Goal: Task Accomplishment & Management: Use online tool/utility

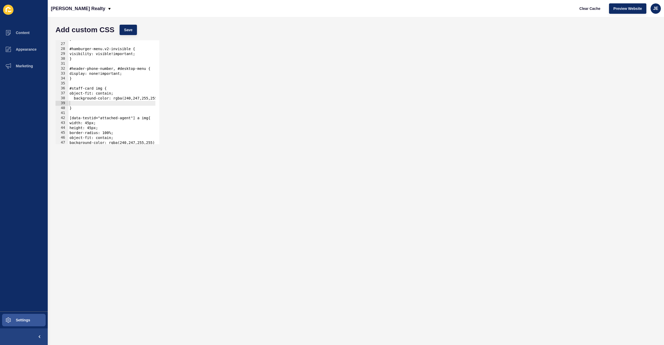
scroll to position [127, 0]
click at [655, 10] on span "JE" at bounding box center [655, 8] width 5 height 5
click at [644, 44] on link "Logout" at bounding box center [644, 43] width 38 height 11
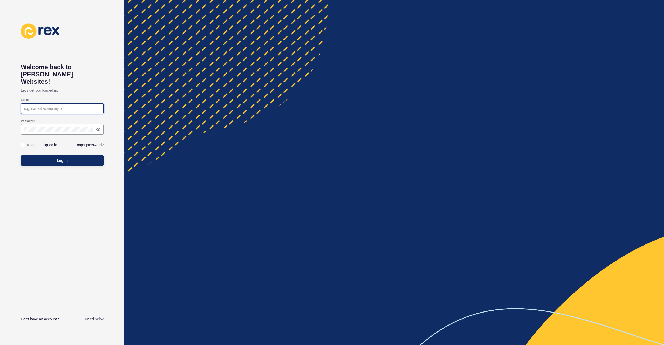
type input "justine.espinosa@rexsoftware.com.au"
type input "[EMAIL_ADDRESS][PERSON_NAME][DOMAIN_NAME]"
click at [85, 155] on button "Log in" at bounding box center [62, 160] width 83 height 10
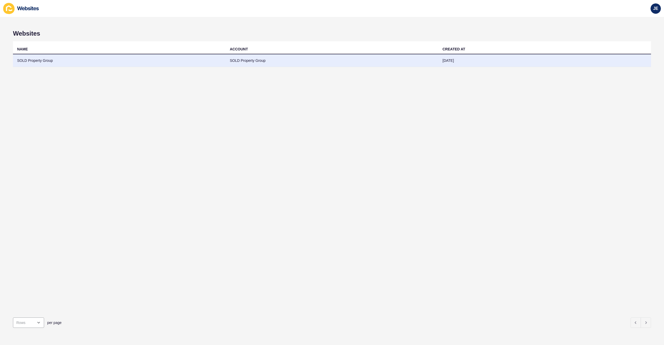
click at [59, 63] on td "SOLD Property Group" at bounding box center [119, 60] width 213 height 13
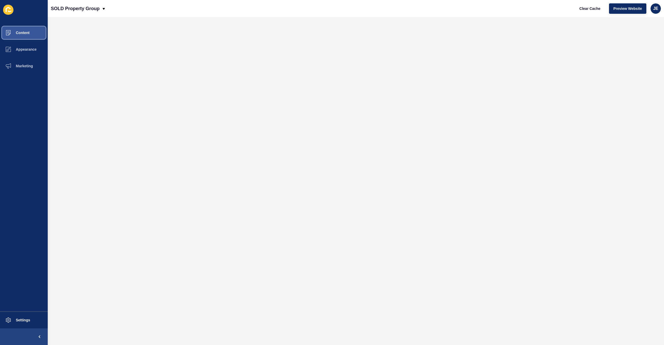
click at [26, 34] on span "Content" at bounding box center [14, 33] width 30 height 4
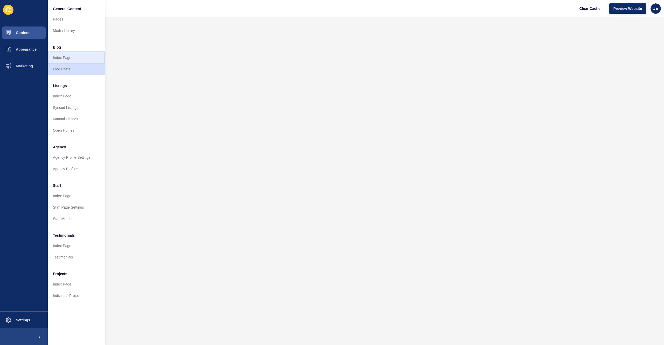
click at [75, 59] on link "Index Page" at bounding box center [76, 57] width 57 height 11
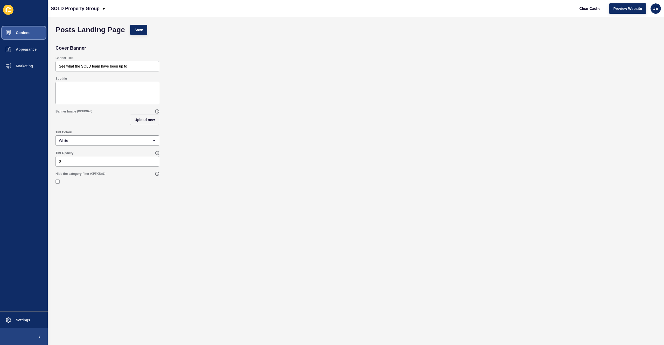
click at [27, 37] on button "Content" at bounding box center [24, 32] width 48 height 17
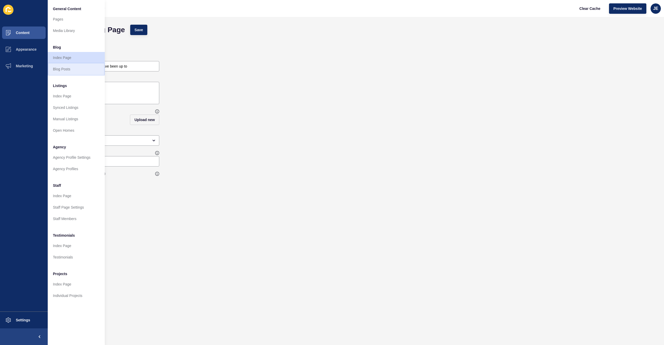
click at [66, 72] on link "Blog Posts" at bounding box center [76, 68] width 57 height 11
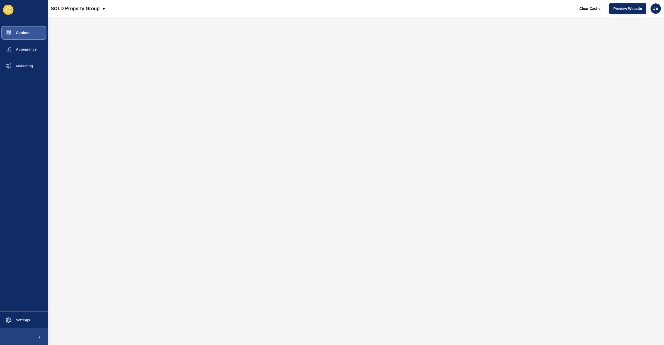
click at [30, 35] on button "Content" at bounding box center [24, 32] width 48 height 17
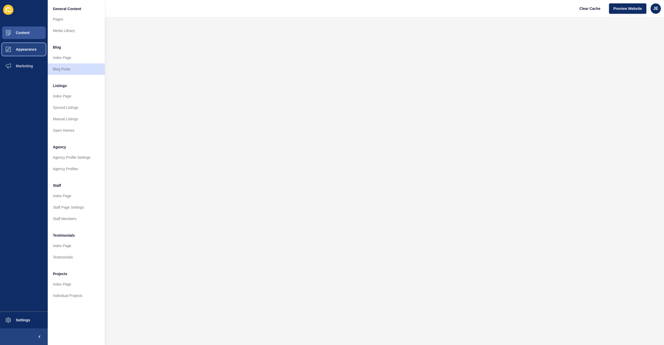
click at [31, 52] on button "Appearance" at bounding box center [24, 49] width 48 height 17
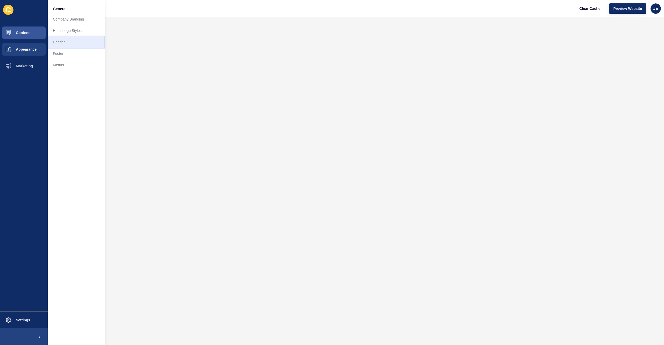
click at [70, 45] on link "Header" at bounding box center [76, 41] width 57 height 11
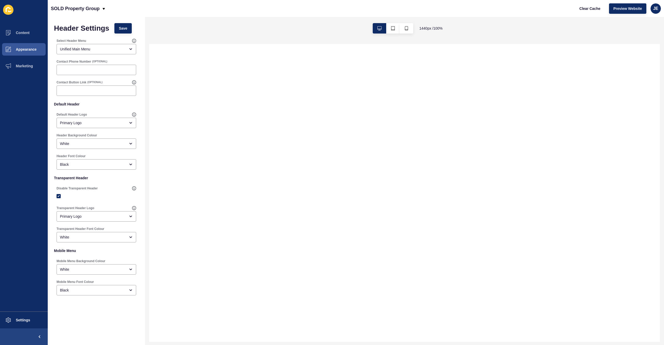
select select
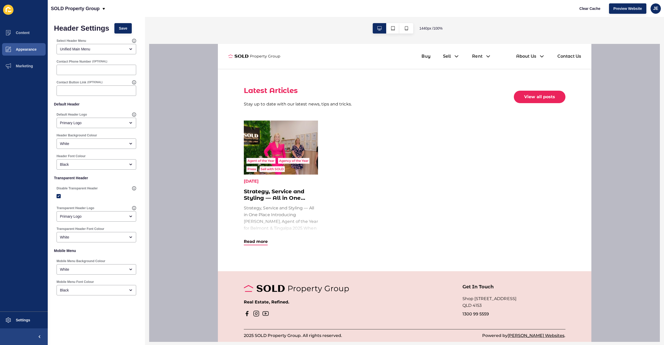
scroll to position [860, 0]
click at [27, 49] on span "Appearance" at bounding box center [17, 49] width 37 height 4
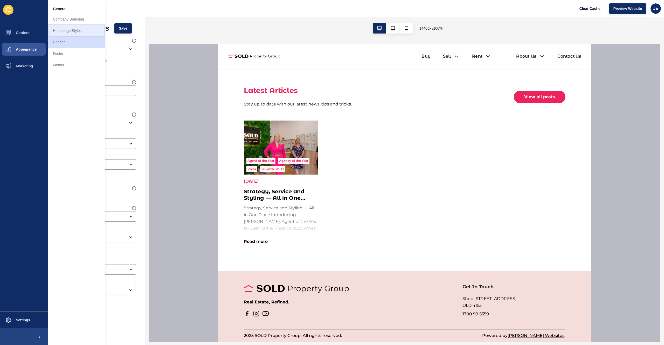
click at [67, 34] on link "Homepage Styles" at bounding box center [76, 30] width 57 height 11
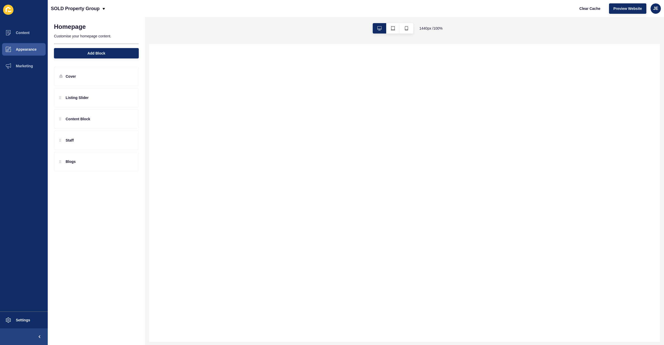
select select
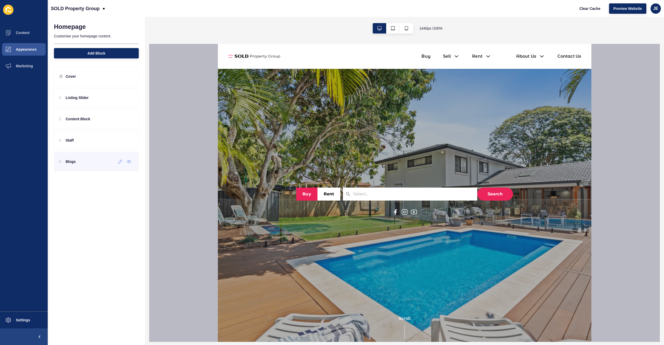
click at [79, 163] on div "Blogs" at bounding box center [96, 161] width 85 height 19
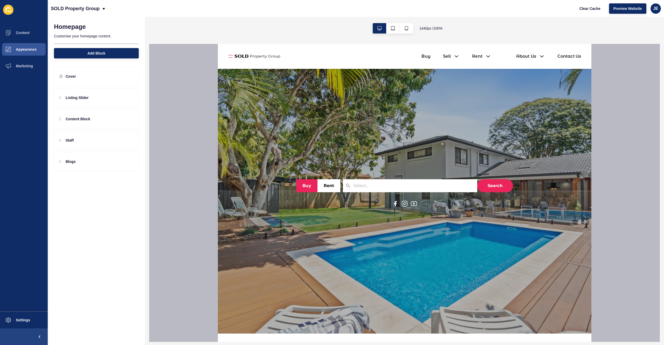
scroll to position [9, 0]
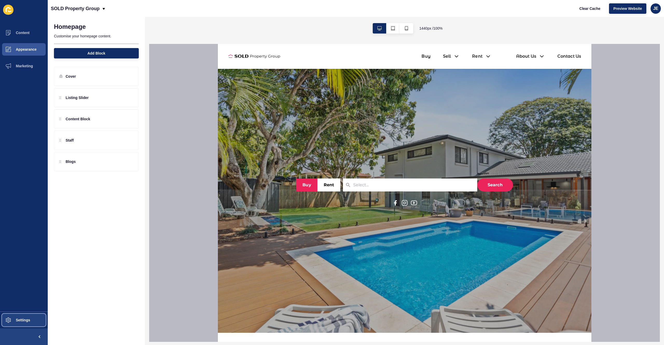
click at [34, 321] on button "Settings" at bounding box center [24, 319] width 48 height 17
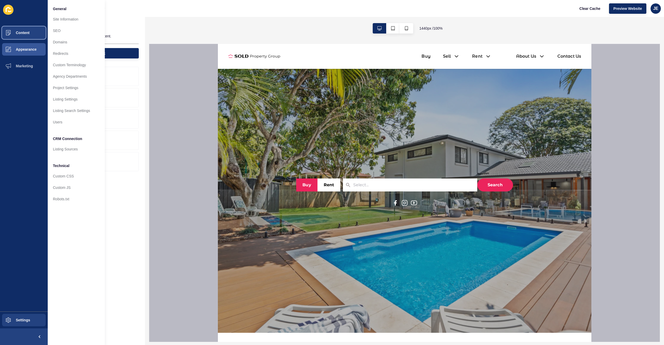
click at [18, 31] on span "Content" at bounding box center [14, 33] width 30 height 4
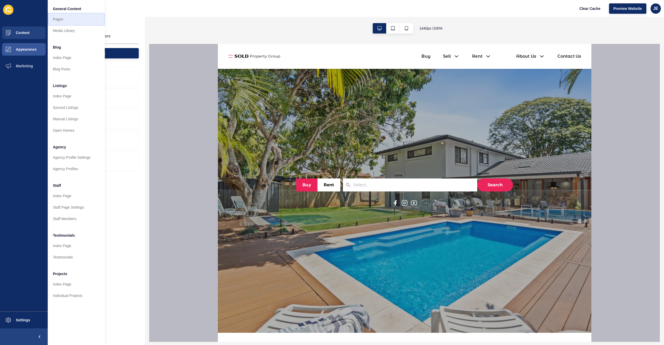
click at [64, 19] on link "Pages" at bounding box center [76, 18] width 57 height 11
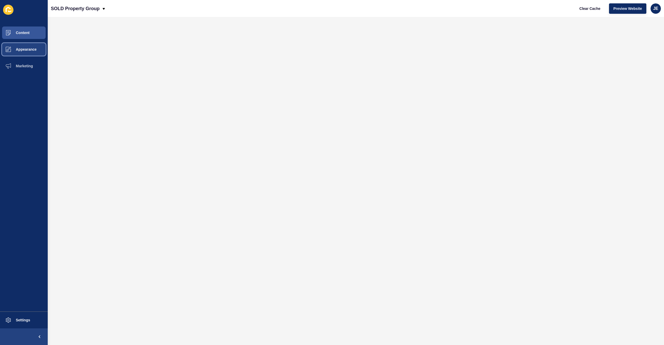
click at [33, 52] on button "Appearance" at bounding box center [24, 49] width 48 height 17
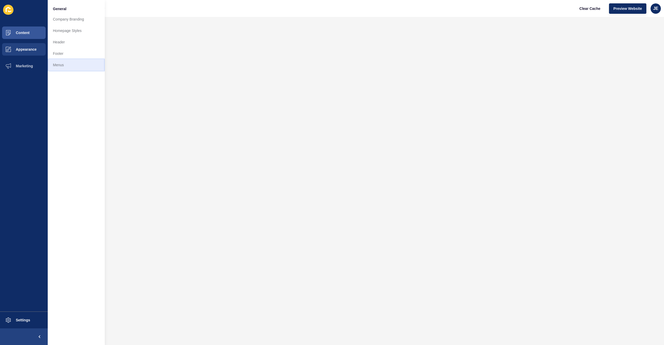
click at [61, 63] on link "Menus" at bounding box center [76, 64] width 57 height 11
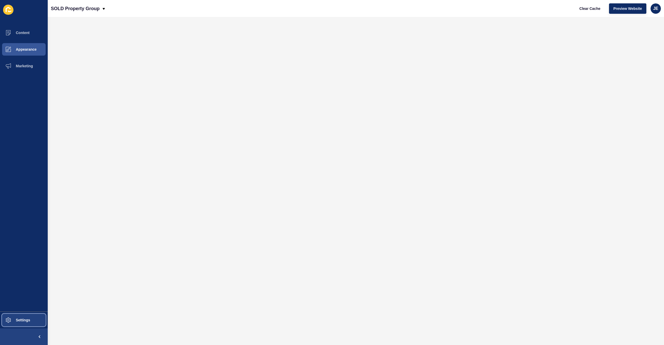
click at [24, 316] on button "Settings" at bounding box center [24, 319] width 48 height 17
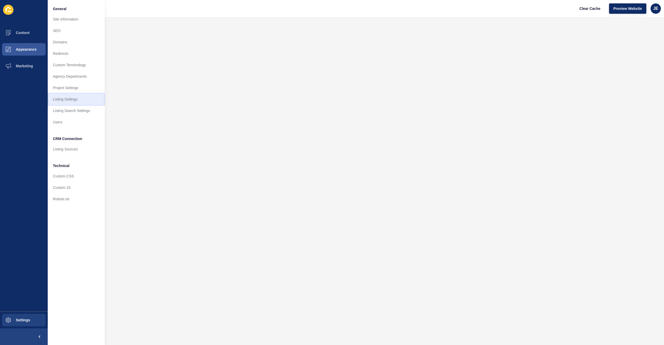
click at [69, 100] on link "Listing Settings" at bounding box center [76, 98] width 57 height 11
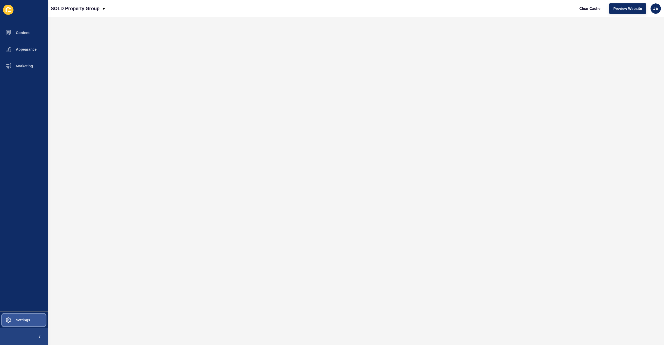
click at [26, 324] on button "Settings" at bounding box center [24, 319] width 48 height 17
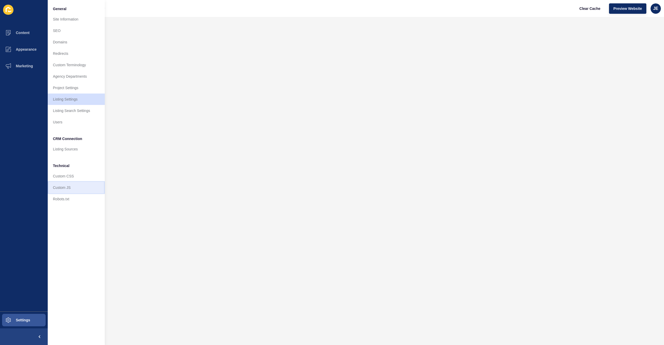
click at [68, 185] on link "Custom JS" at bounding box center [76, 187] width 57 height 11
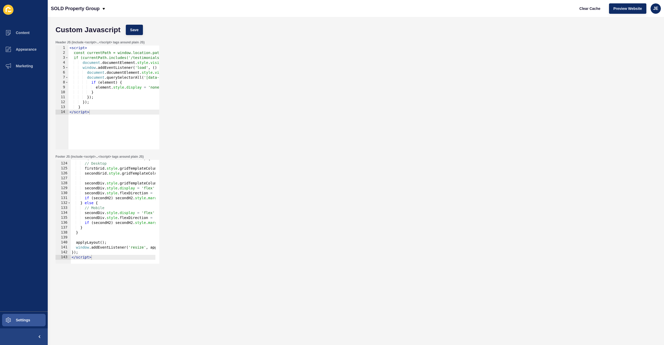
scroll to position [605, 0]
click at [104, 254] on div "if ( window . innerWidth >= 1024 ) { // Desktop firstGrid . style . gridTemplat…" at bounding box center [176, 211] width 211 height 110
click at [102, 258] on div at bounding box center [176, 260] width 211 height 5
type textarea "</script>"
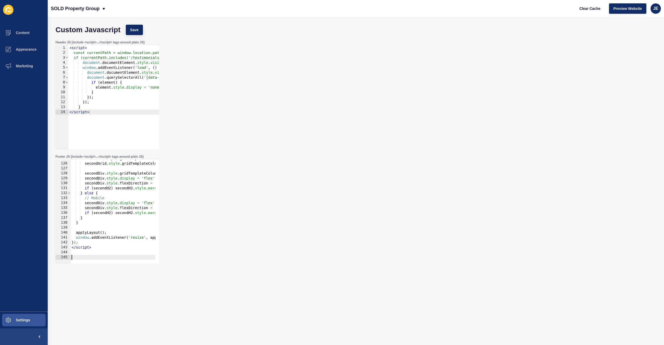
paste textarea
paste textarea "</script>"
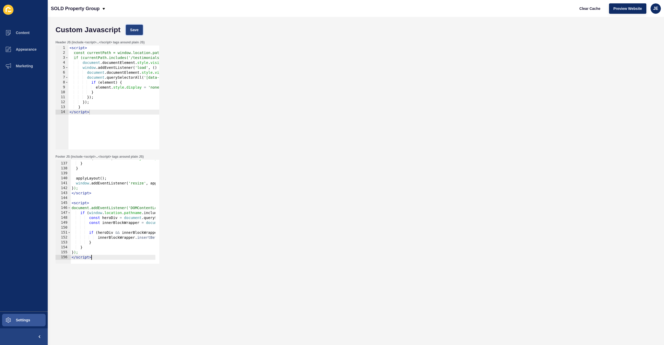
click at [134, 27] on span "Save" at bounding box center [134, 29] width 9 height 5
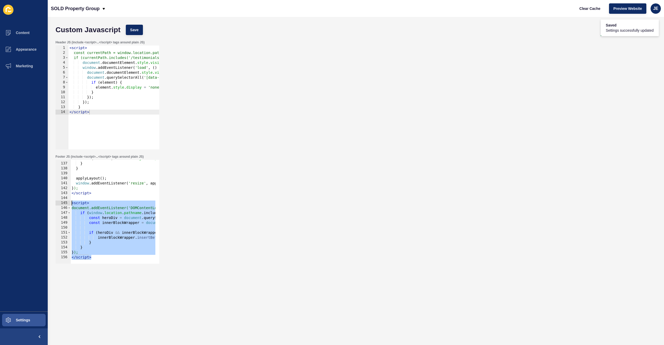
drag, startPoint x: 96, startPoint y: 257, endPoint x: 50, endPoint y: 204, distance: 70.8
click at [50, 204] on div "Custom Javascript Save Header JS (include <script>...</script> tags around plai…" at bounding box center [356, 181] width 616 height 328
type textarea "<script> document.addEventListener('DOMContentLoaded', function() {"
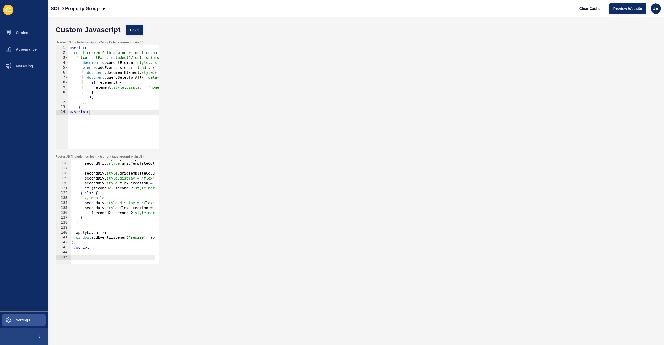
scroll to position [615, 0]
type textarea "</script>"
click at [74, 129] on div "< script > const currentPath = window.location.pathname; if (currentPath.includ…" at bounding box center [172, 100] width 209 height 110
paste textarea "</script>"
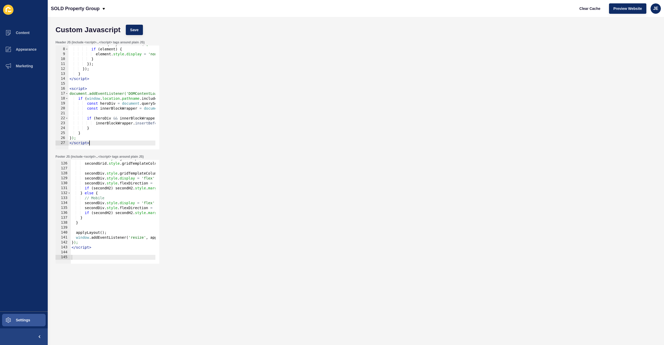
click at [104, 94] on div "document . querySelectorAll ( '[data-testid="attached-agent"]' ) . forEach ( el…" at bounding box center [172, 97] width 209 height 110
type textarea "document.addEventListener('DOMContentLoaded', function() {"
click at [104, 94] on div "document . querySelectorAll ( '[data-testid="attached-agent"]' ) . forEach ( el…" at bounding box center [172, 97] width 209 height 110
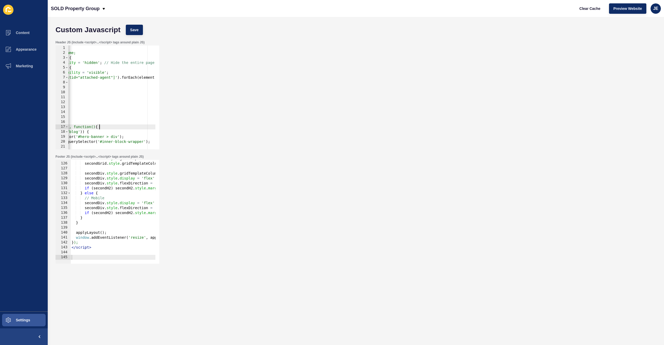
scroll to position [0, 0]
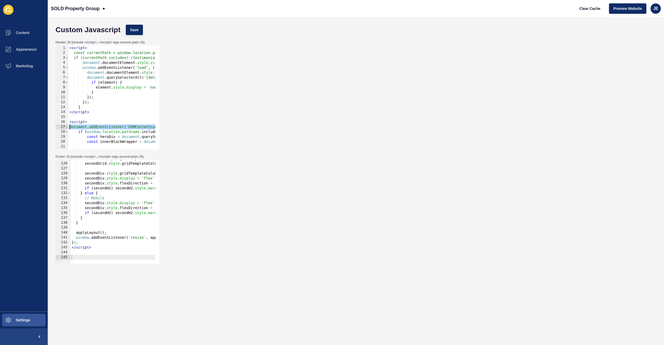
drag, startPoint x: 112, startPoint y: 126, endPoint x: 28, endPoint y: 126, distance: 83.8
click at [28, 126] on div "Content Appearance Marketing Settings SOLD Property Group Clear Cache Preview W…" at bounding box center [332, 172] width 664 height 345
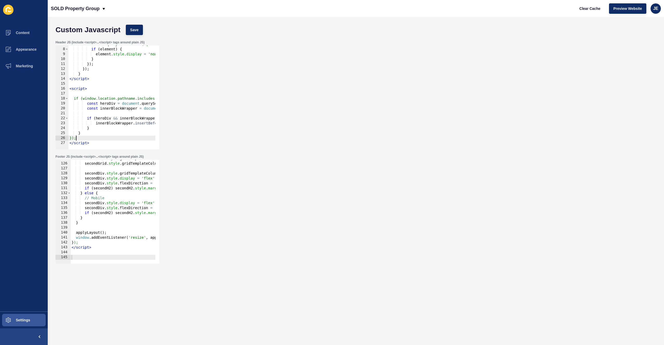
drag, startPoint x: 79, startPoint y: 139, endPoint x: 64, endPoint y: 138, distance: 15.6
click at [64, 138] on div "7 8 9 10 11 12 13 14 15 16 17 18 19 20 21 22 23 24 25 26 27 document . querySel…" at bounding box center [108, 97] width 104 height 104
type textarea "});"
click at [135, 30] on span "Save" at bounding box center [134, 29] width 9 height 5
click at [137, 26] on button "Save" at bounding box center [134, 30] width 17 height 10
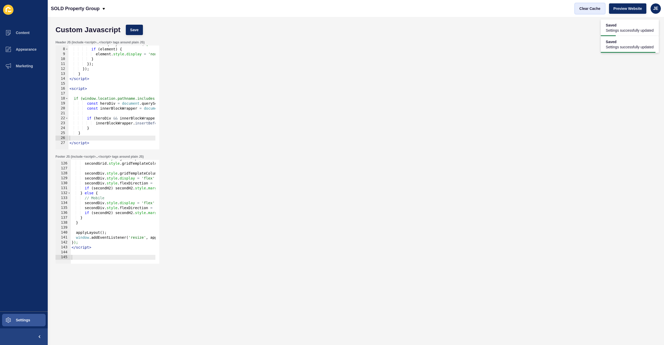
click at [593, 12] on button "Clear Cache" at bounding box center [590, 8] width 30 height 10
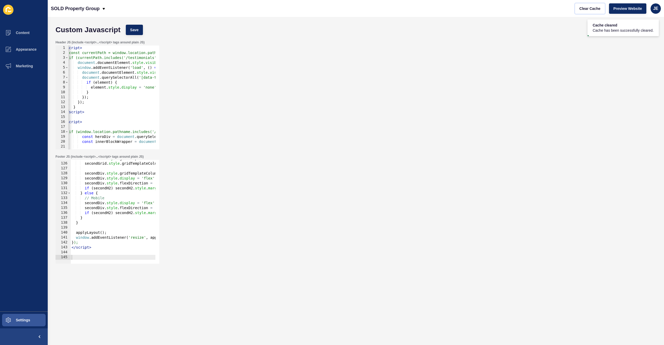
scroll to position [0, 0]
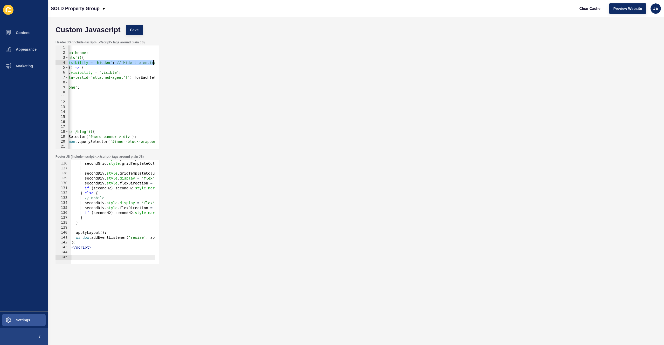
drag, startPoint x: 130, startPoint y: 63, endPoint x: 153, endPoint y: 65, distance: 23.2
click at [164, 65] on div "Header JS (include <script>...</script> tags around plain JS) document.document…" at bounding box center [356, 95] width 606 height 114
click at [90, 80] on div "< script > const currentPath = window.location.pathname; if (currentPath.includ…" at bounding box center [50, 100] width 209 height 110
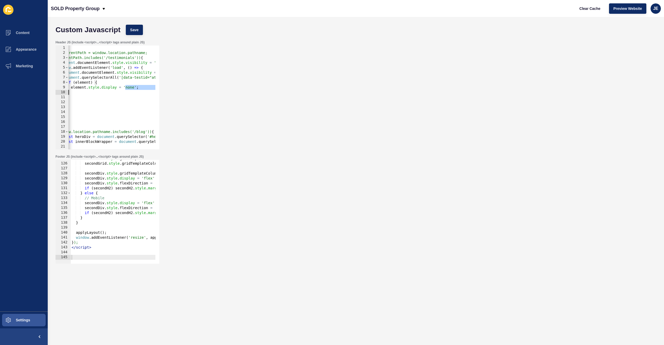
click at [72, 89] on div "< script > const currentPath = window.location.pathname; if (currentPath.includ…" at bounding box center [148, 100] width 209 height 110
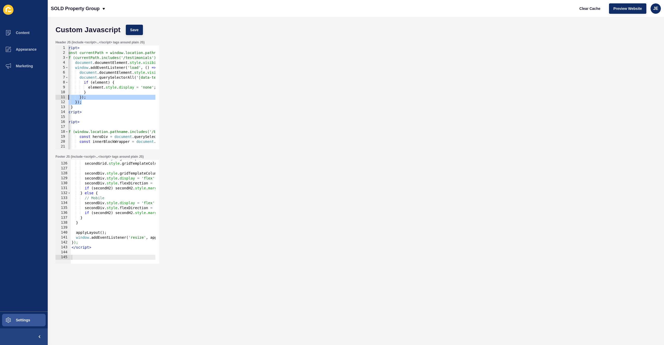
drag, startPoint x: 66, startPoint y: 96, endPoint x: 63, endPoint y: 94, distance: 3.6
click at [63, 94] on div "element.style.display = 'none'; 1 2 3 4 5 6 7 8 9 10 11 12 13 14 15 16 17 18 19…" at bounding box center [108, 97] width 104 height 104
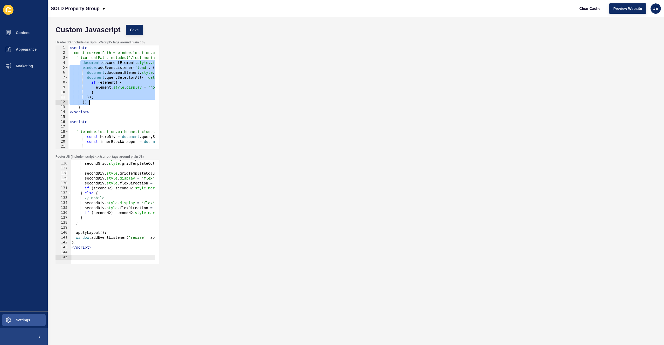
drag, startPoint x: 81, startPoint y: 63, endPoint x: 101, endPoint y: 101, distance: 42.8
click at [101, 101] on div "< script > const currentPath = window.location.pathname; if (currentPath.includ…" at bounding box center [172, 100] width 209 height 110
click at [93, 124] on div "< script > const currentPath = window.location.pathname; if (currentPath.includ…" at bounding box center [172, 100] width 209 height 110
type textarea "<script>"
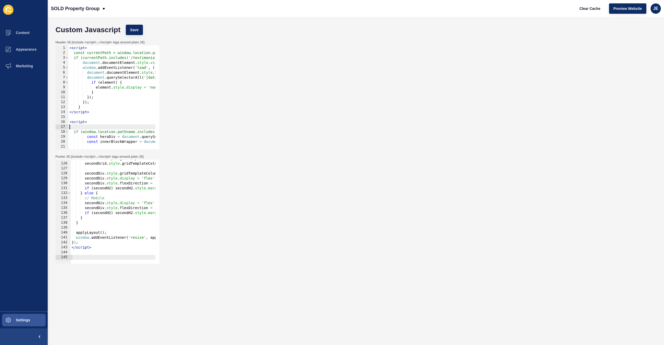
click at [93, 126] on div "< script > const currentPath = window.location.pathname; if (currentPath.includ…" at bounding box center [172, 100] width 209 height 110
paste textarea "});"
type textarea "});"
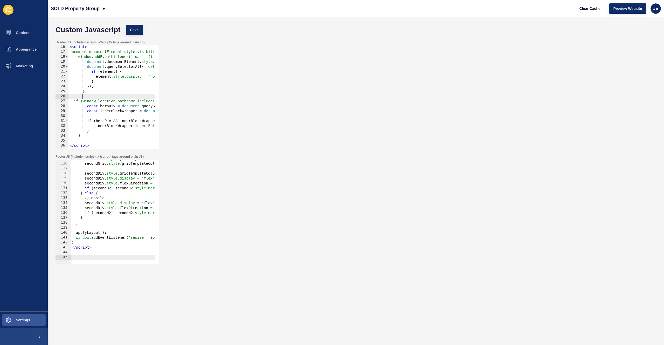
scroll to position [75, 0]
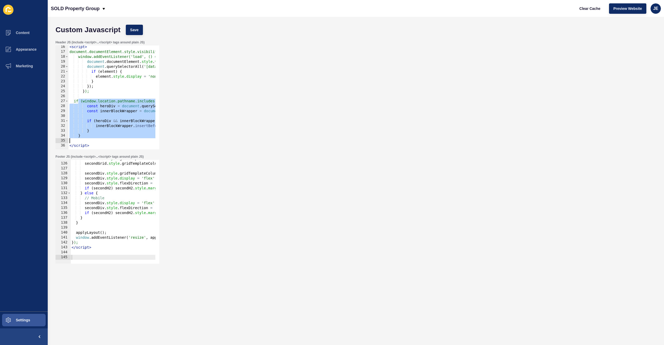
drag, startPoint x: 78, startPoint y: 101, endPoint x: 106, endPoint y: 139, distance: 47.3
click at [106, 139] on div "< script > document.documentElement.style.visibility = 'hidden'; // Hide the en…" at bounding box center [172, 99] width 209 height 110
type textarea "}"
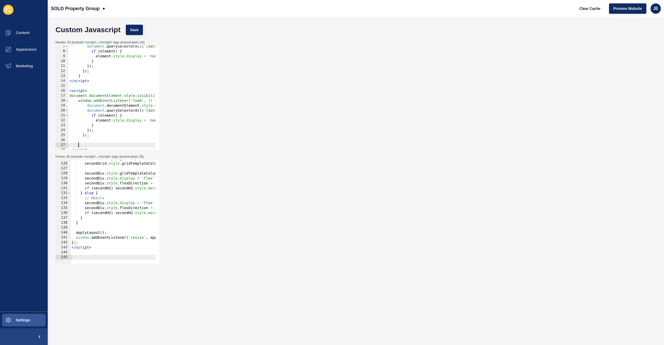
scroll to position [38, 0]
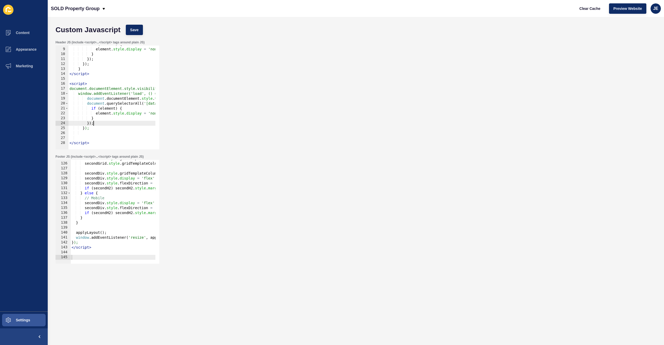
click at [95, 122] on div "if ( element ) { element . style . display = 'none' ; } }) ; }) ; } </ script >…" at bounding box center [172, 97] width 209 height 110
drag, startPoint x: 98, startPoint y: 124, endPoint x: 165, endPoint y: 111, distance: 68.0
click at [165, 111] on div "Header JS (include <script>...</script> tags around plain JS) }); 8 9 10 11 12 …" at bounding box center [356, 95] width 606 height 114
click at [101, 113] on div "if ( element ) { element . style . display = 'none' ; } }) ; }) ; } </ script >…" at bounding box center [162, 97] width 209 height 110
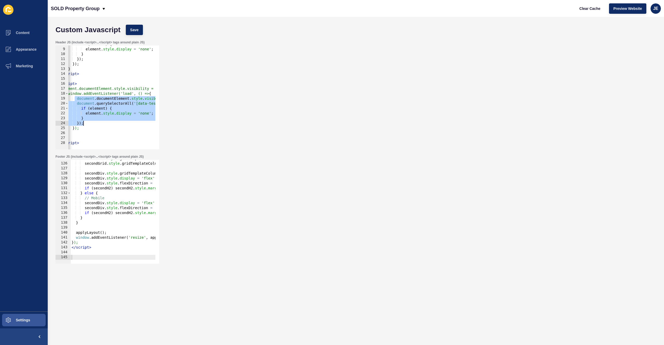
drag, startPoint x: 75, startPoint y: 99, endPoint x: 102, endPoint y: 122, distance: 35.7
click at [102, 122] on div "if ( element ) { element . style . display = 'none' ; } }) ; }) ; } </ script >…" at bounding box center [162, 97] width 209 height 110
type textarea "} });"
paste textarea
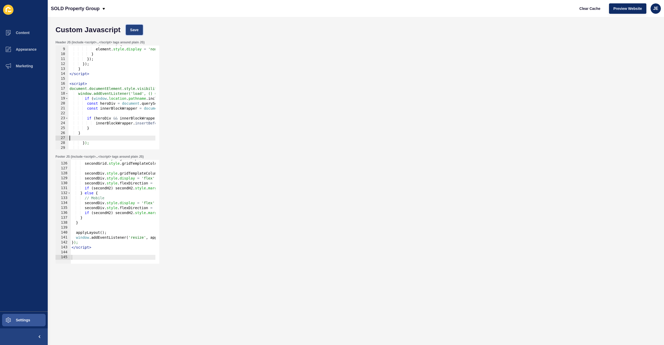
click at [132, 27] on span "Save" at bounding box center [134, 29] width 9 height 5
click at [601, 10] on button "Clear Cache" at bounding box center [590, 8] width 30 height 10
click at [78, 134] on div "if ( element ) { element . style . display = 'none' ; } }) ; }) ; } </ script >…" at bounding box center [172, 97] width 209 height 110
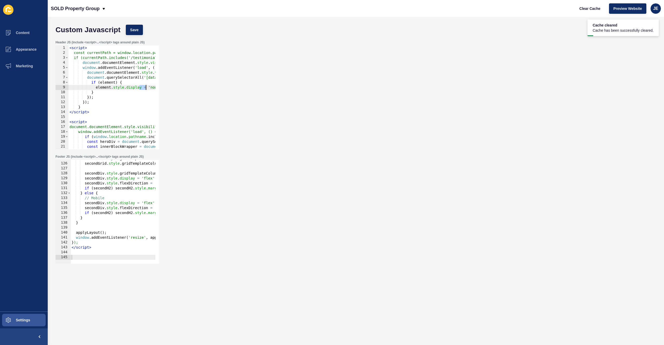
scroll to position [0, 10]
drag, startPoint x: 139, startPoint y: 87, endPoint x: 157, endPoint y: 89, distance: 18.1
click at [174, 87] on div "Header JS (include <script>...</script> tags around plain JS) } 1 2 3 4 5 6 7 8…" at bounding box center [356, 95] width 606 height 114
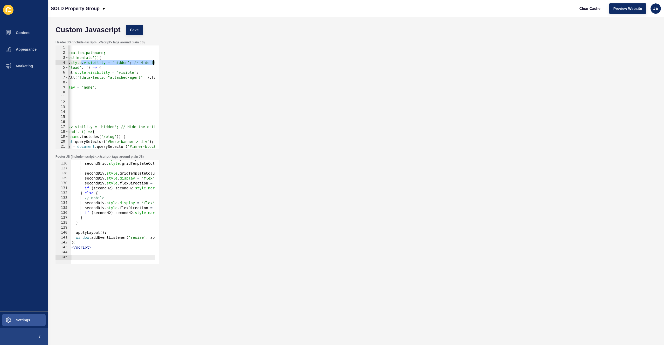
drag, startPoint x: 137, startPoint y: 63, endPoint x: 164, endPoint y: 62, distance: 26.2
click at [164, 62] on div "Header JS (include <script>...</script> tags around plain JS) element.style.dis…" at bounding box center [356, 95] width 606 height 114
click at [88, 87] on div "< script > const currentPath = window.location.pathname; if (currentPath.includ…" at bounding box center [50, 100] width 209 height 110
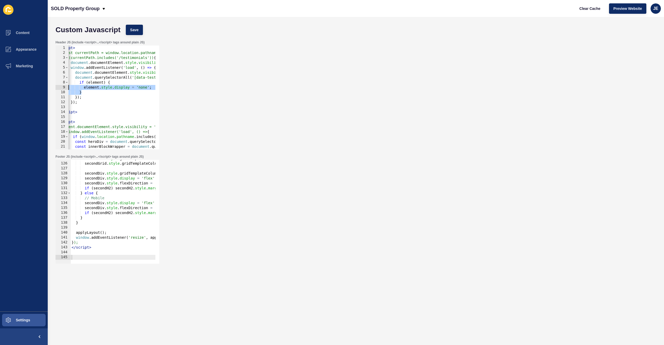
scroll to position [0, 0]
drag, startPoint x: 85, startPoint y: 90, endPoint x: 64, endPoint y: 89, distance: 20.5
click at [64, 89] on div "element.style.display = 'none'; 1 2 3 4 5 6 7 8 9 10 11 12 13 14 15 16 17 18 19…" at bounding box center [108, 97] width 104 height 104
click at [121, 95] on div "< script > const currentPath = window.location.pathname; if (currentPath.includ…" at bounding box center [172, 100] width 209 height 110
drag, startPoint x: 144, startPoint y: 73, endPoint x: 160, endPoint y: 73, distance: 16.1
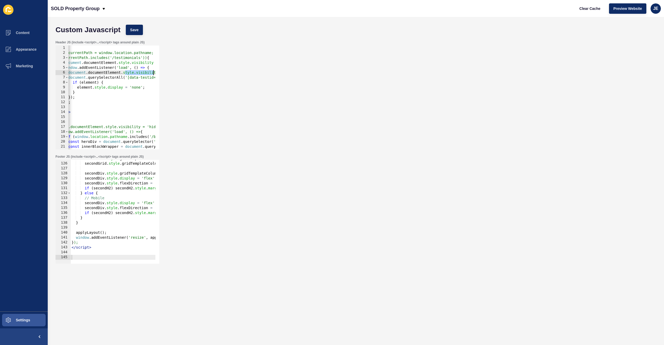
click at [160, 73] on div "Header JS (include <script>...</script> tags around plain JS) }); 1 2 3 4 5 6 7…" at bounding box center [356, 95] width 606 height 114
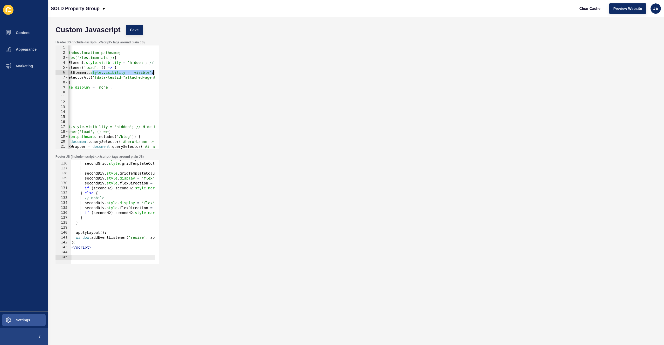
click at [112, 73] on div "< script > const currentPath = window.location.pathname; if (currentPath.includ…" at bounding box center [121, 100] width 209 height 110
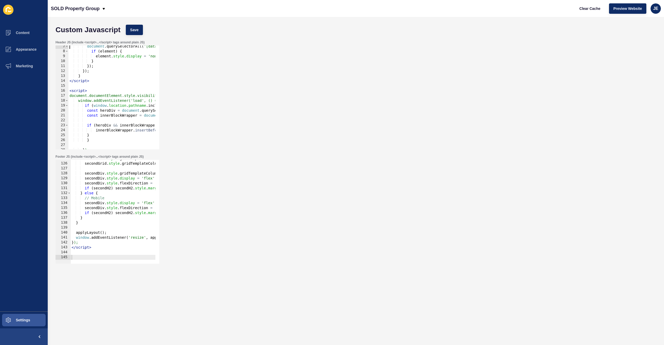
scroll to position [47, 0]
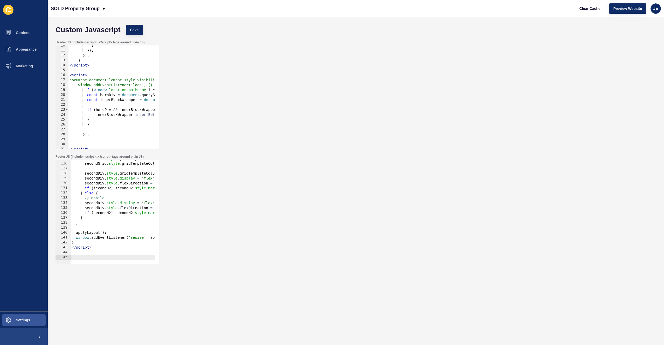
click at [86, 97] on div "} }) ; }) ; } </ script > < script > document.documentElement.style.visibility …" at bounding box center [172, 98] width 209 height 110
type textarea "const heroDiv = document.querySelector('#hero-banner > div');"
drag, startPoint x: 89, startPoint y: 98, endPoint x: 96, endPoint y: 94, distance: 7.1
click at [90, 97] on div "} }) ; }) ; } </ script > < script > document.documentElement.style.visibility …" at bounding box center [172, 98] width 209 height 110
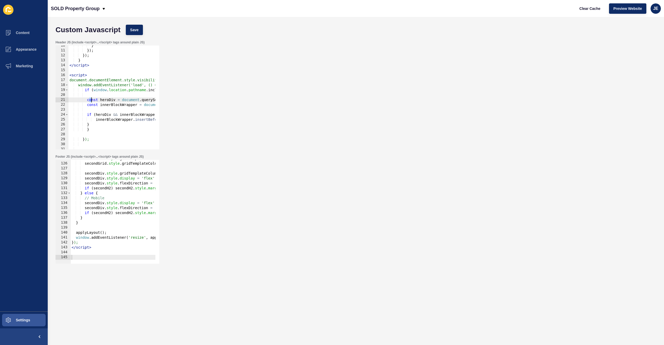
click at [96, 94] on div "} }) ; }) ; } </ script > < script > document.documentElement.style.visibility …" at bounding box center [172, 98] width 209 height 110
click at [94, 133] on div "} }) ; }) ; } </ script > < script > document.documentElement.style.visibility …" at bounding box center [172, 98] width 209 height 110
paste textarea "document.documentElement.style.visibility = 'visible';"
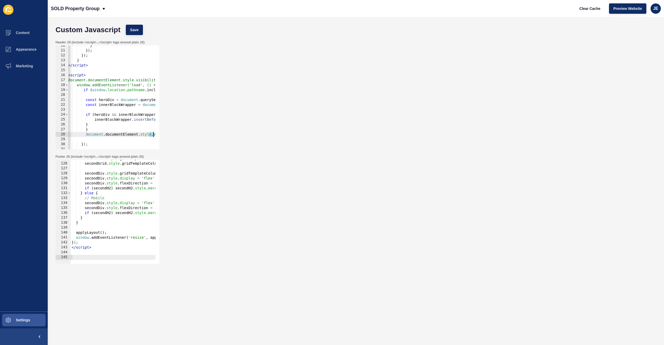
scroll to position [0, 51]
drag, startPoint x: 150, startPoint y: 133, endPoint x: 155, endPoint y: 134, distance: 5.2
click at [170, 134] on div "Header JS (include <script>...</script> tags around plain JS) 10 11 12 13 14 15…" at bounding box center [356, 95] width 606 height 114
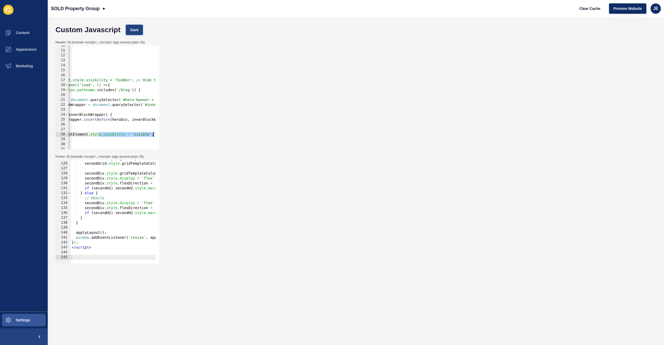
click at [133, 27] on span "Save" at bounding box center [134, 29] width 9 height 5
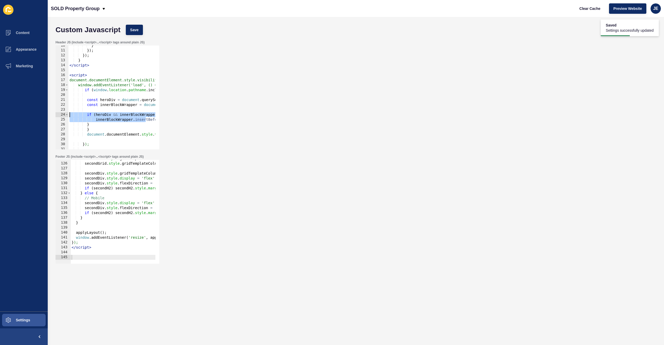
scroll to position [0, 0]
drag, startPoint x: 95, startPoint y: 117, endPoint x: 35, endPoint y: 116, distance: 60.7
click at [35, 116] on div "Content Appearance Marketing Settings SOLD Property Group Clear Cache Preview W…" at bounding box center [332, 172] width 664 height 345
click at [86, 126] on div "} }) ; }) ; } </ script > < script > document.documentElement.style.visibility …" at bounding box center [172, 98] width 209 height 110
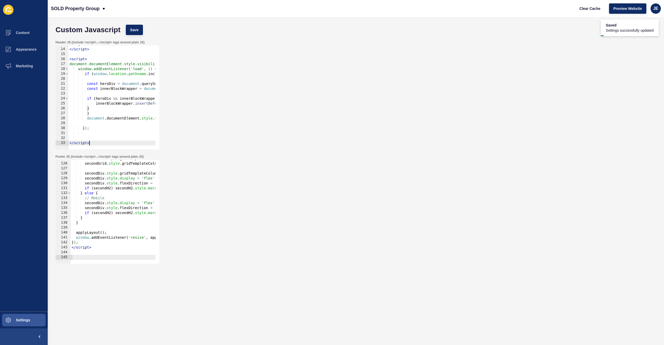
scroll to position [63, 0]
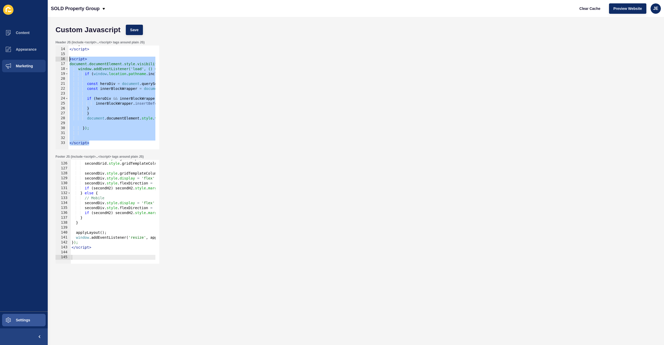
drag, startPoint x: 101, startPoint y: 143, endPoint x: 44, endPoint y: 60, distance: 101.0
click at [44, 60] on div "Content Appearance Marketing Settings SOLD Property Group Clear Cache Preview W…" at bounding box center [332, 172] width 664 height 345
paste textarea "/script>"
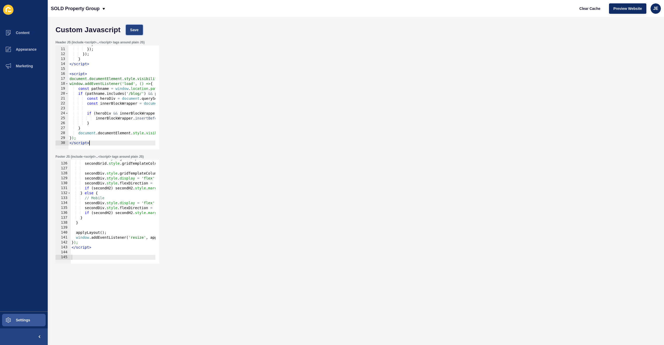
click at [134, 29] on span "Save" at bounding box center [134, 29] width 9 height 5
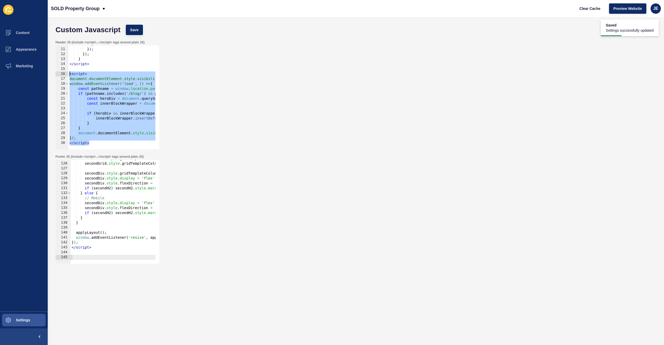
drag, startPoint x: 95, startPoint y: 143, endPoint x: 56, endPoint y: 75, distance: 78.4
click at [56, 75] on div "</script> 10 11 12 13 14 15 16 17 18 19 20 21 22 23 24 25 26 27 28 29 30 } }) ;…" at bounding box center [108, 97] width 104 height 104
type textarea "<script> document.documentElement.style.visibility = 'hidden';"
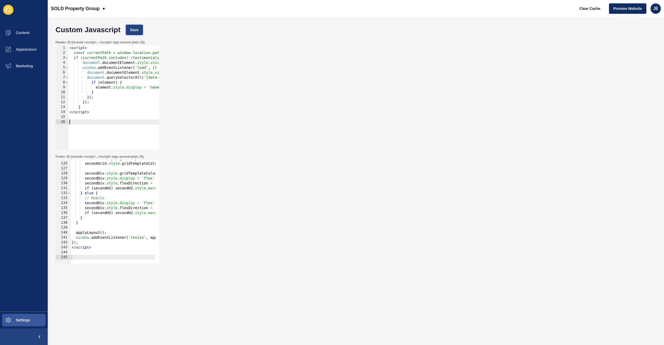
click at [137, 32] on span "Save" at bounding box center [134, 29] width 9 height 5
type textarea "</script>"
click at [102, 113] on div "< script > const currentPath = window.location.pathname; if (currentPath.includ…" at bounding box center [172, 100] width 209 height 110
click at [100, 122] on div "< script > const currentPath = window.location.pathname; if (currentPath.includ…" at bounding box center [172, 100] width 209 height 110
paste textarea "</script>"
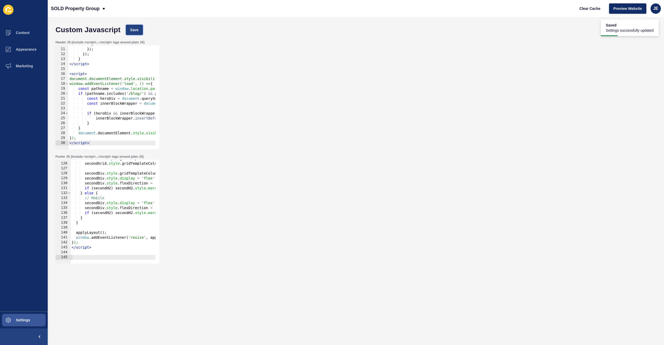
click at [141, 27] on button "Save" at bounding box center [134, 30] width 17 height 10
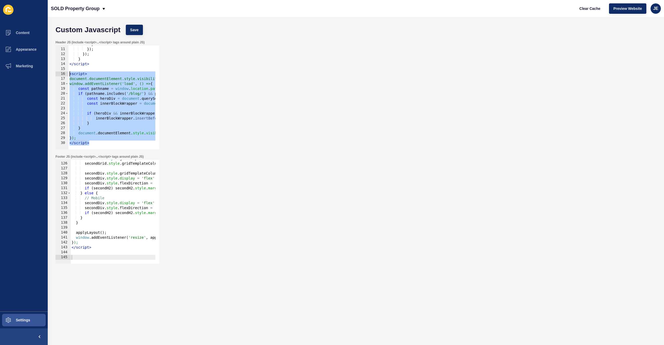
drag, startPoint x: 92, startPoint y: 143, endPoint x: 53, endPoint y: 75, distance: 78.2
click at [53, 75] on div "Header JS (include <script>...</script> tags around plain JS) </script> 10 11 1…" at bounding box center [356, 95] width 606 height 114
paste textarea "/script>"
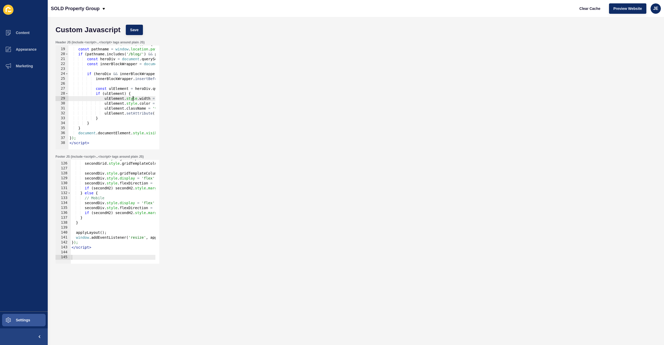
scroll to position [0, 21]
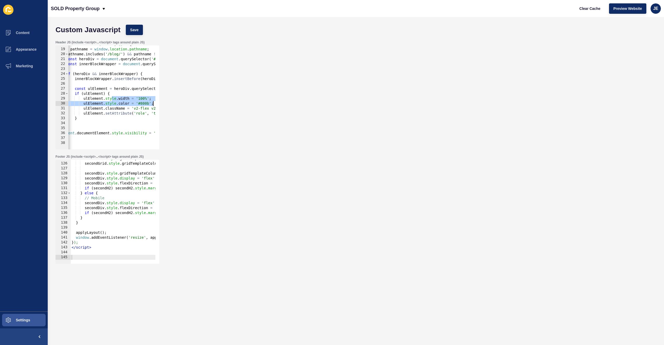
drag, startPoint x: 132, startPoint y: 99, endPoint x: 133, endPoint y: 102, distance: 4.0
click at [166, 101] on div "Header JS (include <script>...</script> tags around plain JS) </script> 18 19 2…" at bounding box center [356, 95] width 606 height 114
click at [144, 104] on div "window.addEventListener('load', () => { const pathname = window . location . pa…" at bounding box center [151, 97] width 209 height 110
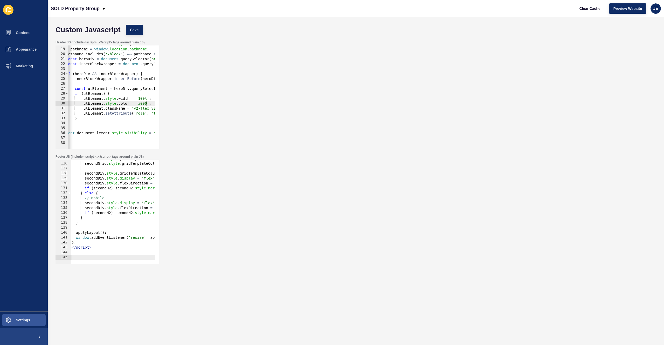
click at [121, 108] on div "window.addEventListener('load', () => { const pathname = window . location . pa…" at bounding box center [151, 97] width 209 height 110
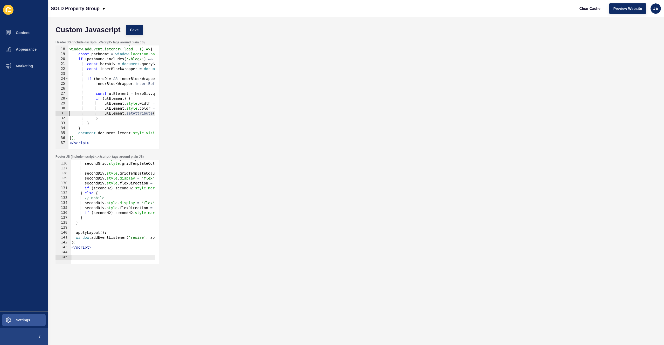
click at [139, 113] on div "document.documentElement.style.visibility = 'hidden'; window.addEventListener('…" at bounding box center [172, 97] width 209 height 110
type textarea "}"
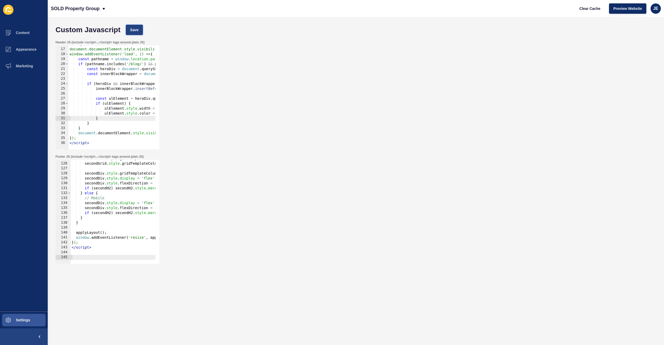
click at [137, 25] on button "Save" at bounding box center [134, 30] width 17 height 10
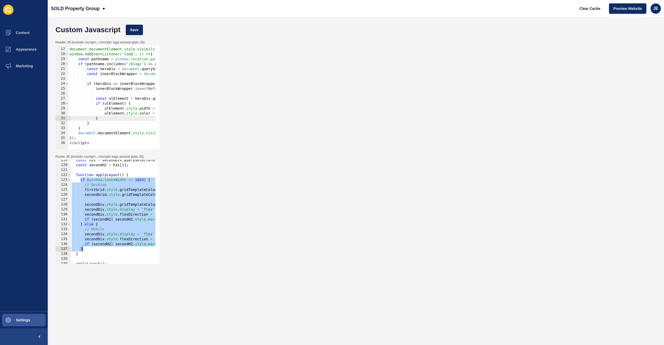
drag, startPoint x: 80, startPoint y: 180, endPoint x: 96, endPoint y: 246, distance: 68.4
click at [95, 247] on div "const h2s = secondDiv . querySelectorAll ( 'h2' ) ; const secondH2 = h2s [ 1 ] …" at bounding box center [176, 212] width 211 height 110
type textarea "if (secondH2) secondH2.style.marginLeft = ''; }"
click at [102, 118] on div "< script > document.documentElement.style.visibility = 'hidden'; window.addEven…" at bounding box center [172, 97] width 209 height 110
click at [94, 119] on div "< script > document.documentElement.style.visibility = 'hidden'; window.addEven…" at bounding box center [172, 97] width 209 height 110
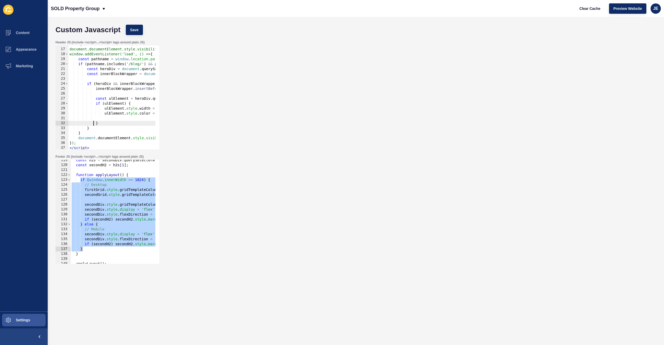
scroll to position [0, 2]
type textarea "}"
paste textarea "}"
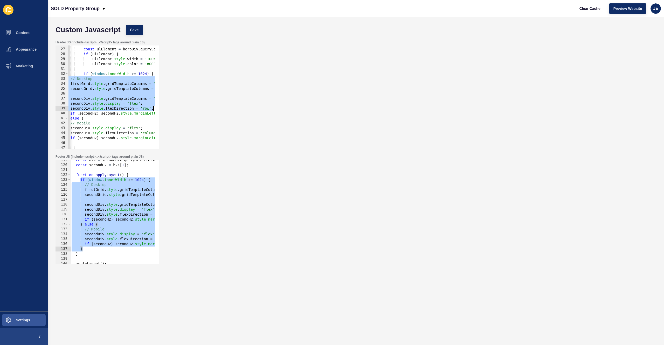
scroll to position [0, 38]
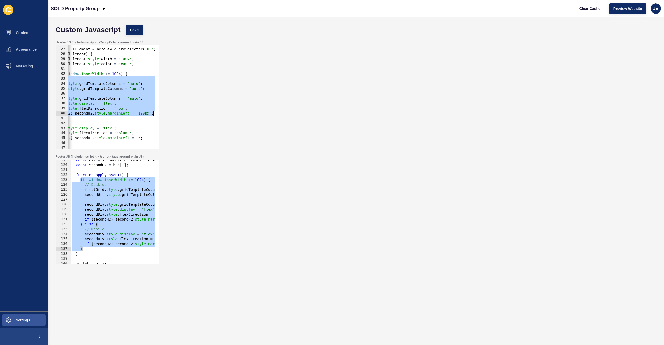
drag, startPoint x: 79, startPoint y: 83, endPoint x: 162, endPoint y: 111, distance: 88.4
click at [162, 111] on div "Header JS (include <script>...</script> tags around plain JS) } 26 27 28 29 30 …" at bounding box center [356, 95] width 606 height 114
type textarea "secondDiv.style.flexDirection = 'row'; if (secondH2) secondH2.style.marginLeft …"
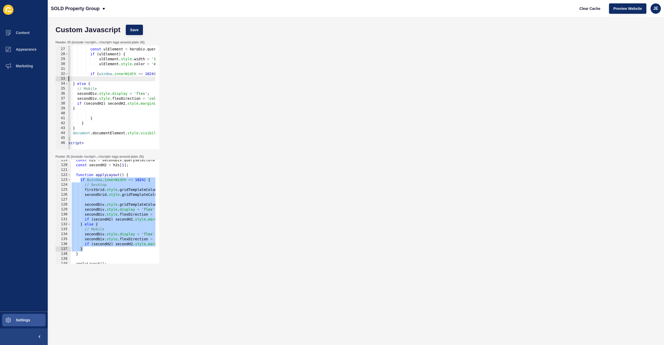
click at [97, 97] on div "const ulElement = heroDiv . querySelector ( 'ul' ) ; if ( ulElement ) { ulEleme…" at bounding box center [167, 97] width 209 height 110
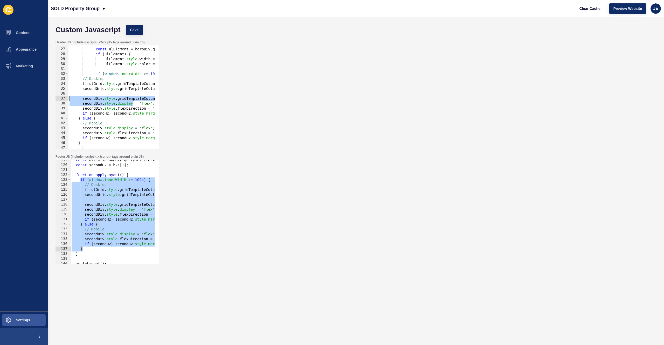
scroll to position [0, 0]
drag, startPoint x: 94, startPoint y: 104, endPoint x: 13, endPoint y: 98, distance: 81.4
click at [13, 98] on div "Content Appearance Marketing Settings SOLD Property Group Clear Cache Preview W…" at bounding box center [332, 172] width 664 height 345
type textarea "secondDiv.style.gridTemplateColumns = 'auto'; secondDiv.style.display = 'flex';"
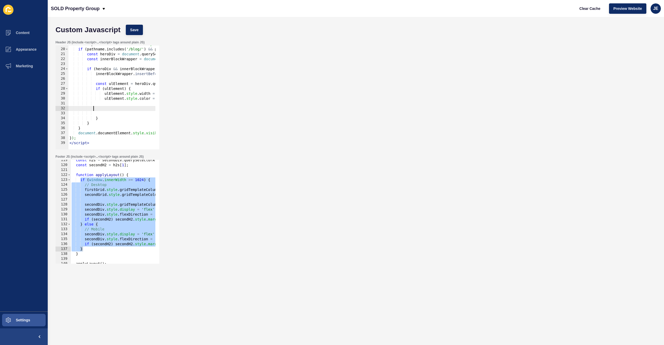
click at [112, 104] on div "const pathname = window . location . pathname ; if ( pathname . includes ( '/bl…" at bounding box center [172, 97] width 209 height 110
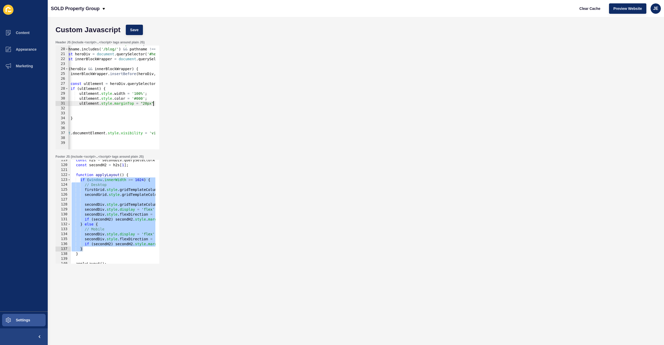
scroll to position [0, 27]
type textarea "ulElement.style.marginTop = "20px";"
click at [131, 31] on span "Save" at bounding box center [134, 29] width 9 height 5
drag, startPoint x: 87, startPoint y: 110, endPoint x: 84, endPoint y: 110, distance: 2.9
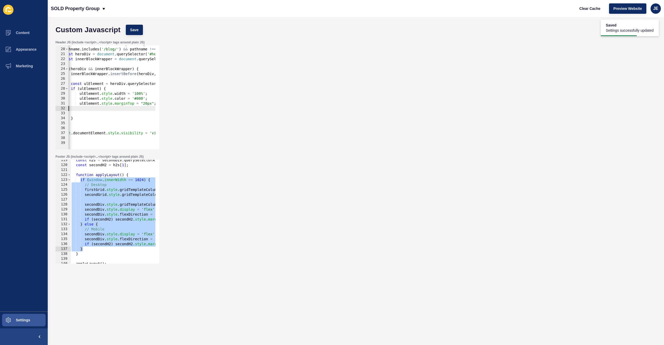
click at [84, 110] on div "const pathname = window . location . pathname ; if ( pathname . includes ( '/bl…" at bounding box center [148, 97] width 209 height 110
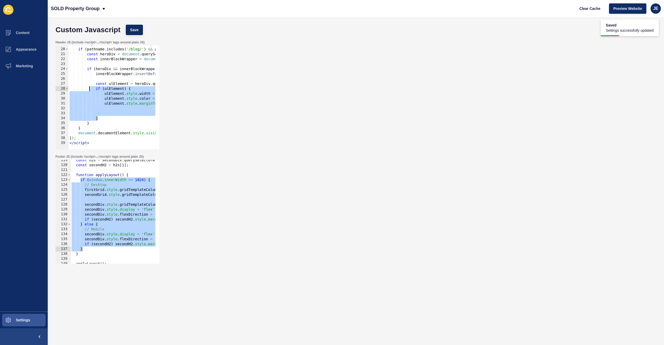
drag, startPoint x: 84, startPoint y: 118, endPoint x: 88, endPoint y: 86, distance: 32.0
click at [88, 86] on div "const pathname = window . location . pathname ; if ( pathname . includes ( '/bl…" at bounding box center [172, 97] width 209 height 110
click at [94, 91] on div "const pathname = window . location . pathname ; if ( pathname . includes ( '/bl…" at bounding box center [172, 97] width 209 height 110
drag, startPoint x: 110, startPoint y: 109, endPoint x: 110, endPoint y: 116, distance: 6.5
click at [110, 116] on div "const pathname = window . location . pathname ; if ( pathname . includes ( '/bl…" at bounding box center [172, 97] width 209 height 110
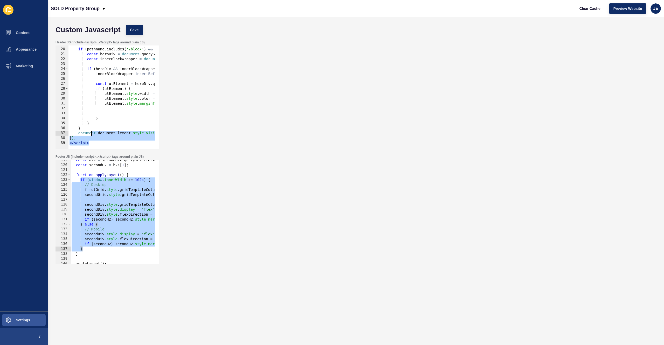
scroll to position [46, 0]
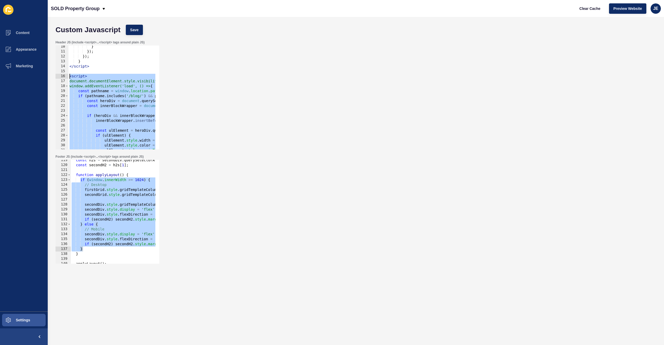
drag, startPoint x: 95, startPoint y: 144, endPoint x: 61, endPoint y: 77, distance: 74.7
click at [61, 77] on div "} 10 11 12 13 14 15 16 17 18 19 20 21 22 23 24 25 26 27 28 29 30 31 32 33 } }) …" at bounding box center [108, 97] width 104 height 104
paste textarea "/script>"
type textarea "</script>"
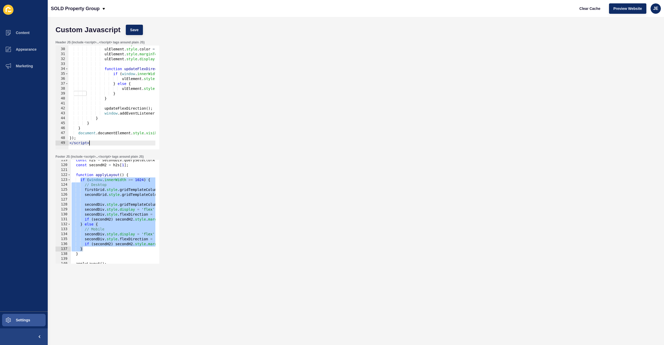
scroll to position [142, 0]
click at [143, 27] on button "Save" at bounding box center [134, 30] width 17 height 10
click at [133, 214] on div "const h2s = secondDiv . querySelectorAll ( 'h2' ) ; const secondH2 = h2s [ 1 ] …" at bounding box center [176, 212] width 211 height 110
type textarea "secondDiv.style.flexDirection = 'row';"
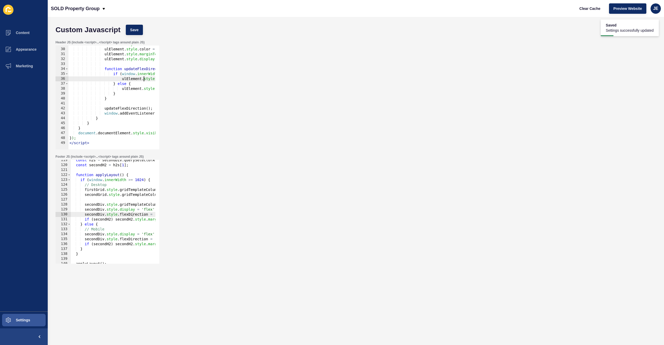
click at [143, 80] on div "ulElement . style . width = '100%' ; ulElement . style . color = '#000' ; ulEle…" at bounding box center [172, 97] width 209 height 110
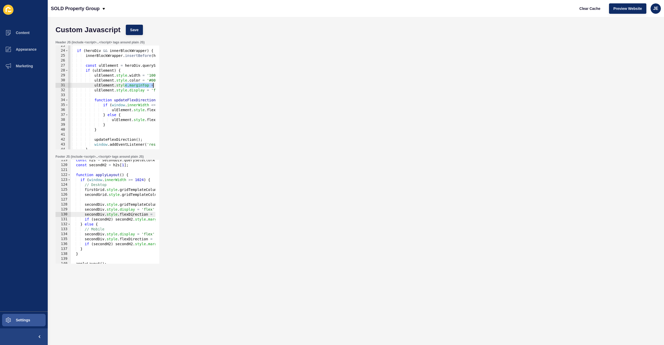
drag, startPoint x: 135, startPoint y: 83, endPoint x: 156, endPoint y: 83, distance: 21.0
click at [156, 83] on div "ulElement.style.flexDirection = 'column'; 23 24 25 26 27 28 29 30 31 32 33 34 3…" at bounding box center [108, 97] width 104 height 104
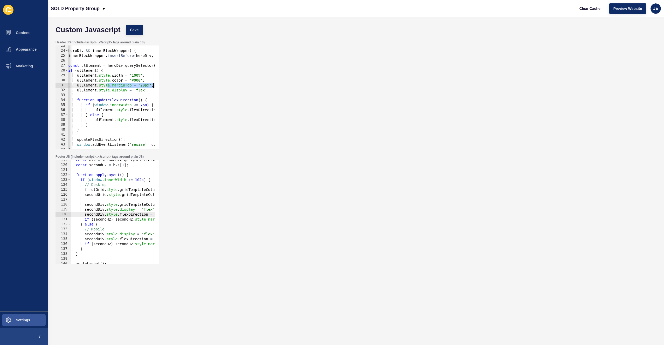
click at [125, 86] on div "if ( heroDiv && innerBlockWrapper ) { innerBlockWrapper . insertBefore ( heroDi…" at bounding box center [145, 98] width 209 height 110
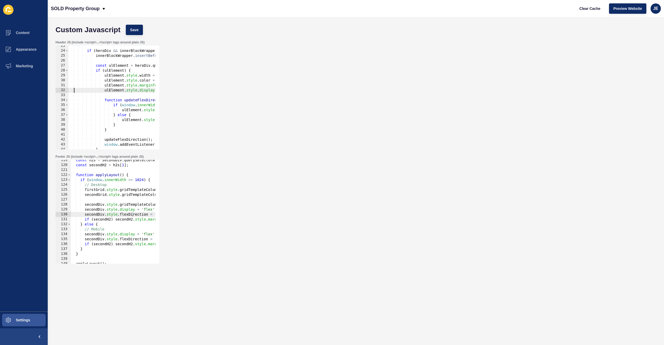
type textarea "ulElement.style.display = 'flex';"
drag, startPoint x: 95, startPoint y: 91, endPoint x: 67, endPoint y: 90, distance: 27.8
click at [67, 90] on div "23 24 25 26 27 28 29 30 31 32 33 34 35 36 37 38 39 40 41 42 43 44 45 46 if ( he…" at bounding box center [108, 97] width 104 height 104
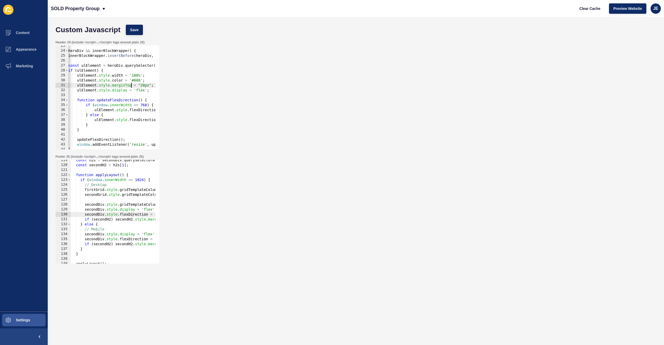
click at [132, 86] on div "if ( heroDiv && innerBlockWrapper ) { innerBlockWrapper . insertBefore ( heroDi…" at bounding box center [145, 98] width 209 height 110
drag, startPoint x: 135, startPoint y: 85, endPoint x: 161, endPoint y: 95, distance: 28.2
click at [135, 86] on div "if ( heroDiv && innerBlockWrapper ) { innerBlockWrapper . insertBefore ( heroDi…" at bounding box center [145, 98] width 209 height 110
click at [142, 86] on div "if ( heroDiv && innerBlockWrapper ) { innerBlockWrapper . insertBefore ( heroDi…" at bounding box center [145, 98] width 209 height 110
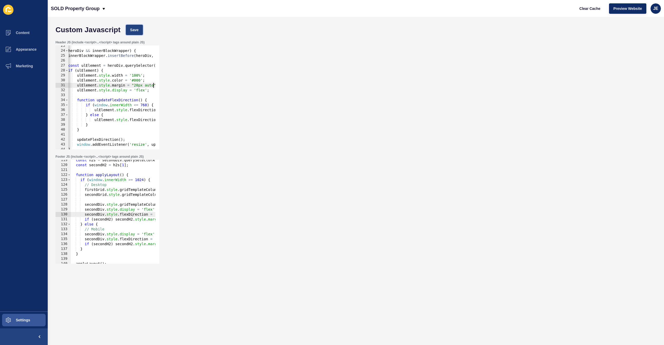
click at [138, 30] on span "Save" at bounding box center [134, 29] width 9 height 5
click at [126, 86] on div "if ( heroDiv && innerBlockWrapper ) { innerBlockWrapper . insertBefore ( heroDi…" at bounding box center [145, 98] width 209 height 110
click at [153, 87] on div "if ( heroDiv && innerBlockWrapper ) { innerBlockWrapper . insertBefore ( heroDi…" at bounding box center [145, 98] width 209 height 110
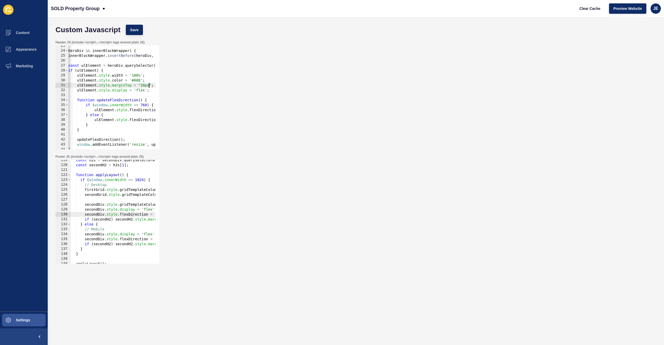
click at [125, 85] on div "if ( heroDiv && innerBlockWrapper ) { innerBlockWrapper . insertBefore ( heroDi…" at bounding box center [145, 98] width 209 height 110
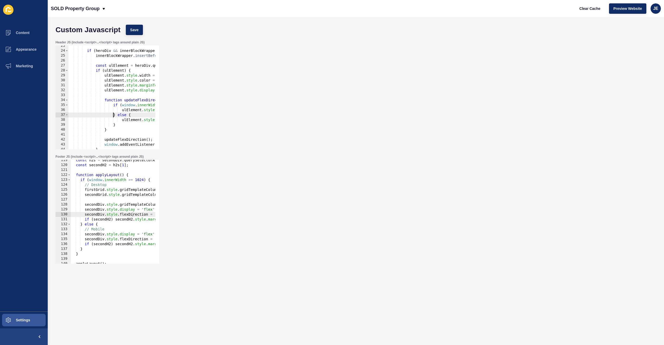
click at [113, 115] on div "if ( heroDiv && innerBlockWrapper ) { innerBlockWrapper . insertBefore ( heroDi…" at bounding box center [172, 98] width 209 height 110
type textarea "} else {"
drag, startPoint x: 123, startPoint y: 114, endPoint x: 159, endPoint y: 114, distance: 36.1
click at [159, 114] on div "23 24 25 26 27 28 29 30 31 32 33 34 35 36 37 38 39 40 41 42 43 44 45 46 if ( he…" at bounding box center [108, 97] width 104 height 104
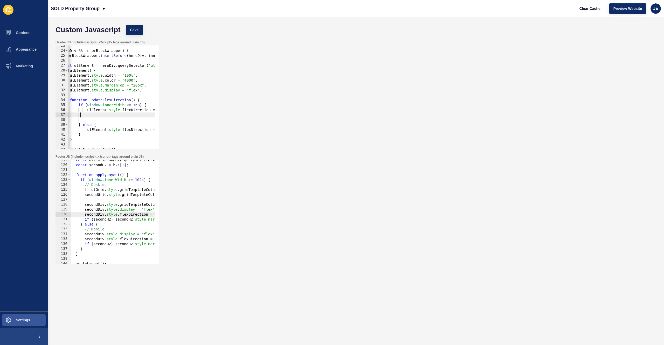
scroll to position [0, 35]
paste textarea
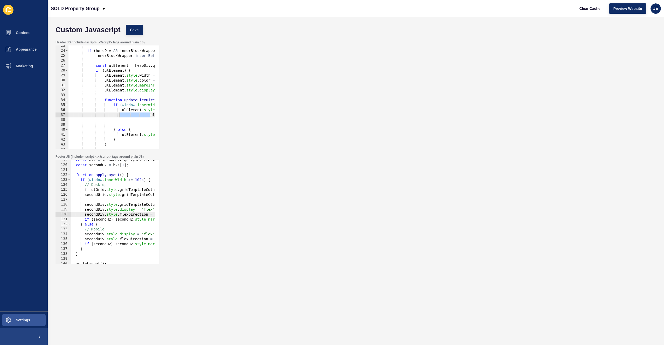
drag, startPoint x: 150, startPoint y: 115, endPoint x: 120, endPoint y: 115, distance: 29.8
click at [120, 115] on div "if ( heroDiv && innerBlockWrapper ) { innerBlockWrapper . insertBefore ( heroDi…" at bounding box center [172, 98] width 209 height 110
type textarea "ulElement.style.marginTop = "20px";"
click at [120, 120] on div "if ( heroDiv && innerBlockWrapper ) { innerBlockWrapper . insertBefore ( heroDi…" at bounding box center [172, 98] width 209 height 110
type textarea "ulElement.style.marginTop = "20px";"
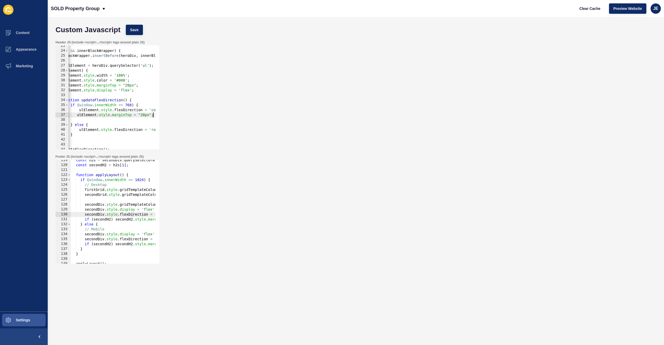
scroll to position [0, 43]
click at [116, 121] on div "if ( heroDiv && innerBlockWrapper ) { innerBlockWrapper . insertBefore ( heroDi…" at bounding box center [130, 98] width 209 height 110
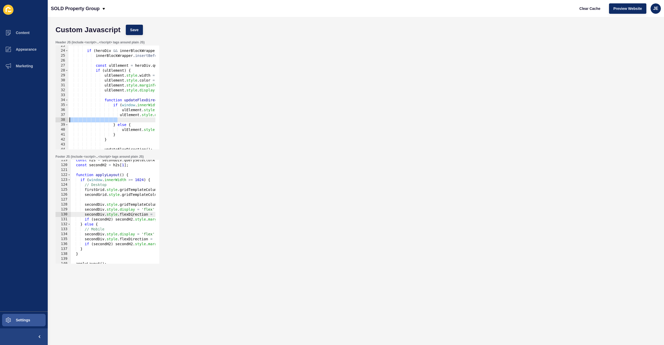
scroll to position [0, 0]
drag, startPoint x: 118, startPoint y: 120, endPoint x: 51, endPoint y: 123, distance: 66.8
click at [18, 121] on div "Content Appearance Marketing Settings SOLD Property Group Clear Cache Preview W…" at bounding box center [332, 172] width 664 height 345
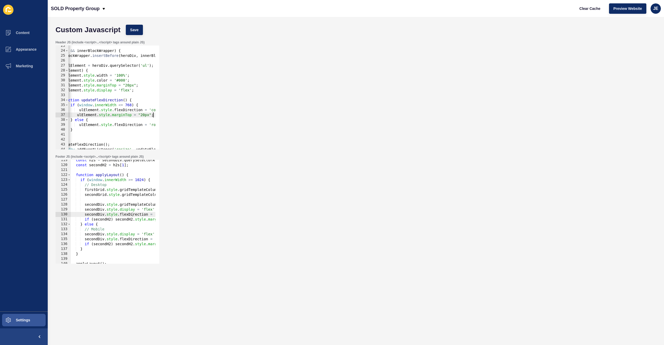
click at [125, 115] on div "if ( heroDiv && innerBlockWrapper ) { innerBlockWrapper . insertBefore ( heroDi…" at bounding box center [130, 98] width 209 height 110
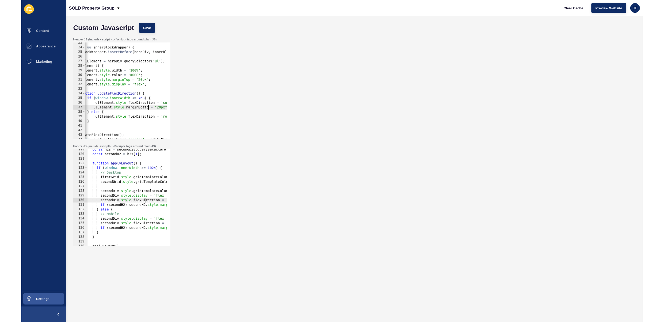
scroll to position [0, 8]
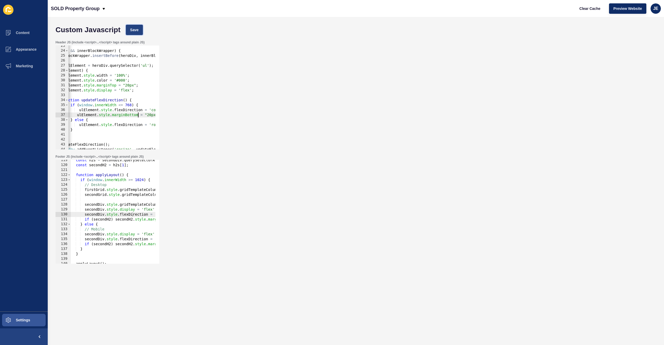
click at [135, 30] on span "Save" at bounding box center [134, 29] width 9 height 5
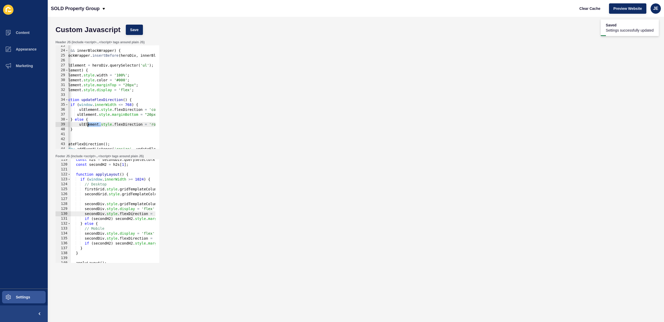
scroll to position [0, 0]
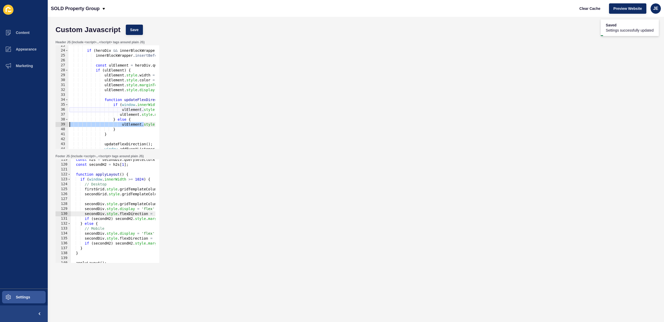
drag, startPoint x: 100, startPoint y: 123, endPoint x: 123, endPoint y: 133, distance: 24.8
click at [33, 123] on div "Content Appearance Marketing Settings SOLD Property Group Clear Cache Preview W…" at bounding box center [332, 161] width 664 height 322
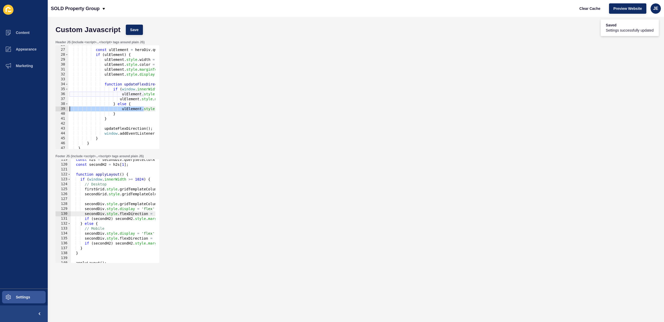
scroll to position [147, 0]
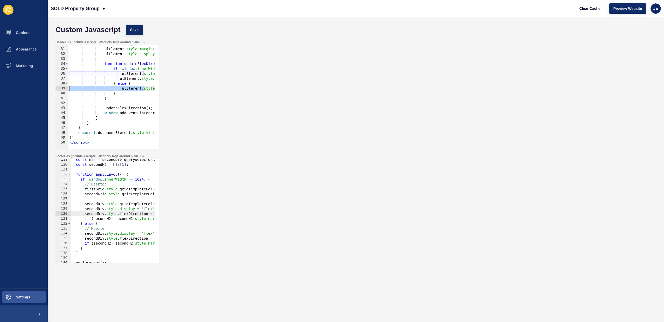
click at [101, 141] on div "ulElement . style . color = '#000' ; ulElement . style . marginTop = "20px" ; u…" at bounding box center [172, 97] width 209 height 110
type textarea "</script>"
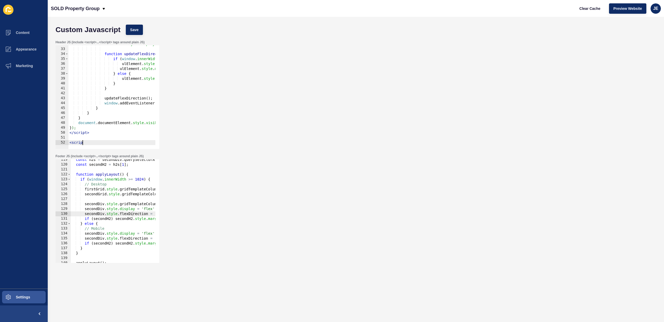
scroll to position [0, 1]
type textarea "<script>"
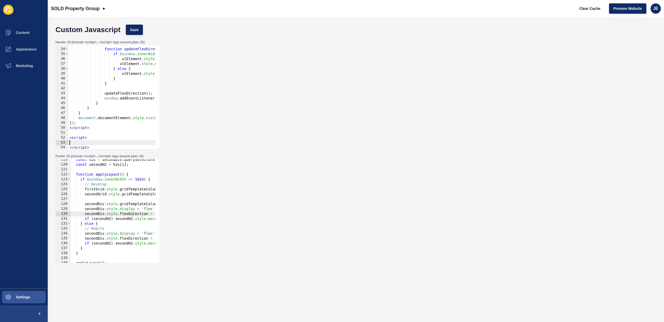
paste textarea "document.documentElement.style.visibility = 'visible';"
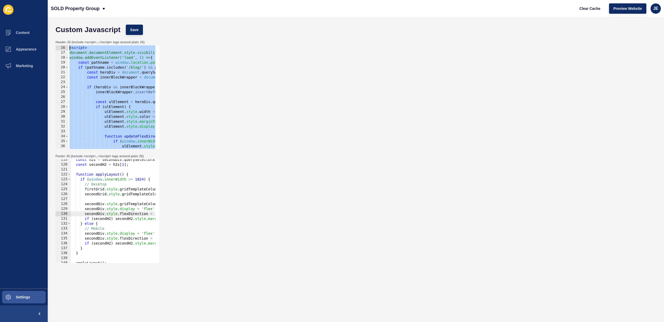
scroll to position [49, 0]
drag, startPoint x: 88, startPoint y: 74, endPoint x: 0, endPoint y: 23, distance: 102.2
click at [0, 23] on div "Content Appearance Marketing Settings SOLD Property Group Clear Cache Preview W…" at bounding box center [332, 161] width 664 height 322
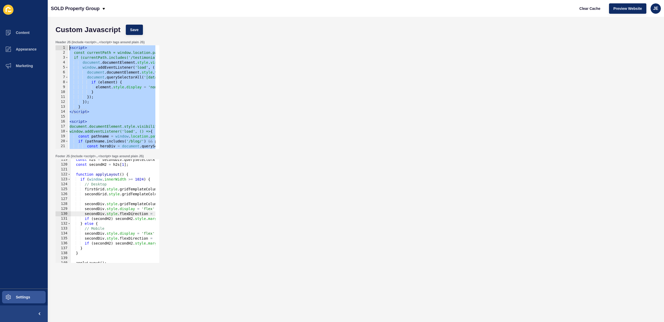
click at [110, 94] on div "< script > const currentPath = window.location.pathname; if (currentPath.includ…" at bounding box center [172, 100] width 209 height 110
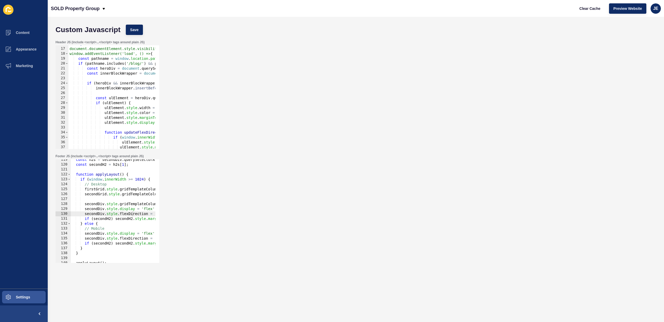
scroll to position [156, 0]
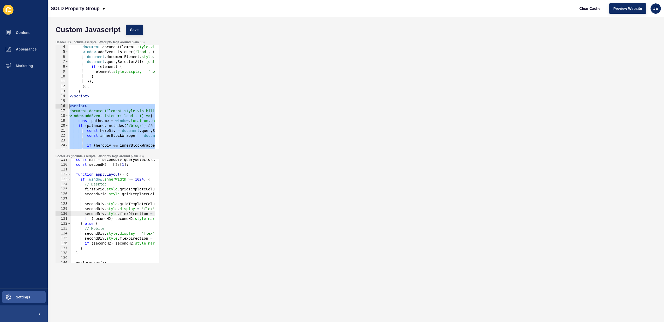
drag, startPoint x: 95, startPoint y: 134, endPoint x: 67, endPoint y: 106, distance: 38.9
click at [67, 106] on div "} 4 5 6 7 8 9 10 11 12 13 14 15 16 17 18 19 20 21 22 23 24 25 26 document . doc…" at bounding box center [108, 97] width 104 height 104
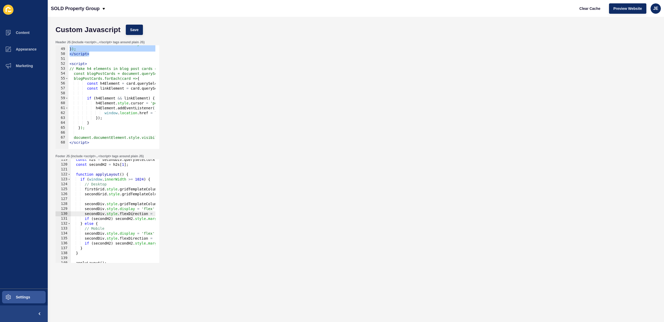
click at [91, 125] on div "document . documentElement . style . visibility = 'visible' ; } ); </ script > …" at bounding box center [172, 97] width 209 height 110
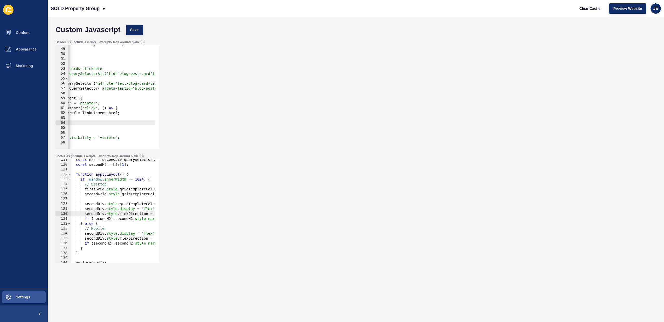
scroll to position [0, 0]
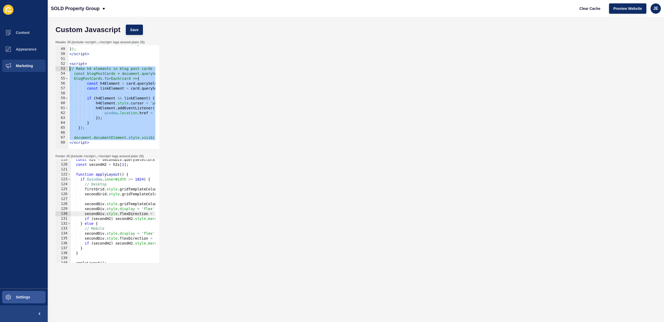
drag, startPoint x: 130, startPoint y: 139, endPoint x: 30, endPoint y: 70, distance: 122.2
click at [30, 70] on div "Content Appearance Marketing Settings SOLD Property Group Clear Cache Preview W…" at bounding box center [332, 161] width 664 height 322
type textarea "// Make h4 elements in blog post cards clickable const blogPostCards = document…"
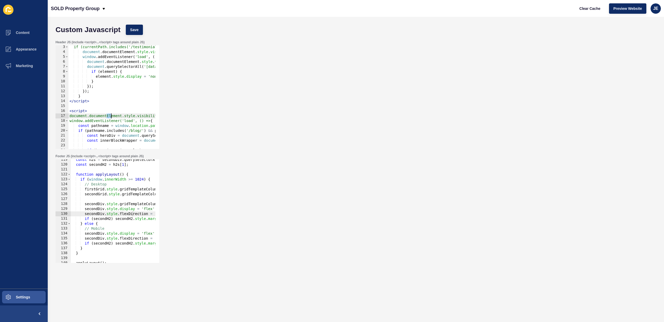
scroll to position [0, 32]
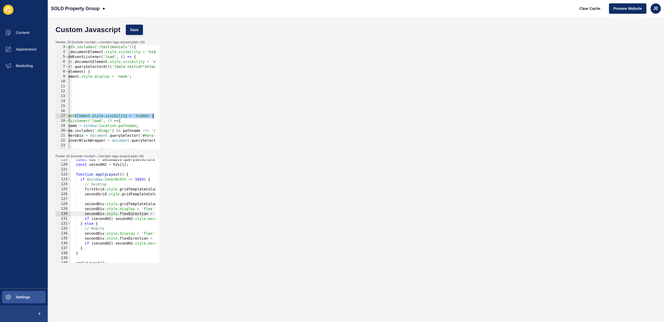
drag, startPoint x: 113, startPoint y: 116, endPoint x: 167, endPoint y: 116, distance: 53.4
click at [167, 116] on div "Header JS (include <script>...</script> tags around plain JS) 3 4 5 6 7 8 9 10 …" at bounding box center [356, 95] width 606 height 114
click at [132, 120] on div "if (currentPath.includes('/testimonials')) { document . documentElement . style…" at bounding box center [141, 100] width 209 height 110
click at [142, 126] on div "if (currentPath.includes('/testimonials')) { document . documentElement . style…" at bounding box center [141, 100] width 209 height 110
type textarea "const pathname = window.location.pathname;"
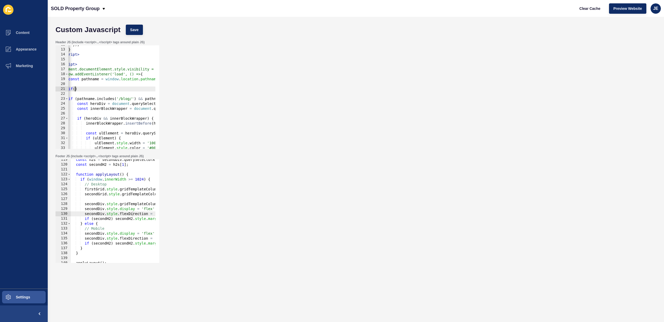
scroll to position [0, 0]
type textarea "if(pathname !== '/blog/'){"
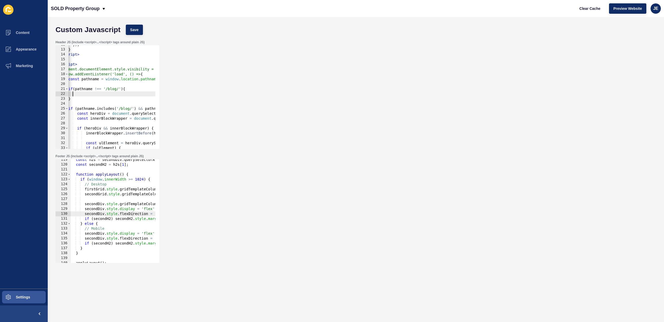
type textarea "]"
paste textarea "document.documentElement.style.visibility = 'visible';"
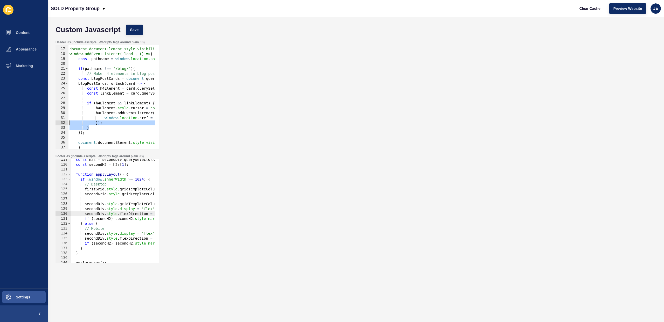
drag, startPoint x: 97, startPoint y: 127, endPoint x: 48, endPoint y: 123, distance: 48.6
click at [48, 123] on div "Custom Javascript Save Header JS (include <script>...</script> tags around plai…" at bounding box center [356, 170] width 616 height 306
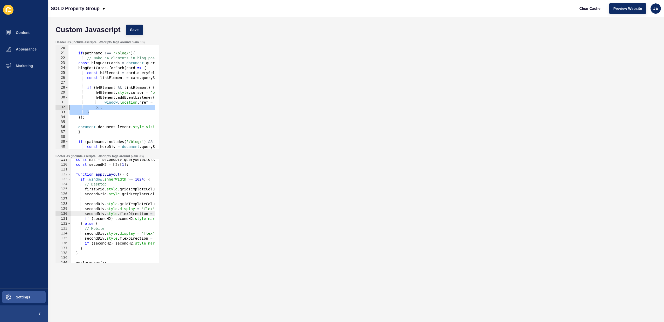
click at [112, 127] on div "const pathname = window . location . pathname ; if ( pathname !== '/blog/' ) { …" at bounding box center [172, 96] width 209 height 110
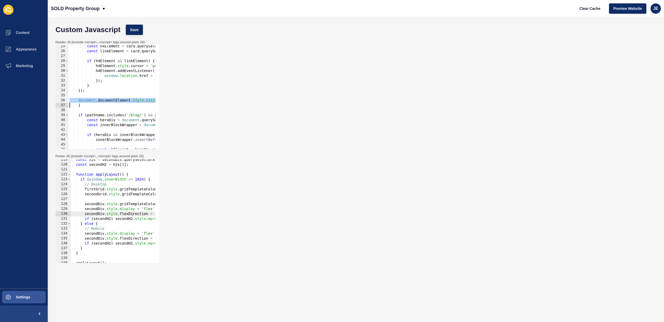
click at [111, 100] on div "const h4Element = card . querySelector ( 'h4[role="text-blog-card-title"]' ) ; …" at bounding box center [172, 99] width 209 height 110
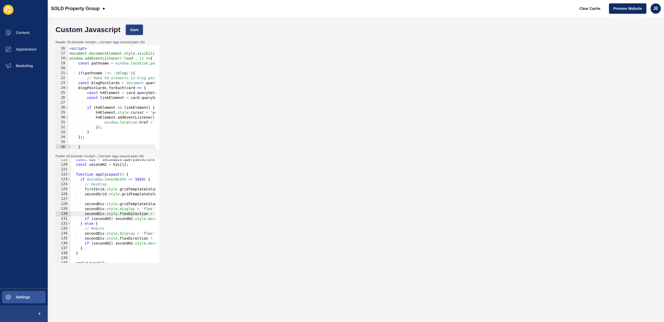
click at [130, 29] on span "Save" at bounding box center [134, 29] width 9 height 5
click at [106, 74] on div "< script > document.documentElement.style.visibility = 'hidden'; window.addEven…" at bounding box center [172, 96] width 209 height 110
click at [136, 28] on span "Save" at bounding box center [134, 29] width 9 height 5
drag, startPoint x: 77, startPoint y: 83, endPoint x: 118, endPoint y: 87, distance: 40.9
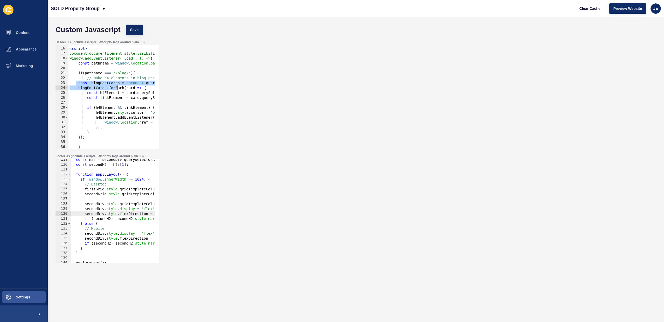
click at [118, 87] on div "< script > document.documentElement.style.visibility = 'hidden'; window.addEven…" at bounding box center [172, 96] width 209 height 110
click at [89, 78] on div "< script > document.documentElement.style.visibility = 'hidden'; window.addEven…" at bounding box center [172, 96] width 209 height 110
click at [87, 78] on div "< script > document.documentElement.style.visibility = 'hidden'; window.addEven…" at bounding box center [172, 96] width 209 height 110
click at [78, 79] on div "< script > document.documentElement.style.visibility = 'hidden'; window.addEven…" at bounding box center [172, 96] width 209 height 110
click at [105, 78] on div "< script > document.documentElement.style.visibility = 'hidden'; window.addEven…" at bounding box center [172, 96] width 209 height 110
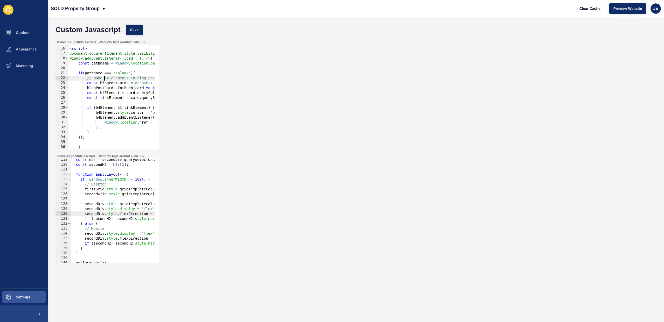
click at [105, 78] on div "< script > document.documentElement.style.visibility = 'hidden'; window.addEven…" at bounding box center [172, 96] width 209 height 110
click at [126, 77] on div "< script > document.documentElement.style.visibility = 'hidden'; window.addEven…" at bounding box center [172, 96] width 209 height 110
drag, startPoint x: 145, startPoint y: 80, endPoint x: 169, endPoint y: 79, distance: 23.6
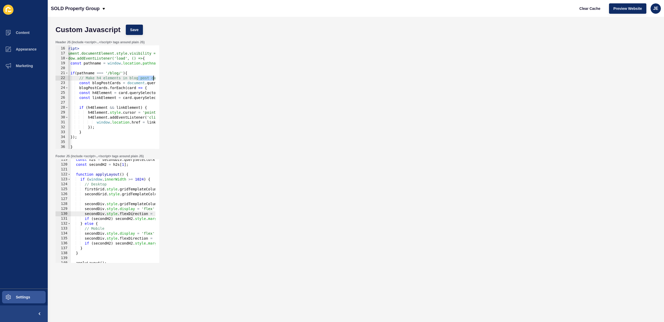
click at [169, 79] on div "Header JS (include <script>...</script> tags around plain JS) // Make h4 elemen…" at bounding box center [356, 95] width 606 height 114
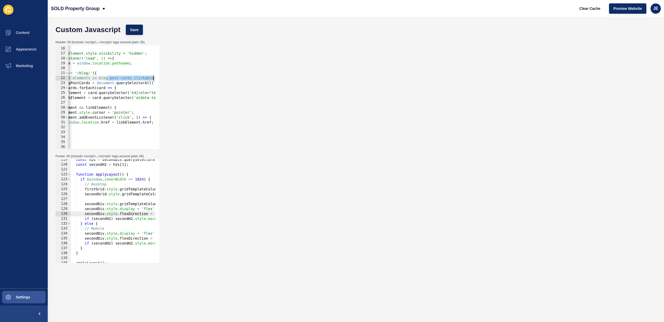
click at [109, 116] on div "< script > document.documentElement.style.visibility = 'hidden'; window.addEven…" at bounding box center [134, 96] width 209 height 110
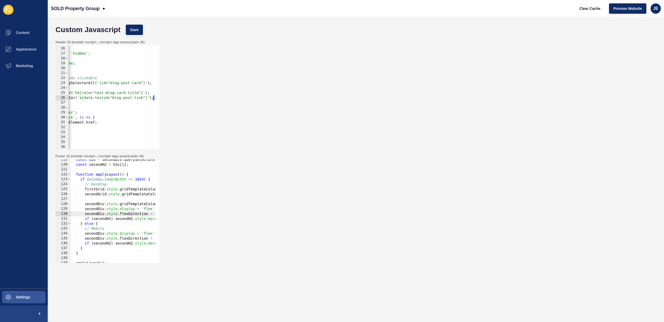
drag, startPoint x: 136, startPoint y: 101, endPoint x: 185, endPoint y: 97, distance: 49.7
click at [185, 97] on div "Header JS (include <script>...</script> tags around plain JS) h4Element.addEven…" at bounding box center [356, 95] width 606 height 114
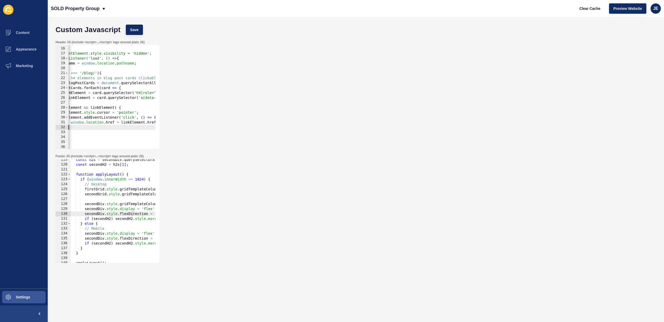
scroll to position [0, 34]
drag, startPoint x: 125, startPoint y: 130, endPoint x: 86, endPoint y: 118, distance: 41.1
click at [85, 125] on div "< script > document.documentElement.style.visibility = 'hidden'; window.addEven…" at bounding box center [139, 96] width 209 height 110
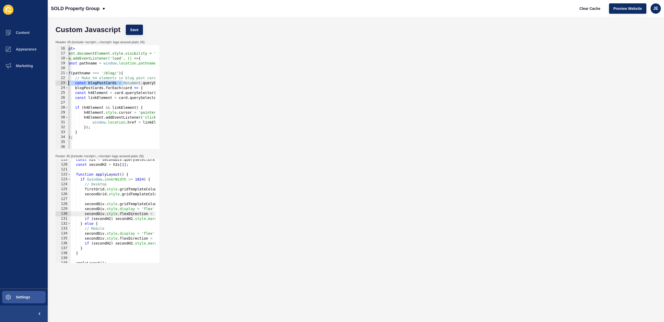
scroll to position [0, 0]
drag, startPoint x: 94, startPoint y: 81, endPoint x: 42, endPoint y: 81, distance: 51.4
click at [40, 82] on div "Content Appearance Marketing Settings SOLD Property Group Clear Cache Preview W…" at bounding box center [332, 161] width 664 height 322
type textarea "const blogPostCards = document.querySelectorAll('[id="blog-post-card"]');"
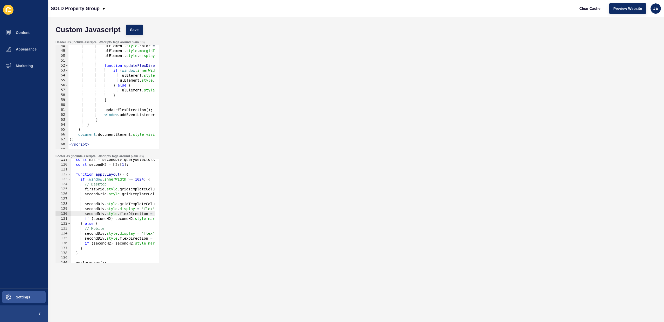
scroll to position [255, 0]
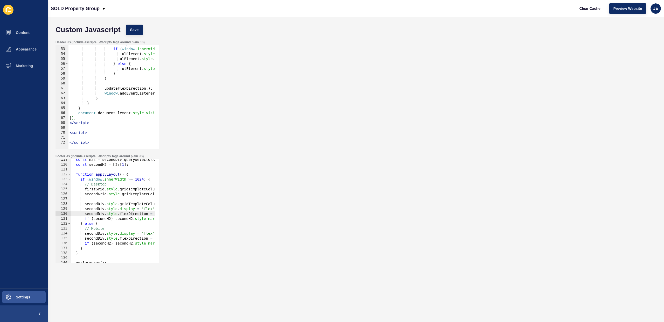
click at [108, 84] on div "function updateFlexDirection ( ) { if ( window . innerWidth <= 768 ) { ulElemen…" at bounding box center [172, 97] width 209 height 110
drag, startPoint x: 118, startPoint y: 83, endPoint x: 41, endPoint y: 83, distance: 76.5
click at [41, 83] on div "Content Appearance Marketing Settings SOLD Property Group Clear Cache Preview W…" at bounding box center [332, 161] width 664 height 322
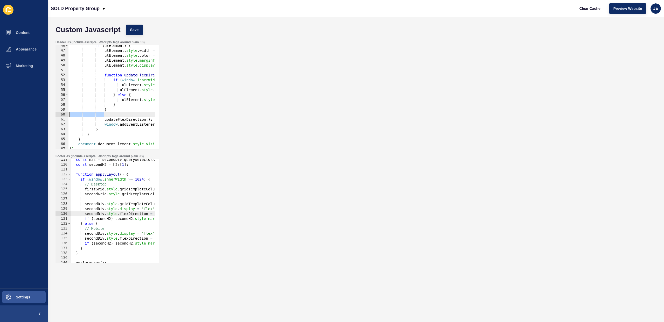
scroll to position [224, 0]
click at [136, 74] on div "if ( ulElement ) { ulElement . style . width = '100%' ; ulElement . style . col…" at bounding box center [172, 98] width 209 height 110
click at [137, 74] on div "if ( ulElement ) { ulElement . style . width = '100%' ; ulElement . style . col…" at bounding box center [172, 98] width 209 height 110
click at [128, 75] on div "if ( ulElement ) { ulElement . style . width = '100%' ; ulElement . style . col…" at bounding box center [165, 98] width 209 height 110
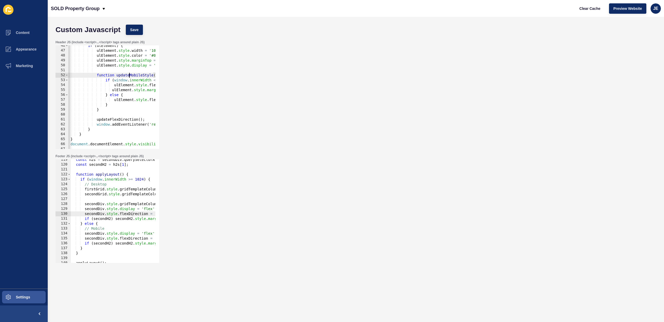
click at [128, 75] on div "if ( ulElement ) { ulElement . style . width = '100%' ; ulElement . style . col…" at bounding box center [165, 98] width 209 height 110
click at [152, 76] on div "if ( ulElement ) { ulElement . style . width = '100%' ; ulElement . style . col…" at bounding box center [165, 98] width 209 height 110
type textarea "function updateMobileStyles() {"
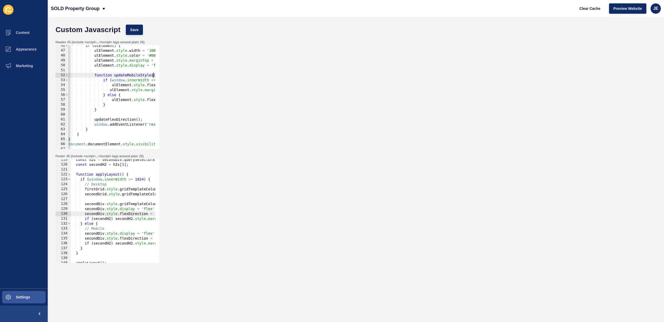
click at [134, 77] on div "if ( ulElement ) { ulElement . style . width = '100%' ; ulElement . style . col…" at bounding box center [162, 98] width 209 height 110
click at [116, 116] on div "if ( ulElement ) { ulElement . style . width = '100%' ; ulElement . style . col…" at bounding box center [162, 98] width 209 height 110
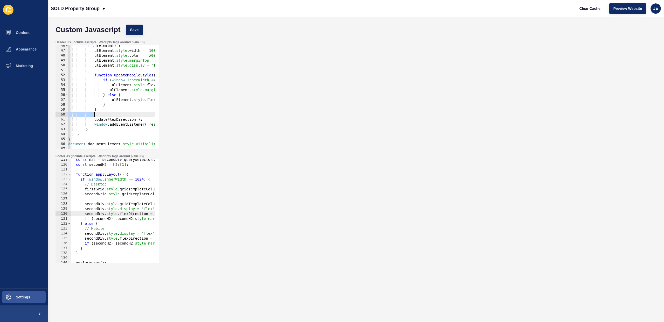
click at [116, 119] on div "if ( ulElement ) { ulElement . style . width = '100%' ; ulElement . style . col…" at bounding box center [162, 98] width 209 height 110
paste textarea "MobileStyles"
type textarea "updateMobileStyles();"
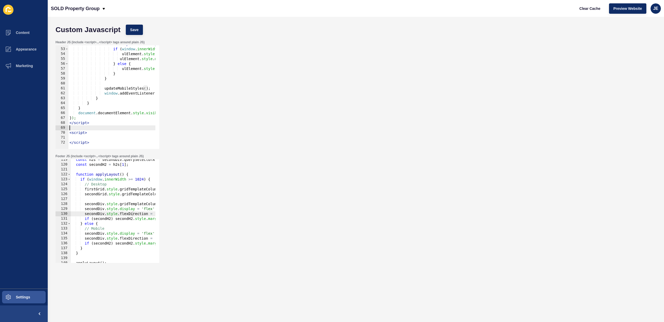
scroll to position [0, 0]
drag, startPoint x: 98, startPoint y: 126, endPoint x: 84, endPoint y: 140, distance: 20.0
click at [47, 127] on div "Content Appearance Marketing Settings SOLD Property Group Clear Cache Preview W…" at bounding box center [332, 161] width 664 height 322
drag, startPoint x: 88, startPoint y: 142, endPoint x: 55, endPoint y: 131, distance: 35.4
click at [55, 131] on div "Header JS (include <script>...</script> tags around plain JS) 52 53 54 55 56 57…" at bounding box center [107, 95] width 105 height 110
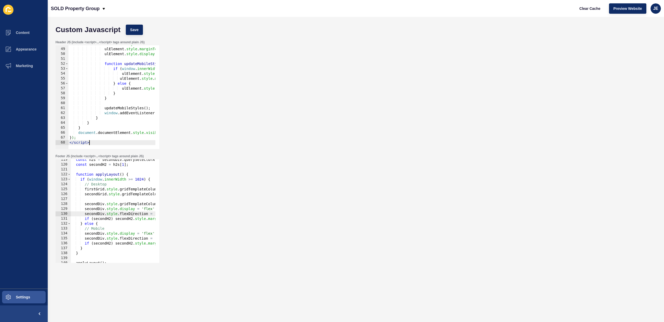
scroll to position [235, 0]
type textarea "</script>"
drag, startPoint x: 140, startPoint y: 32, endPoint x: 142, endPoint y: 35, distance: 3.5
click at [140, 32] on button "Save" at bounding box center [134, 30] width 17 height 10
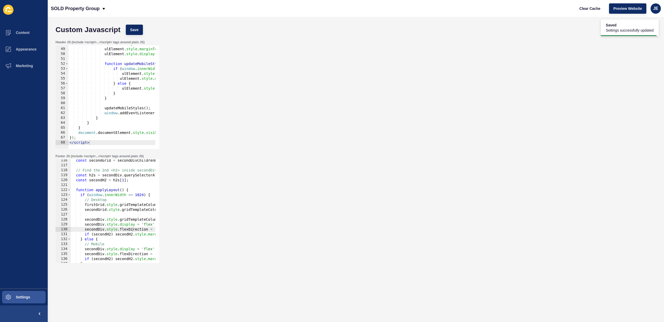
scroll to position [335, 0]
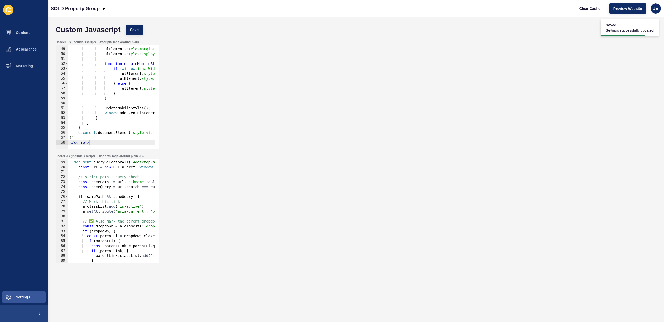
click at [106, 222] on div "document . querySelectorAll ( '#desktop-menu a[href]' ) . forEach ( a => { cons…" at bounding box center [173, 210] width 211 height 110
click at [107, 202] on div "document . querySelectorAll ( '#desktop-menu a[href]' ) . forEach ( a => { cons…" at bounding box center [173, 210] width 211 height 110
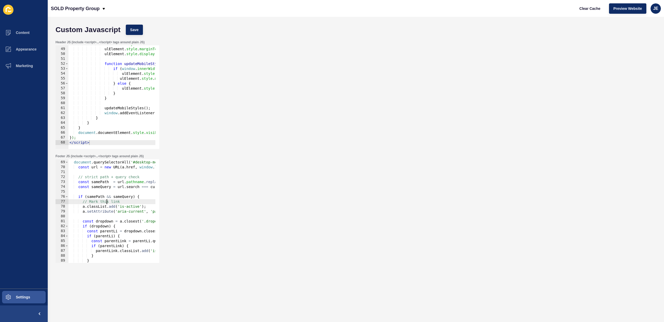
click at [107, 202] on div "document . querySelectorAll ( '#desktop-menu a[href]' ) . forEach ( a => { cons…" at bounding box center [173, 210] width 211 height 110
type textarea "// Mark this link a.classList.add('is-active');"
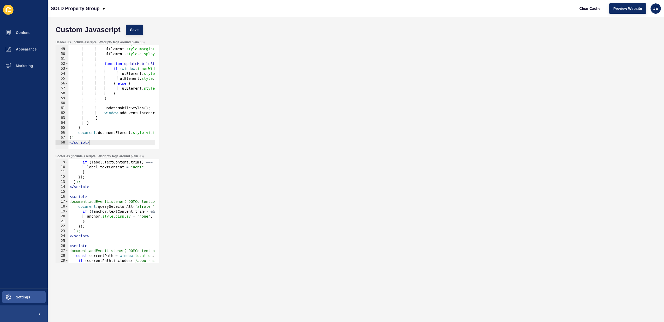
scroll to position [0, 0]
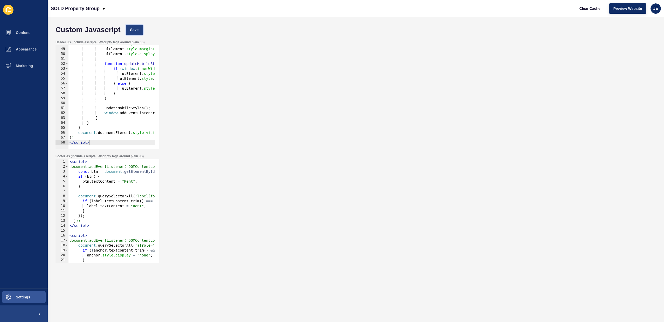
click at [135, 26] on button "Save" at bounding box center [134, 30] width 17 height 10
click at [27, 31] on span "Content" at bounding box center [14, 33] width 30 height 4
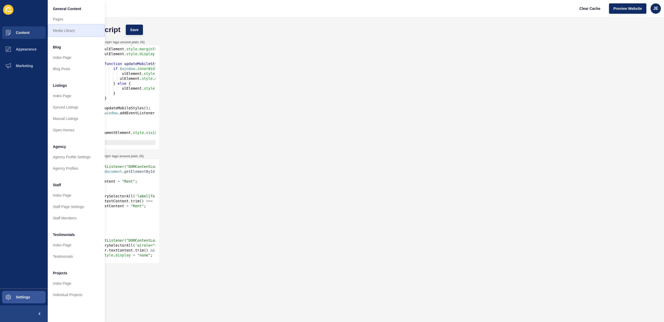
click at [54, 31] on link "Media Library" at bounding box center [76, 30] width 57 height 11
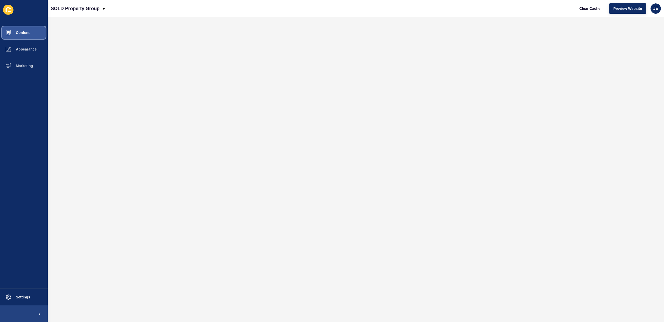
click at [19, 33] on span "Content" at bounding box center [14, 33] width 30 height 4
click at [25, 51] on span "Appearance" at bounding box center [17, 49] width 37 height 4
click at [28, 52] on button "Appearance" at bounding box center [24, 49] width 48 height 17
click at [17, 50] on span "Appearance" at bounding box center [17, 49] width 37 height 4
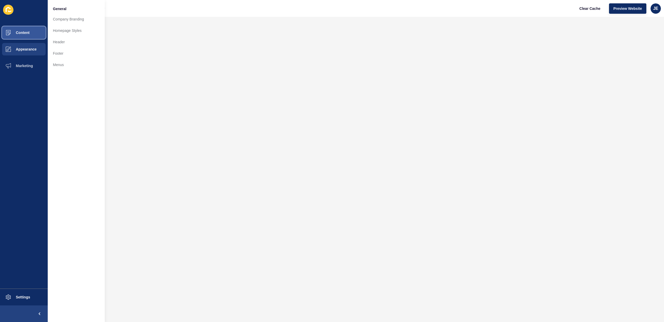
click at [29, 28] on button "Content" at bounding box center [24, 32] width 48 height 17
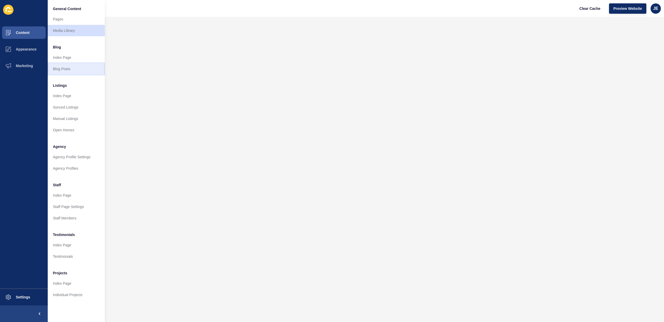
click at [65, 69] on link "Blog Posts" at bounding box center [76, 68] width 57 height 11
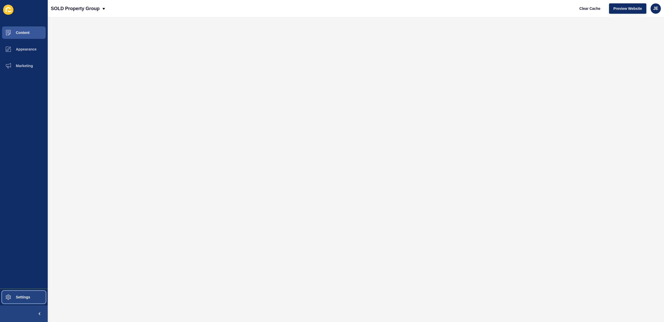
click at [16, 295] on span at bounding box center [8, 297] width 17 height 17
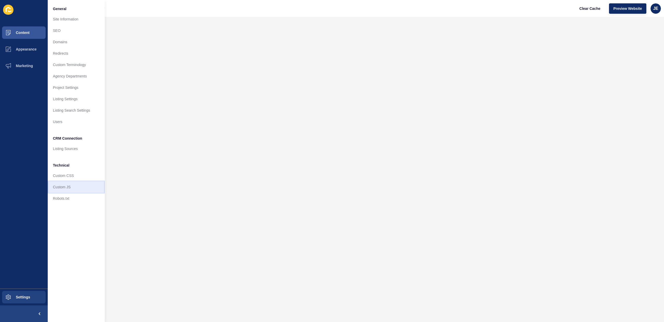
click at [63, 187] on link "Custom JS" at bounding box center [76, 187] width 57 height 11
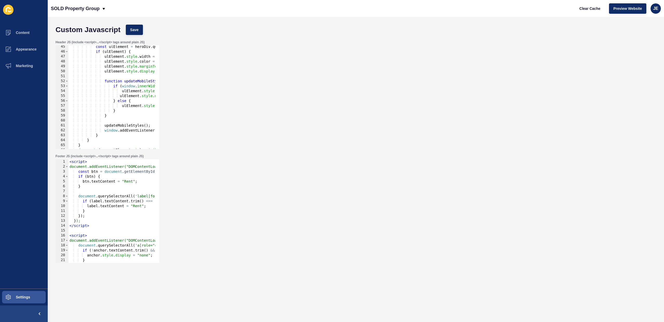
scroll to position [93, 0]
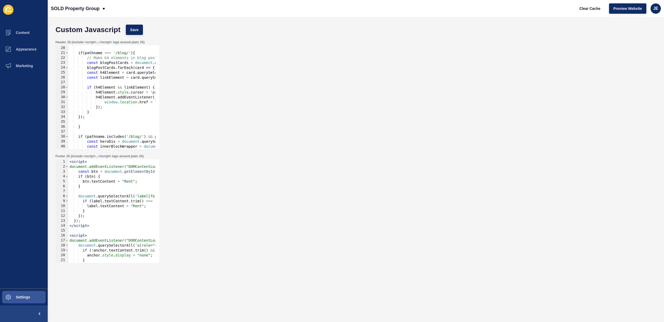
click at [131, 52] on div "const pathname = window . location . pathname ; if ( pathname === '/blog/' ) { …" at bounding box center [172, 96] width 209 height 110
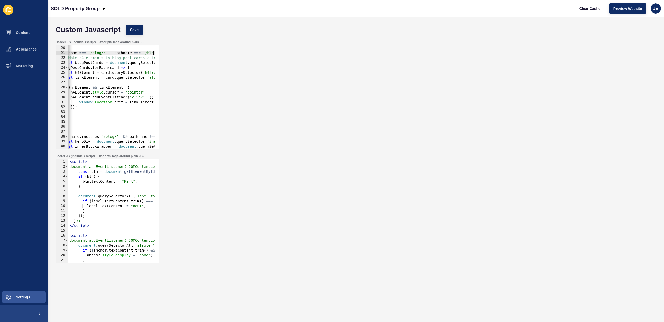
scroll to position [0, 27]
type textarea "if(pathname === '/blog/' || pathname === '/blog){"
click at [135, 30] on span "Save" at bounding box center [134, 29] width 9 height 5
click at [22, 37] on button "Content" at bounding box center [24, 32] width 48 height 17
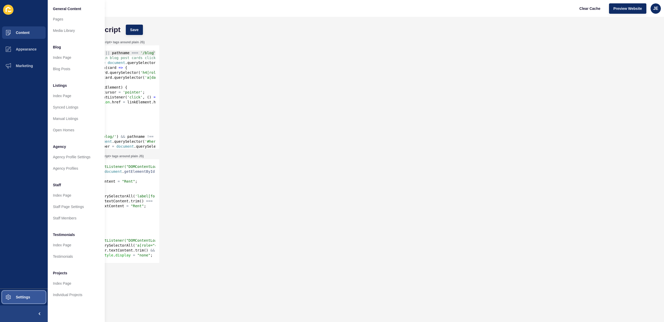
click at [33, 298] on button "Settings" at bounding box center [24, 297] width 48 height 17
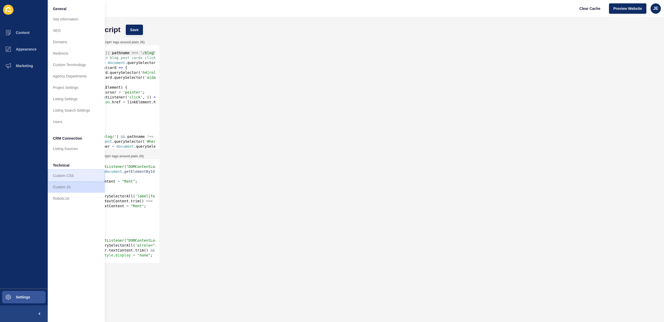
click at [70, 175] on link "Custom CSS" at bounding box center [76, 175] width 57 height 11
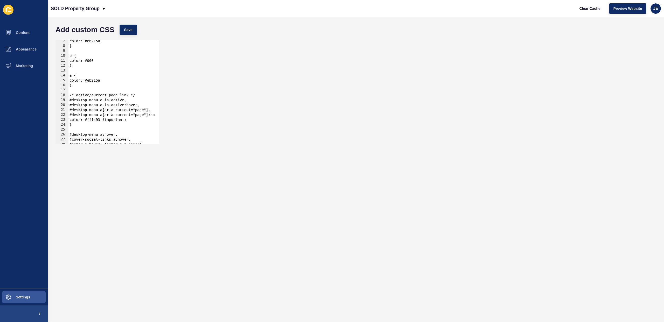
scroll to position [216, 0]
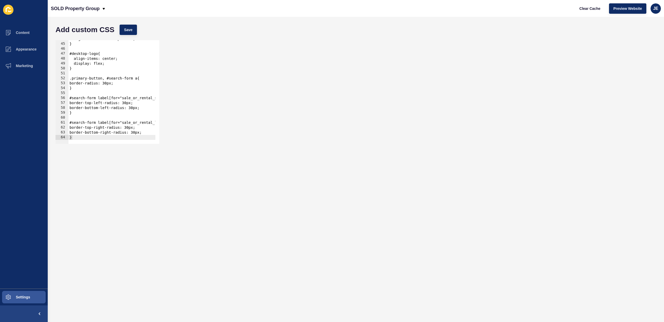
click at [137, 79] on div "background: #F5DDDB!important; } #desktop-logo{ align-items: center; display: f…" at bounding box center [120, 92] width 105 height 110
paste textarea "data-testid="filter-search-btn""
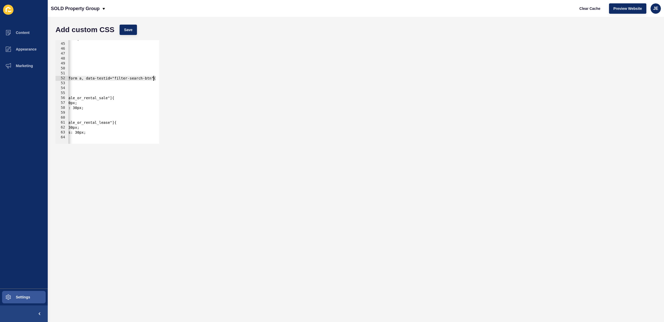
scroll to position [0, 58]
click at [84, 78] on div "background: #F5DDDB!important; } #desktop-logo{ align-items: center; display: f…" at bounding box center [84, 92] width 146 height 110
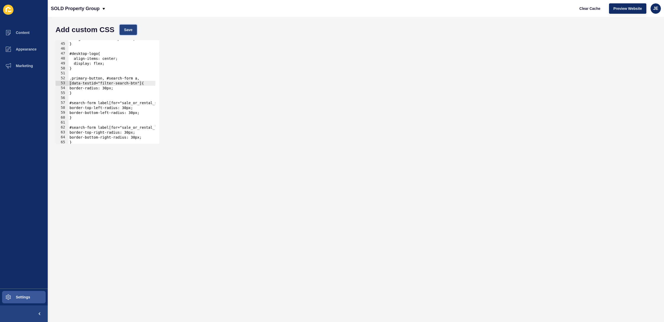
click at [129, 32] on span "Save" at bounding box center [128, 29] width 9 height 5
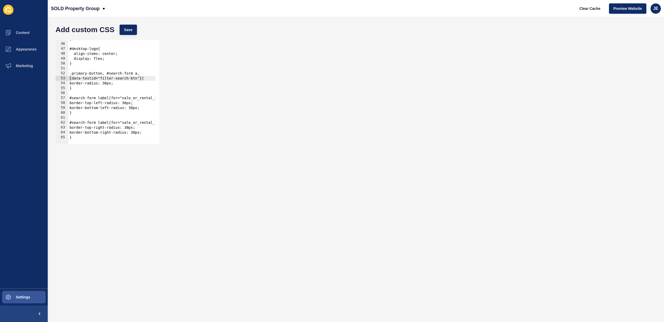
scroll to position [221, 0]
drag, startPoint x: 142, startPoint y: 78, endPoint x: 68, endPoint y: 83, distance: 73.8
click at [61, 79] on div "[data-testid="filter-search-btn"]{ 45 46 47 48 49 50 51 52 53 54 55 56 57 58 59…" at bounding box center [108, 92] width 104 height 104
click at [91, 90] on div "} #desktop-logo{ align-items: center; display: flex; } .primary-button, #search…" at bounding box center [120, 92] width 105 height 110
type textarea "}"
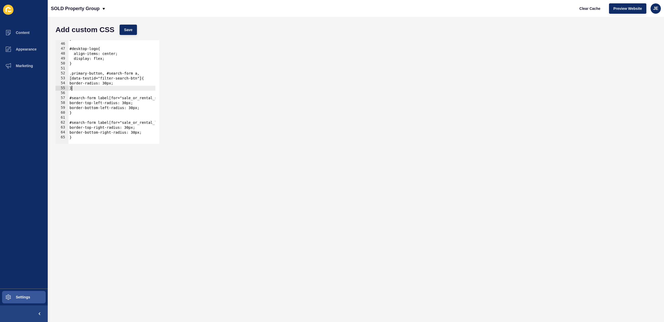
scroll to position [0, 0]
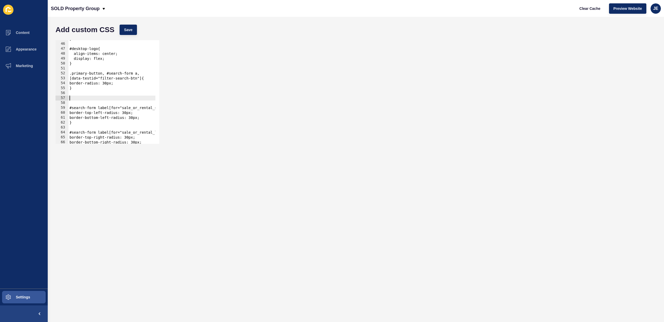
paste textarea "[data-testid="filter-search-btn"]"
type textarea "}"
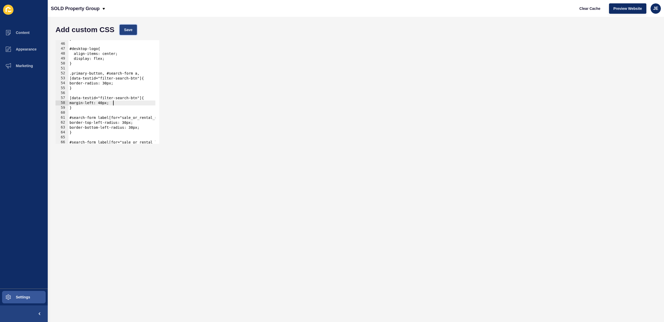
click at [124, 27] on span "Save" at bounding box center [128, 29] width 9 height 5
drag, startPoint x: 142, startPoint y: 99, endPoint x: 57, endPoint y: 97, distance: 85.1
click at [57, 97] on div "[data-testid="filter-search-btn"]{ 45 46 47 48 49 50 51 52 53 54 55 56 57 58 59…" at bounding box center [108, 92] width 104 height 104
paste textarea "property-search-button"
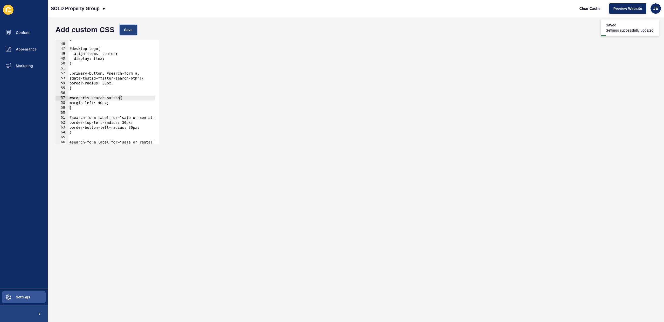
click at [133, 29] on button "Save" at bounding box center [128, 30] width 17 height 10
click at [104, 105] on div "} #desktop-logo{ align-items: center; display: flex; } .primary-button, #search…" at bounding box center [120, 92] width 105 height 110
click at [128, 32] on span "Save" at bounding box center [128, 29] width 9 height 5
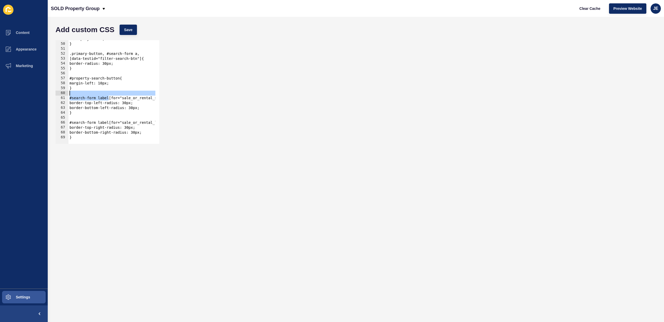
scroll to position [0, 17]
drag, startPoint x: 109, startPoint y: 97, endPoint x: 168, endPoint y: 97, distance: 59.4
click at [168, 97] on div "#search-form label[for="sale_or_rental_sale"]{ 49 50 51 52 53 54 55 56 57 58 59…" at bounding box center [356, 92] width 606 height 109
click at [152, 99] on div "display: flex; } .primary-button, #search-form a, [data-testid="filter-search-b…" at bounding box center [104, 92] width 105 height 110
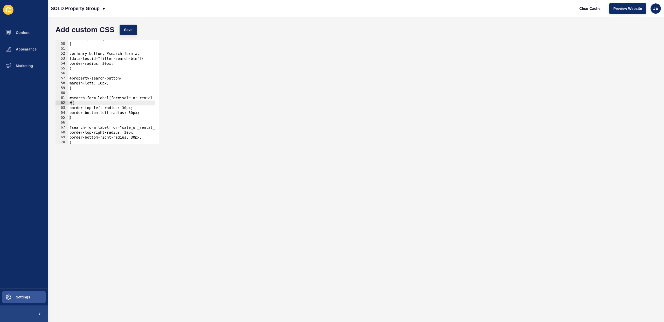
paste textarea "propertySearchBuyButton"
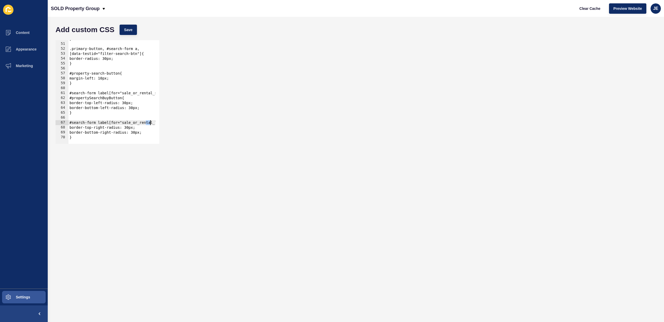
scroll to position [0, 18]
drag, startPoint x: 147, startPoint y: 123, endPoint x: 166, endPoint y: 121, distance: 19.8
click at [167, 121] on div "#propertySearchBuyButton{ 50 51 52 53 54 55 56 57 58 59 60 61 62 63 64 65 66 67…" at bounding box center [356, 92] width 606 height 109
click at [152, 123] on div "} .primary-button, #search-form a, [data-testid="filter-search-btn"]{ border-ra…" at bounding box center [103, 92] width 105 height 110
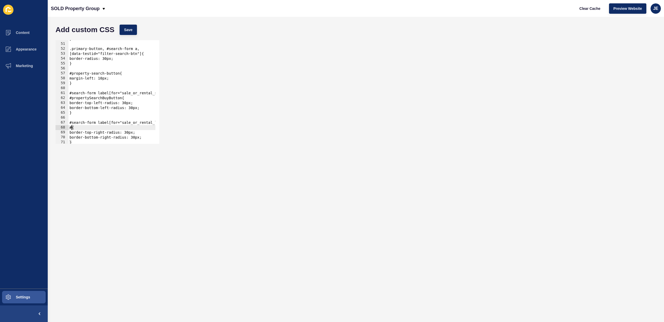
paste textarea "propertySearchBuyButton"
drag, startPoint x: 109, startPoint y: 128, endPoint x: 102, endPoint y: 128, distance: 6.5
click at [102, 128] on div "} .primary-button, #search-form a, [data-testid="filter-search-btn"]{ border-ra…" at bounding box center [120, 92] width 105 height 110
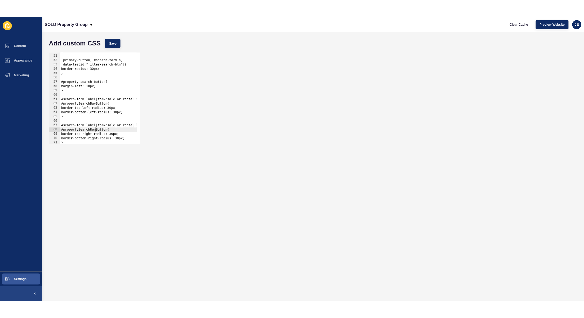
scroll to position [0, 3]
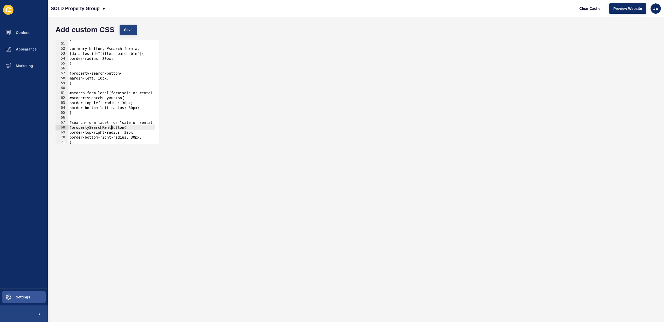
type textarea "#propertySearchRentButton{"
click at [130, 33] on button "Save" at bounding box center [128, 30] width 17 height 10
click at [293, 101] on div "#propertySearchRentButton{ 50 51 52 53 54 55 56 57 58 59 60 61 62 63 64 65 66 6…" at bounding box center [356, 92] width 606 height 109
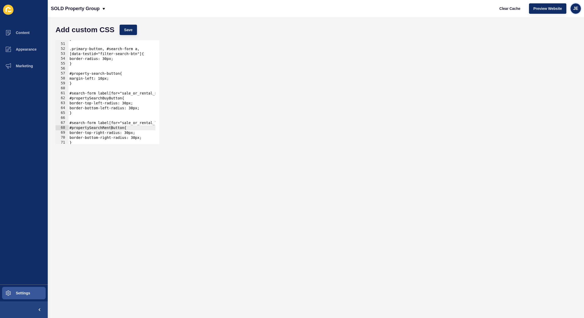
click at [577, 10] on span "JE" at bounding box center [575, 8] width 5 height 5
click at [559, 45] on link "Logout" at bounding box center [564, 43] width 38 height 11
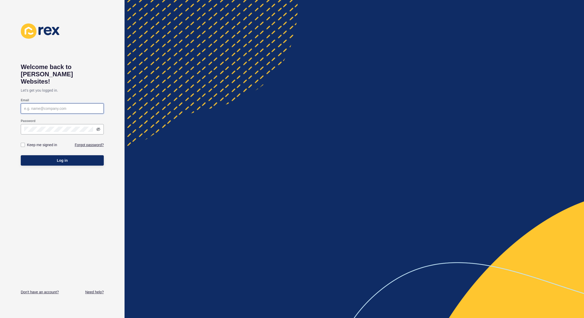
type input "[EMAIL_ADDRESS][PERSON_NAME][DOMAIN_NAME]"
click at [59, 158] on span "Log in" at bounding box center [62, 160] width 11 height 5
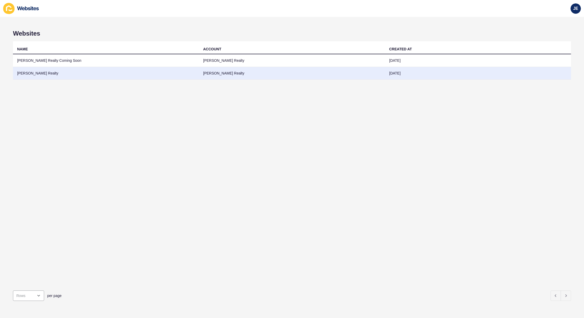
click at [50, 73] on td "[PERSON_NAME] Realty" at bounding box center [106, 73] width 186 height 13
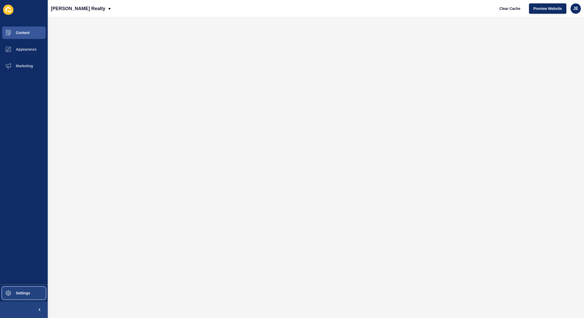
click at [21, 287] on button "Settings" at bounding box center [24, 293] width 48 height 17
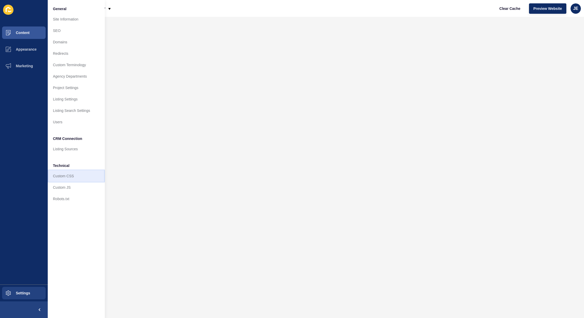
click at [71, 177] on link "Custom CSS" at bounding box center [76, 175] width 57 height 11
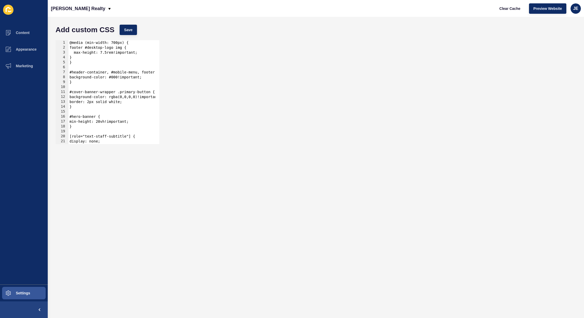
scroll to position [137, 0]
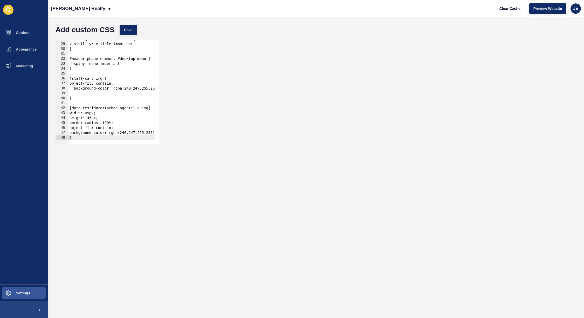
click at [85, 94] on div "#hamburger-menu.v2-invisible { visibility: visible!important; } #header-phone-n…" at bounding box center [117, 92] width 98 height 110
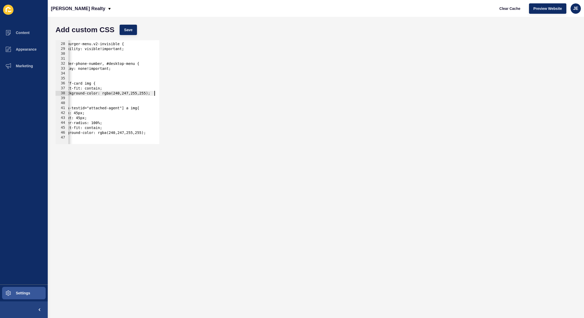
scroll to position [0, 0]
drag, startPoint x: 76, startPoint y: 93, endPoint x: 68, endPoint y: 94, distance: 8.4
click at [39, 94] on div "Content Appearance Marketing Settings Murdoch Realty Clear Cache Preview Websit…" at bounding box center [292, 159] width 584 height 318
click at [79, 94] on div "#hamburger-menu.v2-invisible { visibility: visible!important; } #header-phone-n…" at bounding box center [117, 92] width 98 height 110
click at [95, 88] on div "#hamburger-menu.v2-invisible { visibility: visible!important; } #header-phone-n…" at bounding box center [117, 92] width 98 height 110
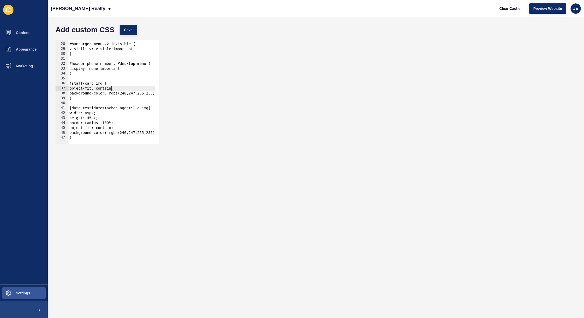
click at [111, 87] on div "#hamburger-menu.v2-invisible { visibility: visible!important; } #header-phone-n…" at bounding box center [117, 92] width 98 height 110
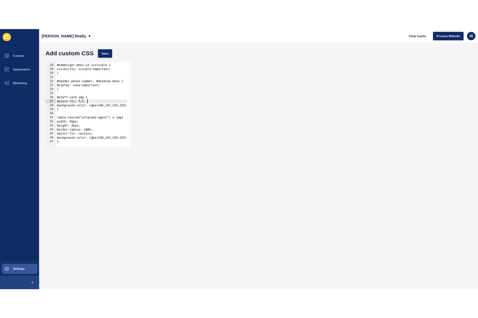
scroll to position [0, 3]
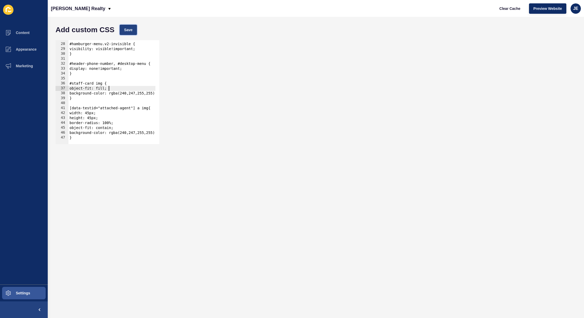
click at [136, 28] on button "Save" at bounding box center [128, 30] width 17 height 10
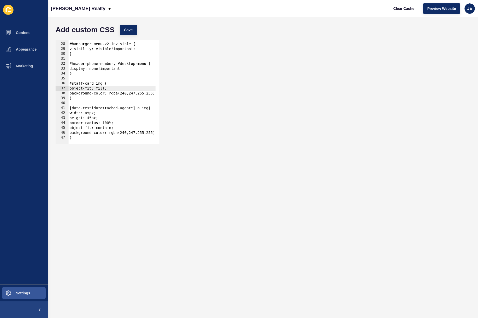
click at [104, 86] on div "#hamburger-menu.v2-invisible { visibility: visible!important; } #header-phone-n…" at bounding box center [117, 92] width 98 height 110
click at [104, 89] on div "#hamburger-menu.v2-invisible { visibility: visible!important; } #header-phone-n…" at bounding box center [117, 92] width 98 height 110
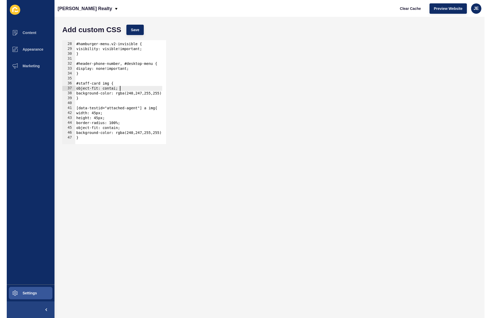
scroll to position [0, 3]
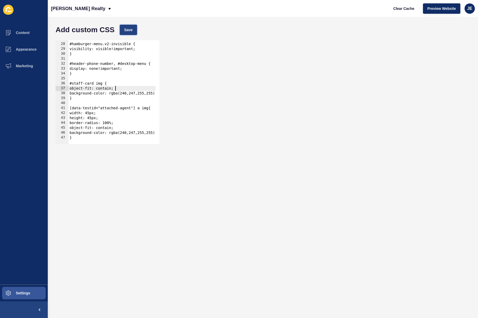
click at [122, 28] on button "Save" at bounding box center [128, 30] width 17 height 10
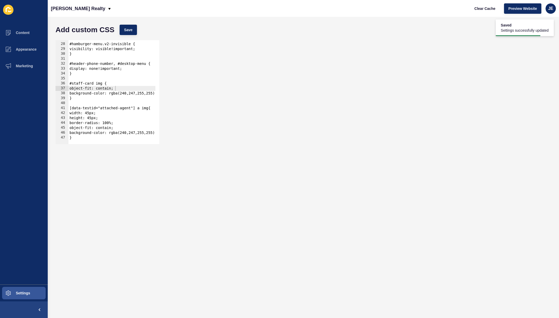
click at [131, 35] on div "Add custom CSS Save" at bounding box center [303, 30] width 501 height 16
click at [131, 31] on span "Save" at bounding box center [128, 29] width 9 height 5
click at [485, 7] on span "Clear Cache" at bounding box center [484, 8] width 21 height 5
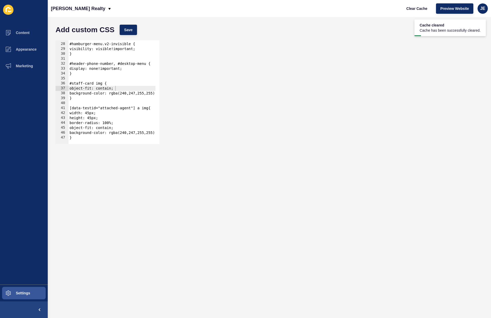
type textarea "background-color: rgba(240,247,255,255);"
drag, startPoint x: 149, startPoint y: 93, endPoint x: 162, endPoint y: 92, distance: 12.7
click at [162, 92] on div "background-color: rgba(240,247,255,255); 27 28 29 30 31 32 33 34 35 36 37 38 39…" at bounding box center [269, 92] width 433 height 109
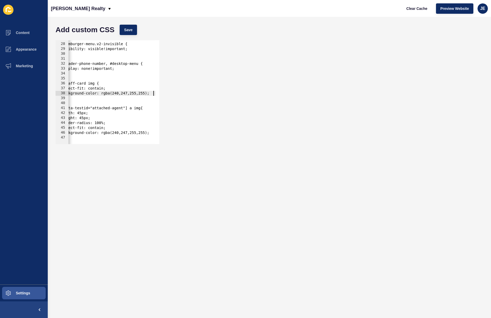
scroll to position [0, 5]
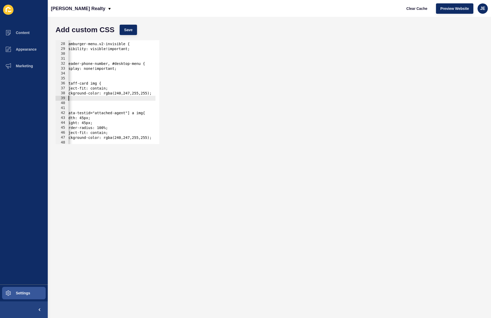
paste textarea "vertical-align: middle; /* i"
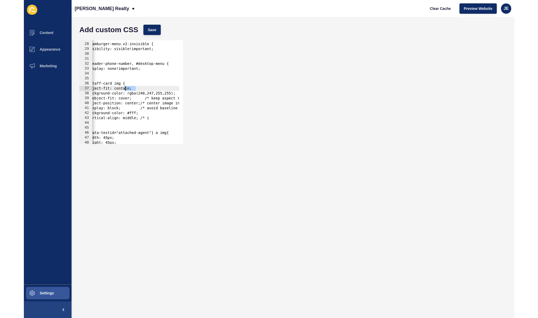
scroll to position [0, 0]
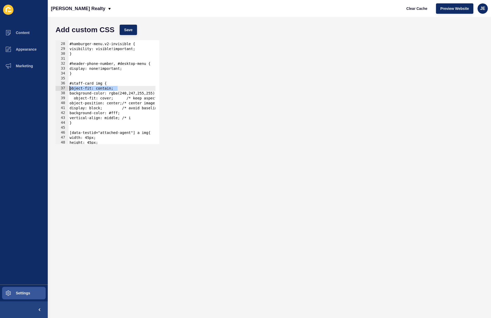
drag, startPoint x: 84, startPoint y: 88, endPoint x: 44, endPoint y: 88, distance: 39.2
click at [44, 88] on div "Content Appearance Marketing Settings Murdoch Realty Clear Cache Preview Websit…" at bounding box center [245, 159] width 491 height 318
type textarea "object-fit: contain;"
click at [129, 32] on button "Save" at bounding box center [128, 30] width 17 height 10
click at [408, 10] on span "Clear Cache" at bounding box center [416, 8] width 21 height 5
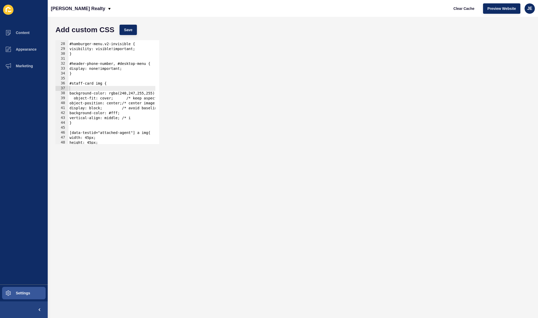
type textarea "vertical-align: middle; /* i"
click at [136, 119] on div "#hamburger-menu.v2-invisible { visibility: visible!important; } #header-phone-n…" at bounding box center [142, 92] width 148 height 110
drag, startPoint x: 136, startPoint y: 119, endPoint x: 133, endPoint y: 117, distance: 4.2
click at [133, 117] on div "#hamburger-menu.v2-invisible { visibility: visible!important; } #header-phone-n…" at bounding box center [142, 92] width 148 height 110
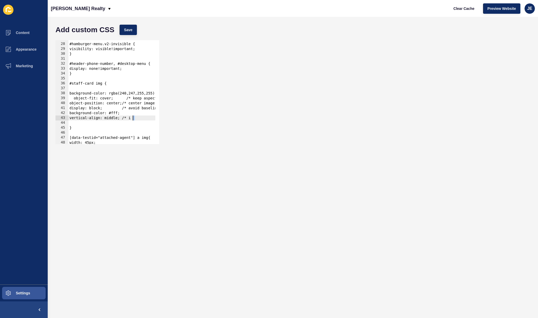
type textarea "vertical-align: middle; /*"
paste textarea
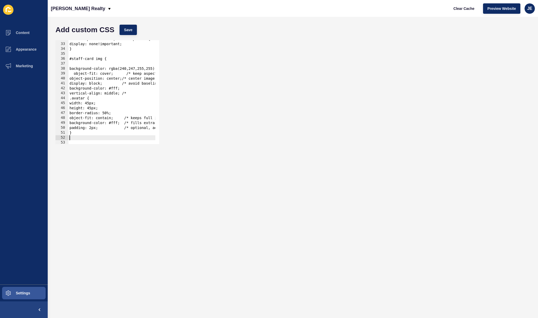
scroll to position [156, 0]
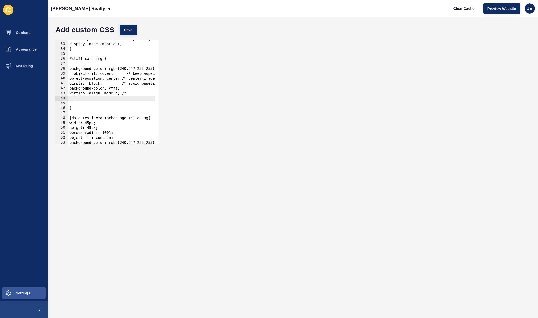
paste textarea "padding: 2px;"
drag, startPoint x: 133, startPoint y: 94, endPoint x: 61, endPoint y: 94, distance: 71.6
click at [61, 94] on div "padding: 2px; 32 33 34 35 36 37 38 39 40 41 42 43 44 45 46 47 48 49 50 51 52 53…" at bounding box center [108, 92] width 104 height 104
type textarea "vertical-align: middle; /*"
click at [103, 82] on div "#header-phone-number, #desktop-menu { display: none!important; } #staff-card im…" at bounding box center [142, 92] width 148 height 110
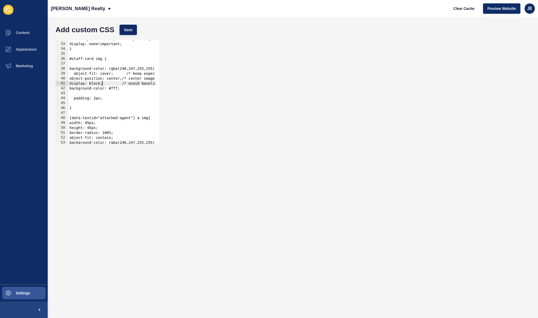
click at [103, 82] on div "#header-phone-number, #desktop-menu { display: none!important; } #staff-card im…" at bounding box center [142, 92] width 148 height 110
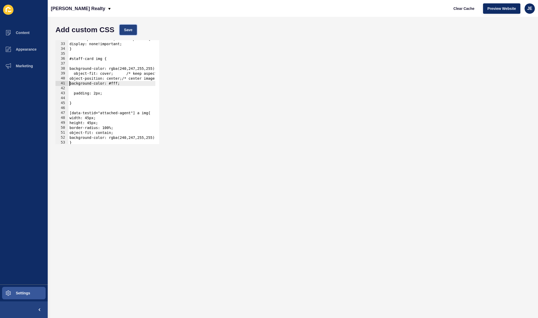
click at [128, 32] on span "Save" at bounding box center [128, 29] width 9 height 5
click at [456, 10] on span "Clear Cache" at bounding box center [464, 8] width 21 height 5
click at [112, 74] on div "#header-phone-number, #desktop-menu { display: none!important; } #staff-card im…" at bounding box center [142, 92] width 148 height 110
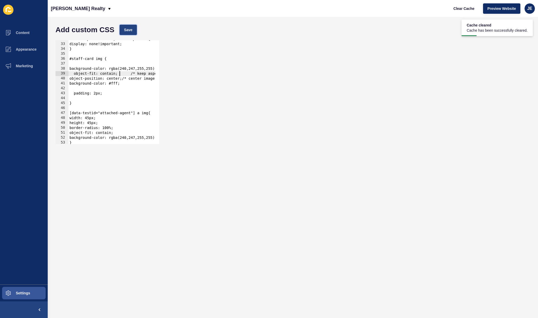
click at [126, 26] on button "Save" at bounding box center [128, 30] width 17 height 10
click at [473, 11] on button "Clear Cache" at bounding box center [464, 8] width 30 height 10
click at [74, 94] on div "#header-phone-number, #desktop-menu { display: none!important; } #staff-card im…" at bounding box center [144, 92] width 153 height 110
click at [77, 94] on div "#header-phone-number, #desktop-menu { display: none!important; } #staff-card im…" at bounding box center [144, 92] width 153 height 110
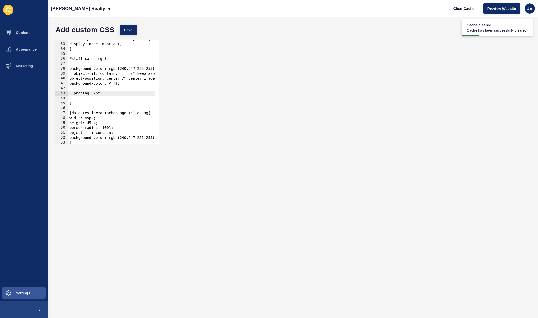
click at [119, 84] on div "#header-phone-number, #desktop-menu { display: none!important; } #staff-card im…" at bounding box center [144, 92] width 153 height 110
type textarea "background-color: #fff;"
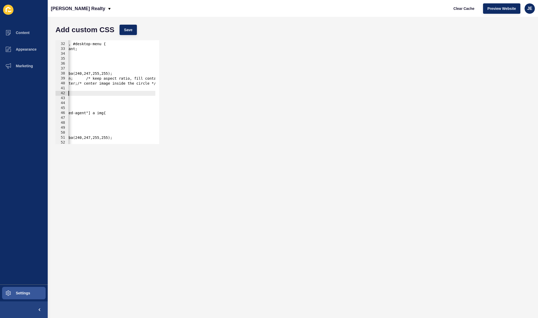
scroll to position [0, 0]
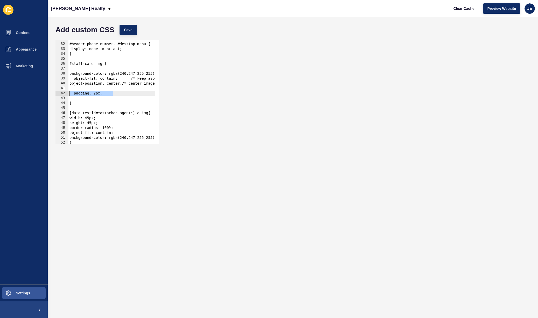
drag, startPoint x: 82, startPoint y: 95, endPoint x: 43, endPoint y: 94, distance: 39.2
click at [43, 94] on div "Content Appearance Marketing Settings Murdoch Realty Clear Cache Preview Websit…" at bounding box center [269, 159] width 538 height 318
type textarea "padding: 2px;"
click at [80, 90] on div "#header-phone-number, #desktop-menu { display: none!important; } #staff-card im…" at bounding box center [144, 92] width 153 height 110
type textarea "object-position: center;/* center image inside the circle */"
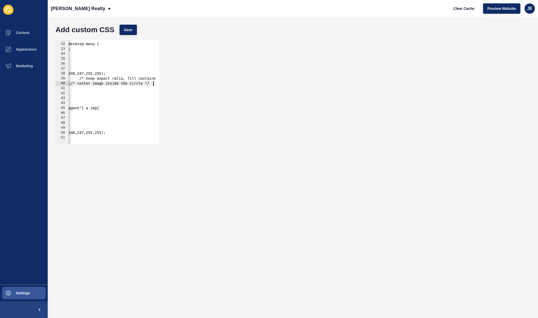
scroll to position [0, 5]
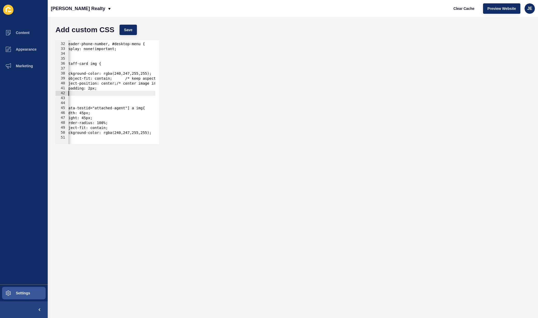
click at [72, 95] on div "#header-phone-number, #desktop-menu { display: none!important; } #staff-card im…" at bounding box center [139, 92] width 153 height 110
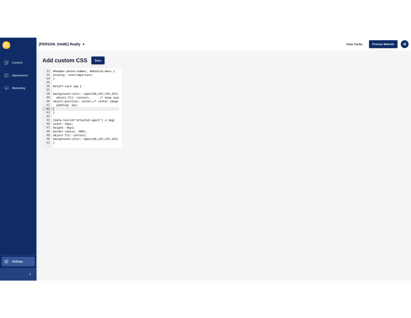
scroll to position [147, 0]
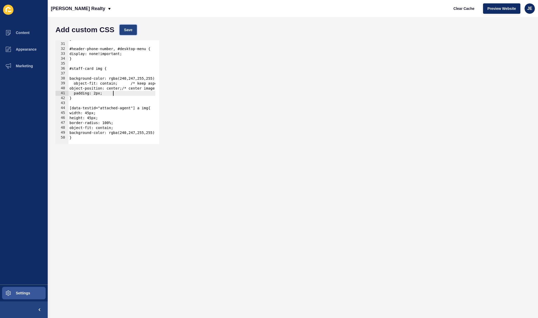
click at [133, 29] on button "Save" at bounding box center [128, 30] width 17 height 10
click at [461, 15] on div "Clear Cache Preview Website JE" at bounding box center [492, 8] width 90 height 15
click at [462, 12] on button "Clear Cache" at bounding box center [464, 8] width 30 height 10
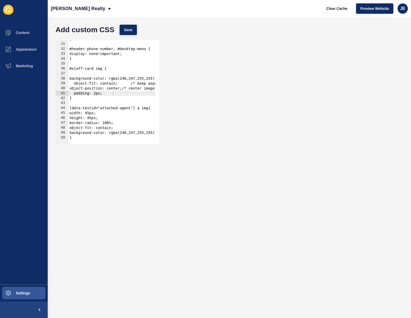
click at [75, 89] on div "} #header-phone-number, #desktop-menu { display: none!important; } #staff-card …" at bounding box center [144, 92] width 153 height 110
click at [115, 95] on div "} #header-phone-number, #desktop-menu { display: none!important; } #staff-card …" at bounding box center [144, 92] width 153 height 110
type textarea "padding: 2px;"
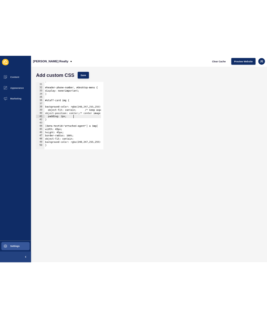
scroll to position [0, 0]
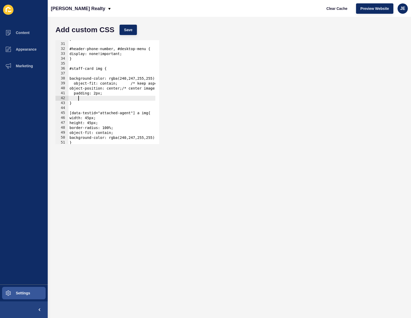
paste textarea "display: block;"
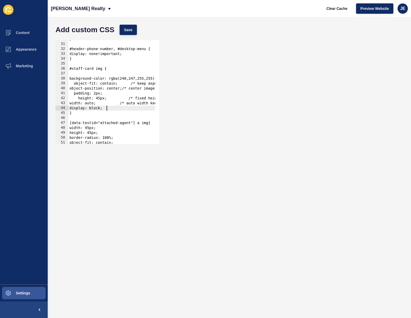
type textarea "display: block;"
drag, startPoint x: 109, startPoint y: 27, endPoint x: 114, endPoint y: 28, distance: 5.8
click at [109, 27] on h1 "Add custom CSS" at bounding box center [85, 29] width 59 height 5
click at [116, 29] on div "Add custom CSS Save" at bounding box center [229, 30] width 353 height 16
click at [118, 30] on div "Add custom CSS Save" at bounding box center [229, 30] width 353 height 16
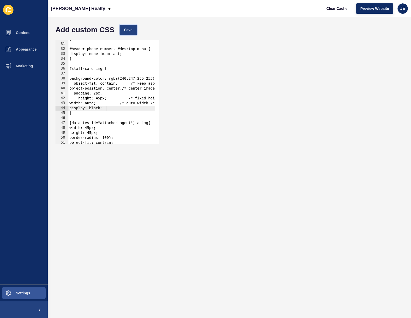
click at [121, 30] on button "Save" at bounding box center [128, 30] width 17 height 10
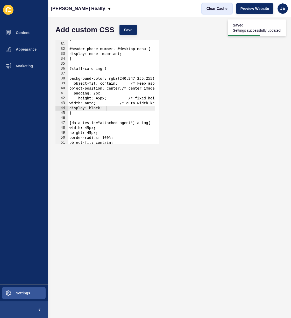
click at [221, 8] on span "Clear Cache" at bounding box center [217, 8] width 21 height 5
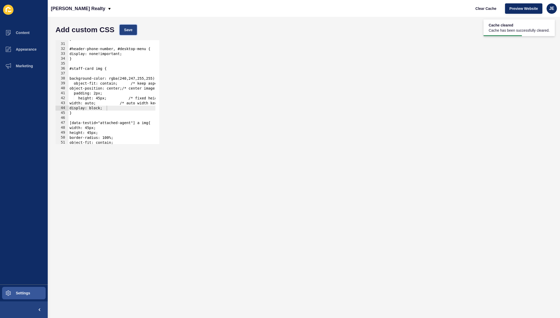
click at [127, 29] on span "Save" at bounding box center [128, 29] width 9 height 5
click at [482, 8] on span "Clear Cache" at bounding box center [486, 8] width 21 height 5
click at [138, 34] on div "Add custom CSS Save" at bounding box center [304, 30] width 502 height 16
click at [134, 32] on button "Save" at bounding box center [128, 30] width 17 height 10
drag, startPoint x: 112, startPoint y: 98, endPoint x: 66, endPoint y: 98, distance: 46.2
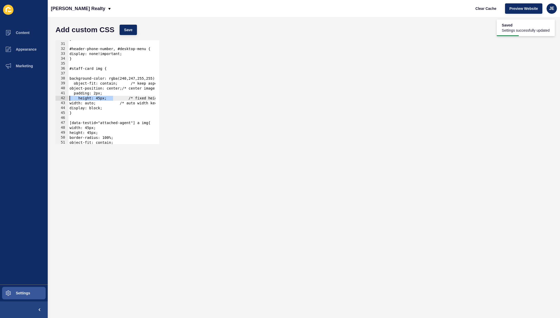
click at [66, 98] on div "height: 45px; /* fixed height */ 30 31 32 33 34 35 36 37 38 39 40 41 42 43 44 4…" at bounding box center [108, 92] width 104 height 104
click at [102, 98] on div "} #header-phone-number, #desktop-menu { display: none!important; } #staff-card …" at bounding box center [144, 92] width 153 height 110
paste textarea "38.4rem"
type textarea "height: 38.4rem; /* fixed height */"
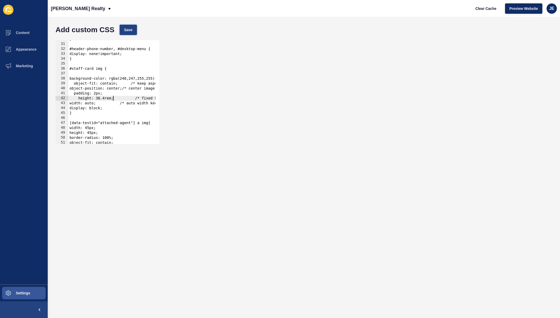
click at [124, 30] on span "Save" at bounding box center [128, 29] width 9 height 5
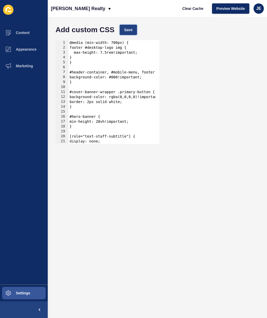
click at [126, 29] on span "Save" at bounding box center [128, 29] width 9 height 5
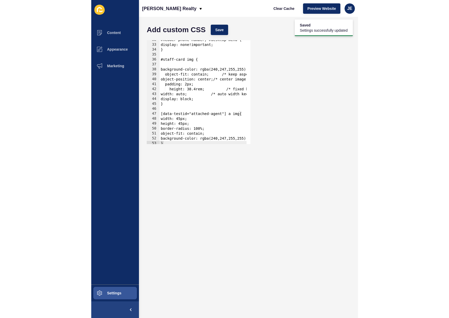
scroll to position [161, 0]
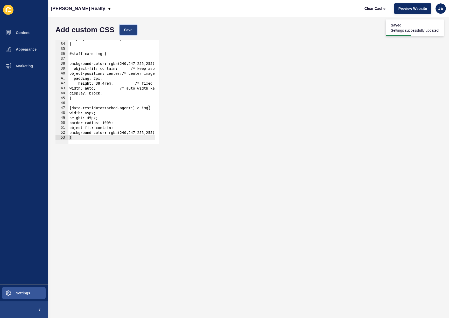
click at [129, 27] on span "Save" at bounding box center [128, 29] width 9 height 5
click at [267, 8] on span "Clear Cache" at bounding box center [375, 8] width 21 height 5
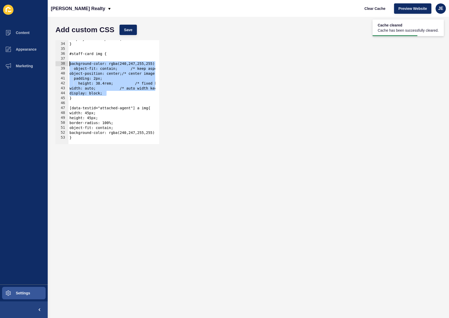
drag, startPoint x: 110, startPoint y: 94, endPoint x: 50, endPoint y: 65, distance: 66.4
click at [50, 65] on div "Add custom CSS Save display: block; 33 34 35 36 37 38 39 40 41 42 43 44 45 46 4…" at bounding box center [249, 167] width 402 height 301
type textarea "background-color: rgba(240,247,255,255); object-fit: contain; /* keep aspect ra…"
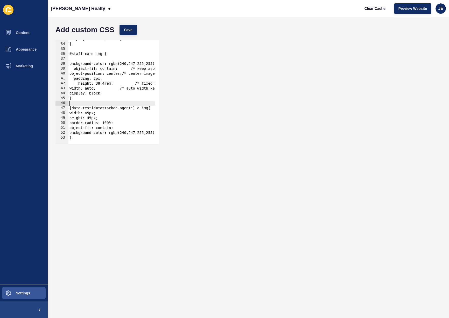
drag, startPoint x: 84, startPoint y: 102, endPoint x: 86, endPoint y: 104, distance: 3.5
click at [86, 105] on div "display: none!important; } #staff-card img { background-color: rgba(240,247,255…" at bounding box center [144, 92] width 153 height 110
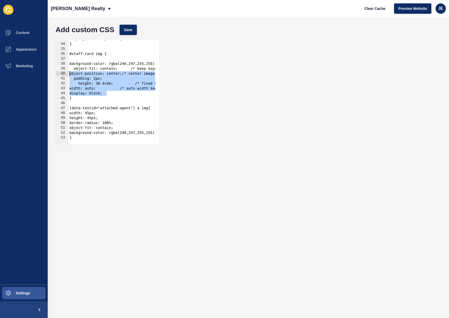
drag, startPoint x: 106, startPoint y: 91, endPoint x: 59, endPoint y: 72, distance: 50.8
click at [59, 72] on div "33 34 35 36 37 38 39 40 41 42 43 44 45 46 47 48 49 50 51 52 53 display: none!im…" at bounding box center [108, 92] width 104 height 104
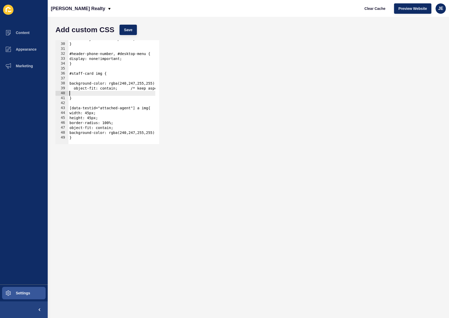
scroll to position [142, 0]
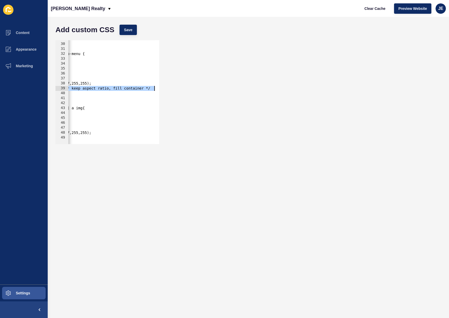
drag, startPoint x: 130, startPoint y: 89, endPoint x: 183, endPoint y: 86, distance: 53.0
click at [183, 86] on div "29 30 31 32 33 34 35 36 37 38 39 40 41 42 43 44 45 46 47 48 49 visibility: visi…" at bounding box center [248, 92] width 391 height 109
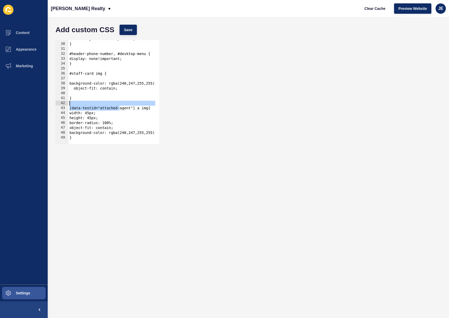
scroll to position [0, 0]
drag, startPoint x: 107, startPoint y: 105, endPoint x: 59, endPoint y: 95, distance: 49.6
click at [50, 98] on div "Add custom CSS Save object-fit: contain; 29 30 31 32 33 34 35 36 37 38 39 40 41…" at bounding box center [249, 167] width 402 height 301
click at [131, 31] on span "Save" at bounding box center [128, 29] width 9 height 5
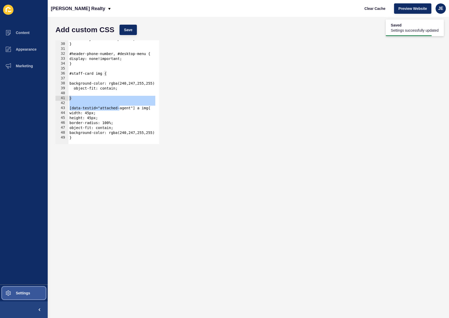
click at [17, 292] on span "Settings" at bounding box center [14, 293] width 31 height 4
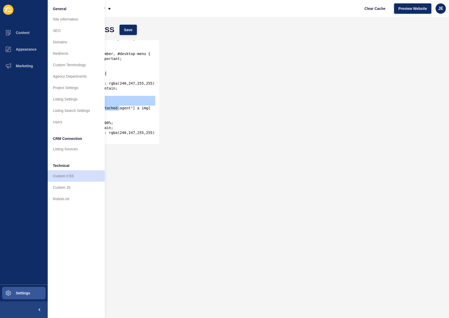
type textarea "[data-testid="attached-agent"] a img{"
click at [123, 109] on div "visibility: visible!important; } #header-phone-number, #desktop-menu { display:…" at bounding box center [117, 92] width 98 height 110
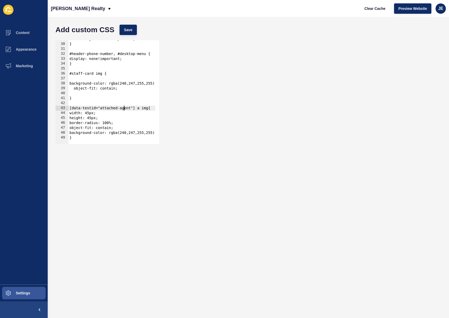
click at [92, 93] on div "visibility: visible!important; } #header-phone-number, #desktop-menu { display:…" at bounding box center [117, 92] width 98 height 110
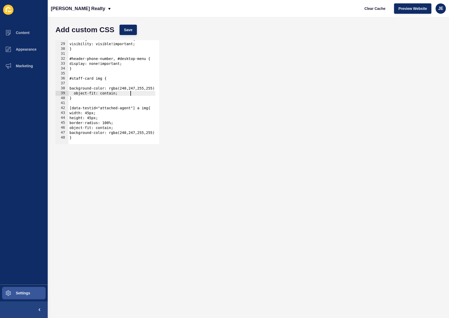
click at [78, 93] on div "#hamburger-menu.v2-invisible { visibility: visible!important; } #header-phone-n…" at bounding box center [117, 92] width 98 height 110
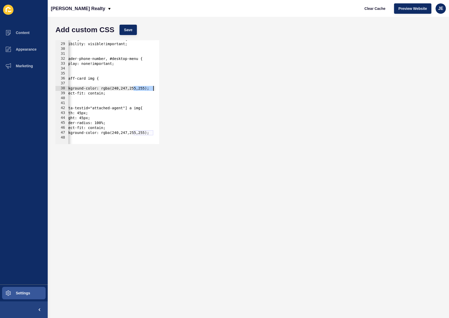
scroll to position [0, 8]
drag, startPoint x: 140, startPoint y: 87, endPoint x: 189, endPoint y: 88, distance: 49.0
click at [189, 88] on div "object-fit: contain; 28 29 30 31 32 33 34 35 36 37 38 39 40 41 42 43 44 45 46 4…" at bounding box center [248, 92] width 391 height 109
click at [85, 109] on div "#hamburger-menu.v2-invisible { visibility: visible!important; } #header-phone-n…" at bounding box center [110, 92] width 98 height 110
type textarea "[data-testid="attached-agent"] a img{"
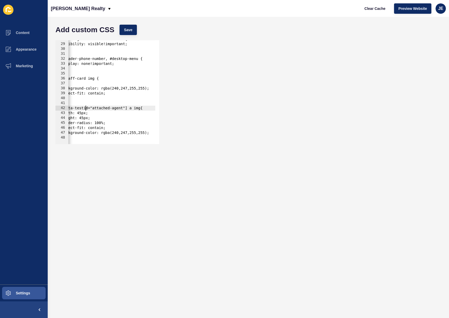
scroll to position [0, 0]
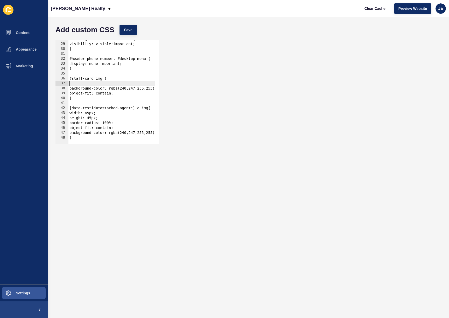
click at [78, 86] on div "#hamburger-menu.v2-invisible { visibility: visible!important; } #header-phone-n…" at bounding box center [117, 92] width 98 height 110
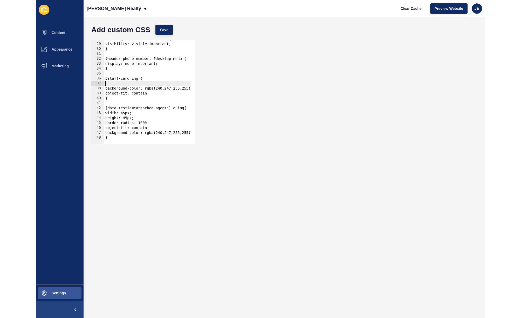
scroll to position [132, 0]
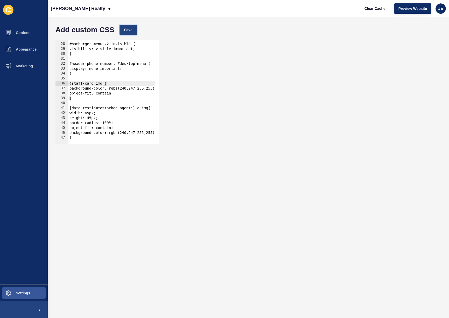
click at [132, 27] on span "Save" at bounding box center [128, 29] width 9 height 5
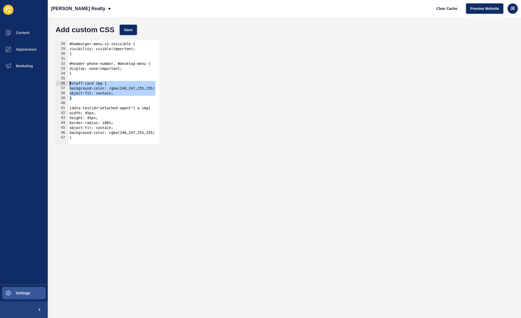
drag, startPoint x: 81, startPoint y: 100, endPoint x: 54, endPoint y: 85, distance: 30.7
click at [54, 85] on div "} 27 28 29 30 31 32 33 34 35 36 37 38 39 40 41 42 43 44 45 46 47 #hamburger-men…" at bounding box center [284, 92] width 463 height 109
type textarea "#staff-card img { background-color: rgba(240,247,255,255);"
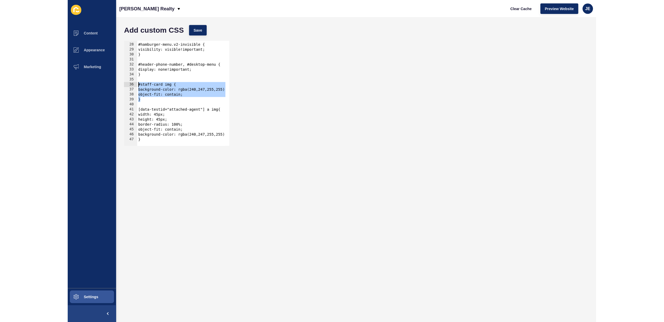
scroll to position [117, 0]
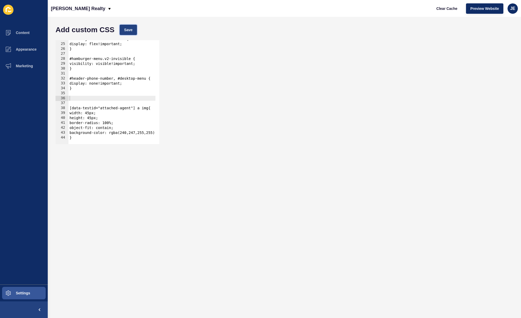
click at [133, 34] on button "Save" at bounding box center [128, 30] width 17 height 10
click at [97, 111] on div "#hamburger-menu.v2-hidden { display: flex!important; } #hamburger-menu.v2-invis…" at bounding box center [117, 92] width 98 height 110
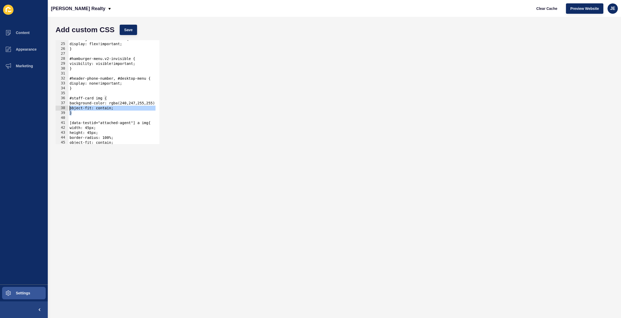
type textarea "#staff-card img { background-color: rgba(240,247,255,255);"
drag, startPoint x: 82, startPoint y: 114, endPoint x: 49, endPoint y: 97, distance: 37.6
click at [49, 97] on div "Add custom CSS Save #staff-card img { background-color: rgba(240,247,255,255); …" at bounding box center [334, 167] width 573 height 301
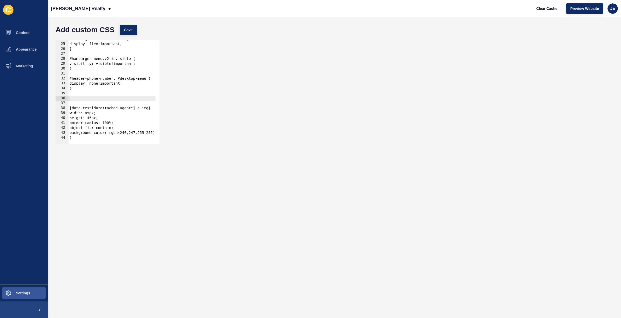
click at [128, 36] on div "Add custom CSS Save" at bounding box center [334, 30] width 562 height 16
click at [130, 30] on span "Save" at bounding box center [128, 29] width 9 height 5
click at [267, 11] on span "Clear Cache" at bounding box center [546, 8] width 21 height 5
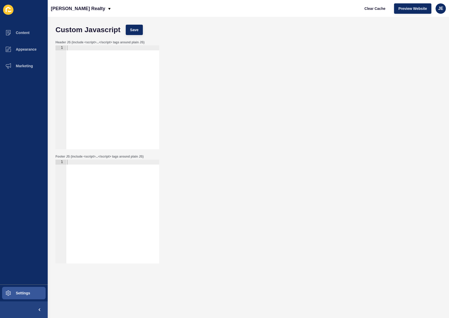
click at [101, 111] on div at bounding box center [112, 102] width 93 height 114
click at [93, 199] on div at bounding box center [112, 217] width 93 height 114
paste textarea "</script>"
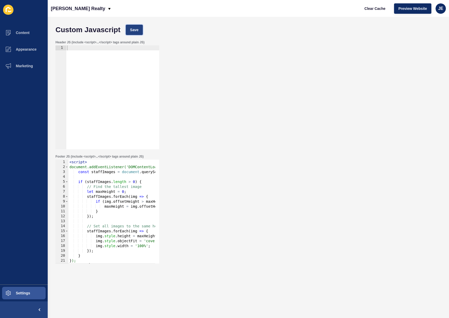
click at [132, 34] on button "Save" at bounding box center [134, 30] width 17 height 10
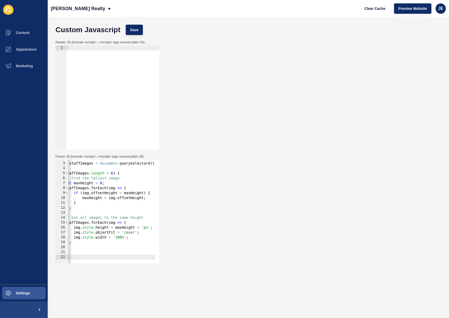
scroll to position [0, 23]
click at [128, 232] on div "document.addEventListener('DOMContentLoaded', function() { const staffImages = …" at bounding box center [146, 211] width 203 height 110
click at [136, 31] on span "Save" at bounding box center [134, 29] width 9 height 5
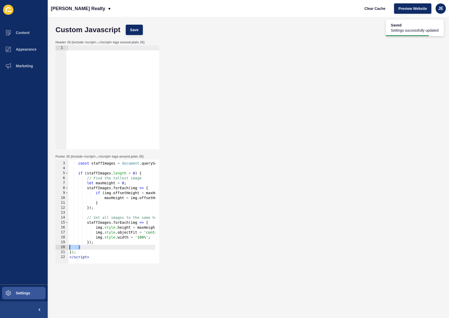
scroll to position [0, 0]
drag, startPoint x: 97, startPoint y: 248, endPoint x: 39, endPoint y: 246, distance: 58.1
click at [39, 246] on div "Content Appearance Marketing Settings [PERSON_NAME] Realty Clear Cache Preview …" at bounding box center [224, 159] width 449 height 318
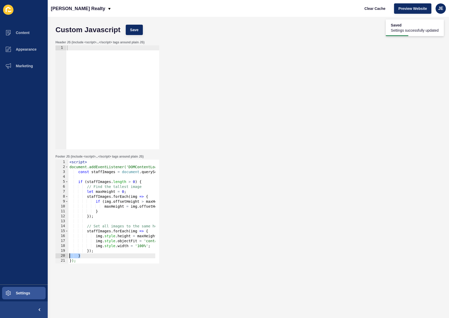
type textarea "}); </script>"
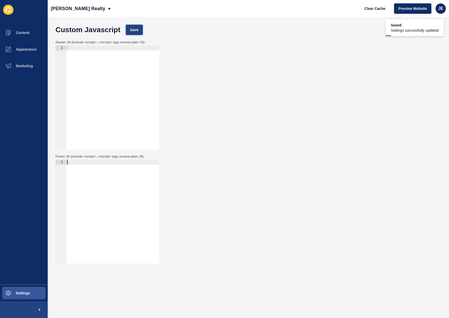
click at [138, 29] on span "Save" at bounding box center [134, 29] width 9 height 5
click at [373, 7] on span "Clear Cache" at bounding box center [375, 8] width 21 height 5
click at [111, 202] on div at bounding box center [112, 217] width 93 height 114
paste textarea "</script>"
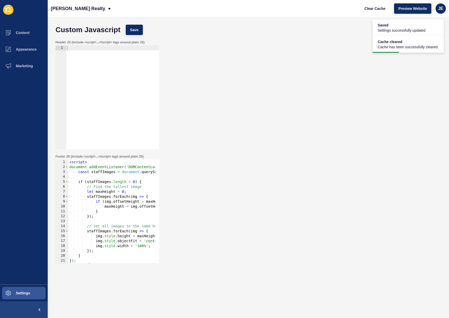
scroll to position [9, 0]
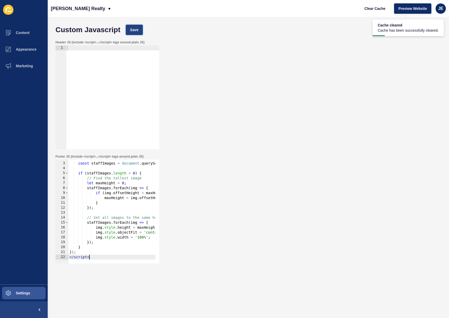
click at [132, 25] on button "Save" at bounding box center [134, 30] width 17 height 10
click at [100, 220] on div "document.addEventListener('DOMContentLoaded', function() { const staffImages = …" at bounding box center [169, 211] width 203 height 110
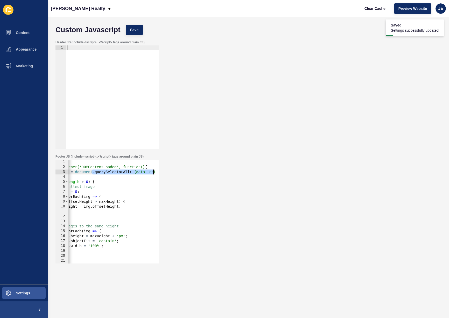
scroll to position [0, 116]
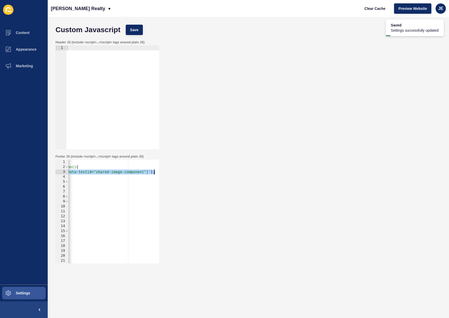
drag, startPoint x: 145, startPoint y: 171, endPoint x: 170, endPoint y: 170, distance: 25.5
click at [170, 170] on div "Footer JS (include <script>...</script> tags around plain JS) staffImages.forEa…" at bounding box center [248, 209] width 391 height 114
click at [89, 202] on div "< script > document.addEventListener('DOMContentLoaded', function() { const sta…" at bounding box center [66, 215] width 203 height 110
drag, startPoint x: 134, startPoint y: 171, endPoint x: 100, endPoint y: 204, distance: 47.1
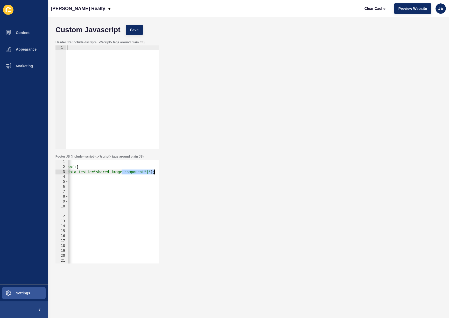
click at [187, 172] on div "Footer JS (include <script>...</script> tags around plain JS) if (img.offsetHei…" at bounding box center [248, 209] width 391 height 114
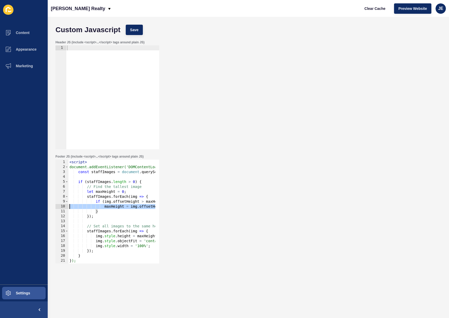
scroll to position [0, 0]
drag, startPoint x: 92, startPoint y: 209, endPoint x: 23, endPoint y: 204, distance: 69.4
click at [23, 204] on div "Content Appearance Marketing Settings [PERSON_NAME] Realty Clear Cache Preview …" at bounding box center [224, 159] width 449 height 318
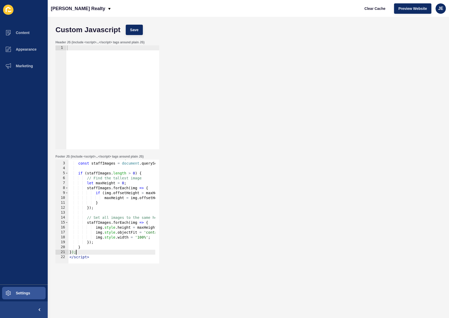
click at [82, 254] on div "document.addEventListener('DOMContentLoaded', function() { const staffImages = …" at bounding box center [169, 211] width 203 height 110
drag, startPoint x: 136, startPoint y: 234, endPoint x: 154, endPoint y: 233, distance: 17.6
click at [154, 233] on div "}); 2 3 4 5 6 7 8 9 10 11 12 13 14 15 16 17 18 19 20 21 22 document.addEventLis…" at bounding box center [108, 212] width 104 height 104
type textarea "img.style.objectFit = 'contain';"
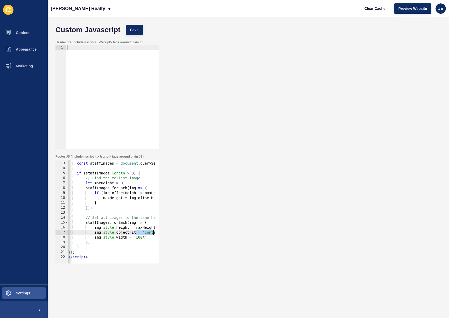
scroll to position [0, 0]
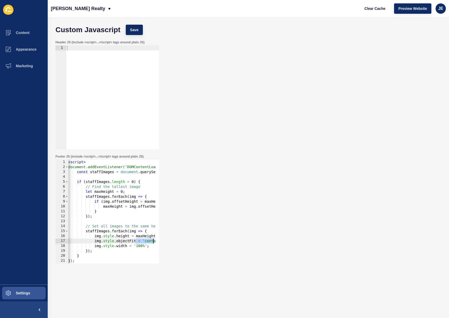
click at [92, 176] on div "< script > document.addEventListener('DOMContentLoaded', function() { const sta…" at bounding box center [168, 215] width 203 height 110
click at [135, 27] on span "Save" at bounding box center [134, 29] width 9 height 5
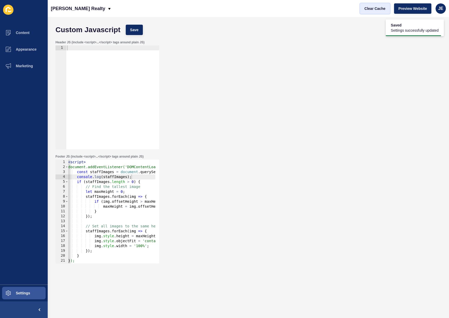
click at [374, 13] on button "Clear Cache" at bounding box center [375, 8] width 30 height 10
click at [101, 254] on div "< script > document.addEventListener('DOMContentLoaded', function() { const sta…" at bounding box center [168, 215] width 203 height 110
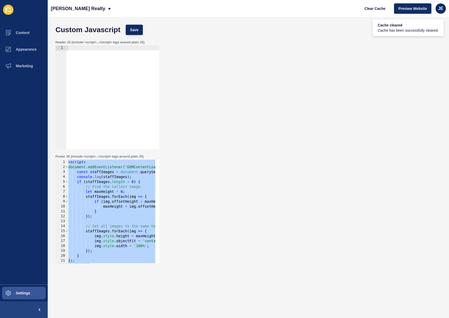
paste textarea
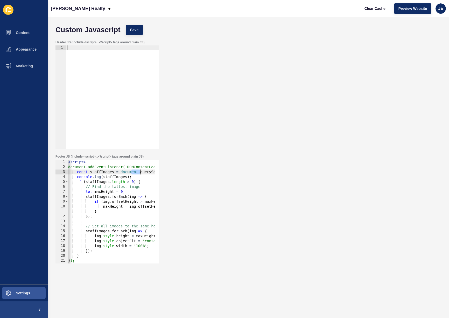
scroll to position [0, 116]
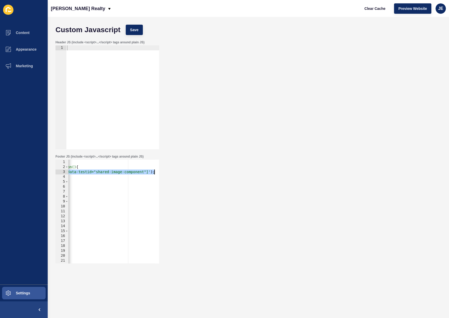
drag, startPoint x: 132, startPoint y: 172, endPoint x: 193, endPoint y: 170, distance: 61.5
click at [193, 170] on div "Footer JS (include <script>...</script> tags around plain JS) img.style.width =…" at bounding box center [248, 209] width 391 height 114
click at [134, 203] on div "< script > document.addEventListener('DOMContentLoaded', function() { const sta…" at bounding box center [54, 215] width 203 height 110
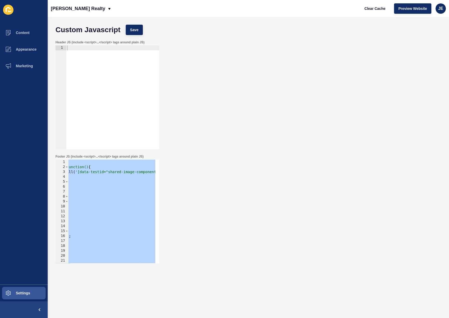
paste textarea
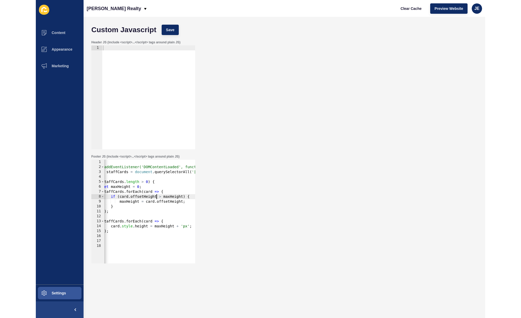
scroll to position [0, 0]
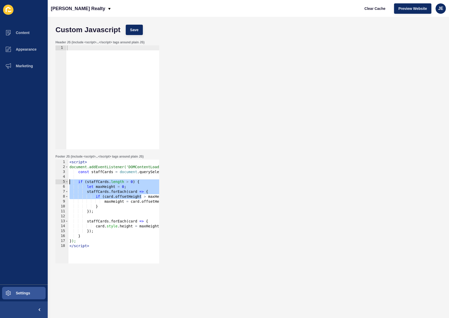
drag, startPoint x: 120, startPoint y: 198, endPoint x: 27, endPoint y: 184, distance: 93.4
click at [27, 184] on div "Content Appearance Marketing Settings [PERSON_NAME] Realty Clear Cache Preview …" at bounding box center [224, 159] width 449 height 318
click at [136, 28] on span "Save" at bounding box center [134, 29] width 9 height 5
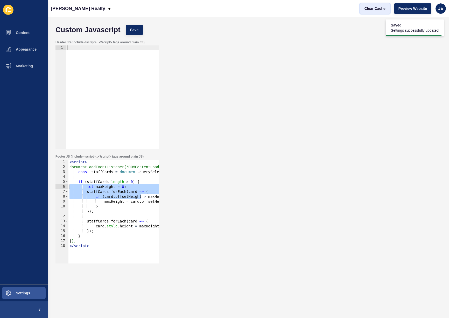
click at [366, 7] on span "Clear Cache" at bounding box center [375, 8] width 21 height 5
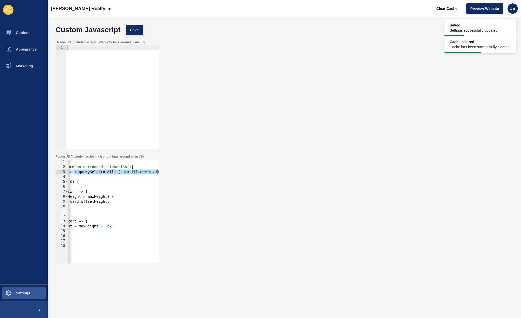
scroll to position [0, 84]
drag, startPoint x: 135, startPoint y: 174, endPoint x: 175, endPoint y: 171, distance: 39.3
click at [175, 171] on div "Footer JS (include <script>...</script> tags around plain JS) const staffCards …" at bounding box center [284, 209] width 463 height 114
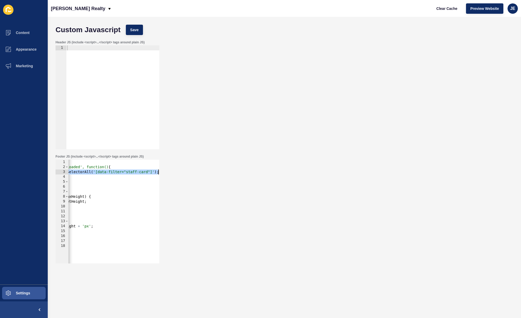
scroll to position [0, 0]
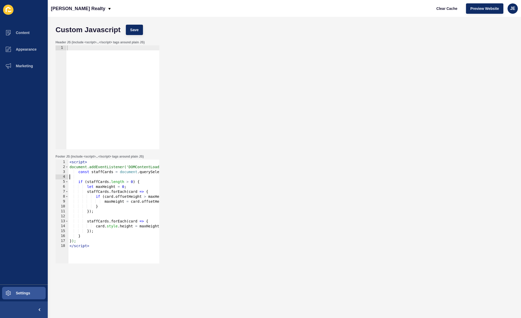
drag, startPoint x: 80, startPoint y: 173, endPoint x: 105, endPoint y: 174, distance: 25.7
click at [60, 174] on div "const staffCards = document.querySelectorAll('[data-filter="staff-card"]'); 1 2…" at bounding box center [108, 212] width 104 height 104
click at [154, 172] on div "< script > document.addEventListener('DOMContentLoaded', function() { const sta…" at bounding box center [155, 215] width 174 height 110
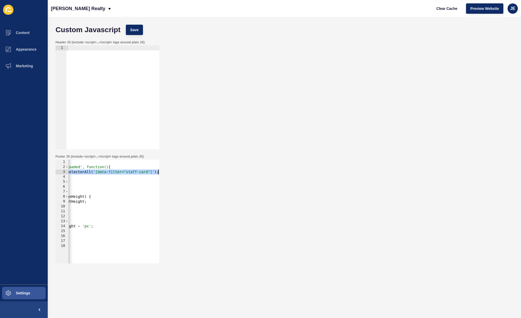
scroll to position [0, 84]
drag, startPoint x: 143, startPoint y: 173, endPoint x: 175, endPoint y: 170, distance: 32.5
click at [175, 170] on div "Footer JS (include <script>...</script> tags around plain JS) const staffCards …" at bounding box center [284, 209] width 463 height 114
click at [128, 172] on div "< script > document.addEventListener('DOMContentLoaded', function() { const sta…" at bounding box center [72, 215] width 174 height 110
drag, startPoint x: 96, startPoint y: 172, endPoint x: 126, endPoint y: 173, distance: 29.3
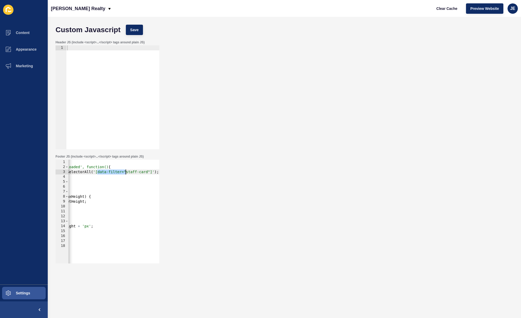
click at [126, 173] on div "< script > document.addEventListener('DOMContentLoaded', function() { const sta…" at bounding box center [72, 215] width 174 height 110
click at [122, 172] on div "< script > document.addEventListener('DOMContentLoaded', function() { const sta…" at bounding box center [85, 215] width 148 height 110
click at [152, 172] on div "< script > document.addEventListener('DOMContentLoaded', function() { const sta…" at bounding box center [86, 215] width 146 height 110
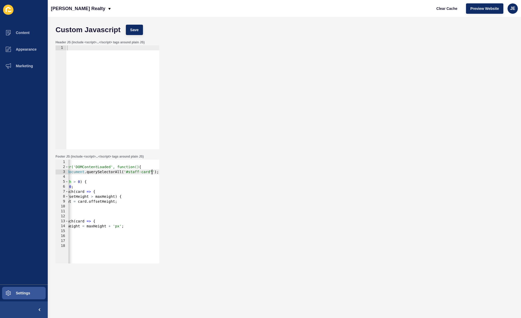
scroll to position [0, 51]
click at [135, 24] on div "Custom Javascript Save" at bounding box center [284, 30] width 463 height 16
click at [136, 31] on span "Save" at bounding box center [134, 29] width 9 height 5
click at [449, 9] on span "Clear Cache" at bounding box center [446, 8] width 21 height 5
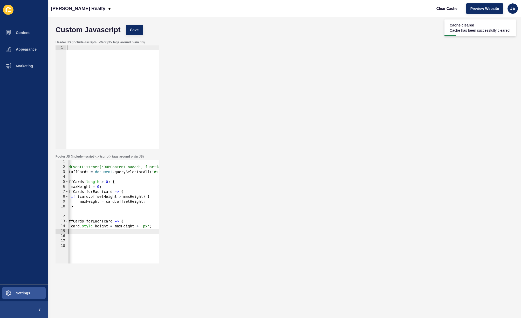
scroll to position [0, 0]
drag, startPoint x: 113, startPoint y: 230, endPoint x: 39, endPoint y: 236, distance: 74.2
click at [39, 236] on div "Content Appearance Marketing Settings [PERSON_NAME] Realty Clear Cache Preview …" at bounding box center [260, 159] width 521 height 318
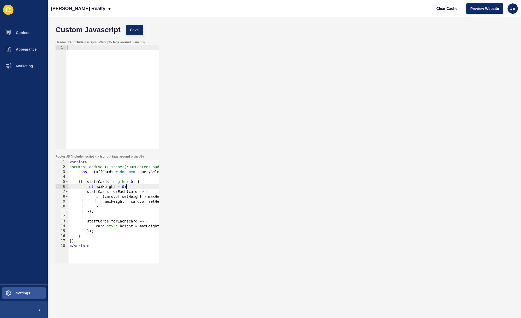
click at [136, 186] on div "< script > document.addEventListener('DOMContentLoaded', function() { const sta…" at bounding box center [139, 215] width 142 height 110
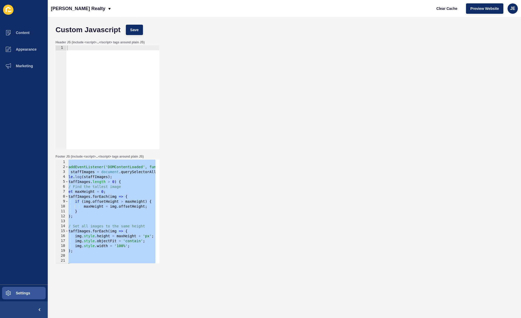
click at [144, 171] on div "< script > document.addEventListener('DOMContentLoaded', function() { const sta…" at bounding box center [149, 215] width 203 height 110
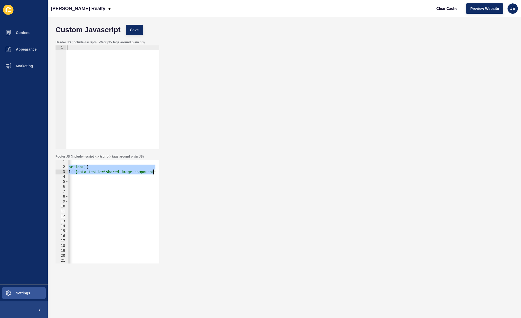
scroll to position [0, 116]
drag, startPoint x: 141, startPoint y: 169, endPoint x: 161, endPoint y: 171, distance: 20.1
click at [161, 171] on div "Footer JS (include <script>...</script> tags around plain JS) const staffImages…" at bounding box center [284, 209] width 463 height 114
click at [103, 172] on div "< script > document.addEventListener('DOMContentLoaded', function() { const sta…" at bounding box center [54, 215] width 203 height 110
drag, startPoint x: 147, startPoint y: 172, endPoint x: 74, endPoint y: 172, distance: 72.9
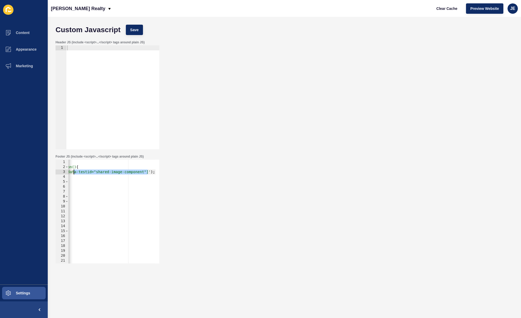
click at [74, 172] on div "< script > document.addEventListener('DOMContentLoaded', function() { const sta…" at bounding box center [54, 215] width 203 height 110
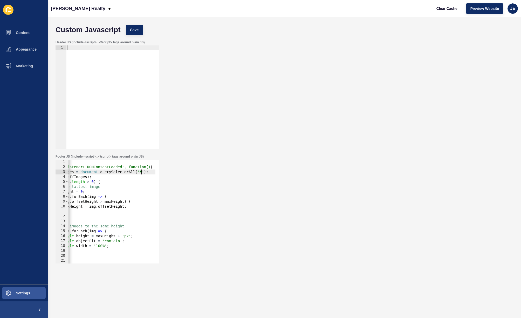
scroll to position [0, 25]
click at [97, 251] on div "< script > document.addEventListener('DOMContentLoaded', function() { const sta…" at bounding box center [91, 215] width 128 height 110
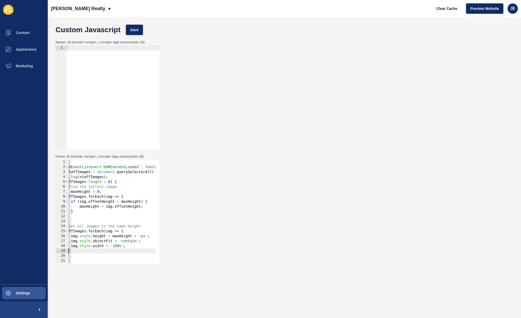
scroll to position [0, 1]
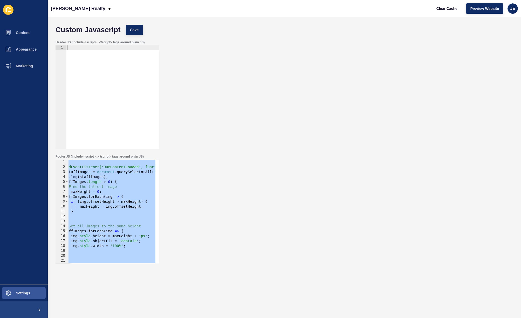
paste textarea
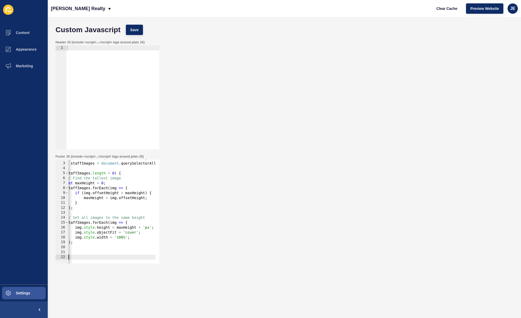
scroll to position [0, 21]
click at [132, 27] on button "Save" at bounding box center [134, 30] width 17 height 10
click at [136, 33] on button "Save" at bounding box center [134, 30] width 17 height 10
click at [436, 9] on span "Clear Cache" at bounding box center [446, 8] width 21 height 5
click at [134, 232] on div "document.addEventListener('DOMContentLoaded', function() { const staffImages = …" at bounding box center [176, 211] width 257 height 110
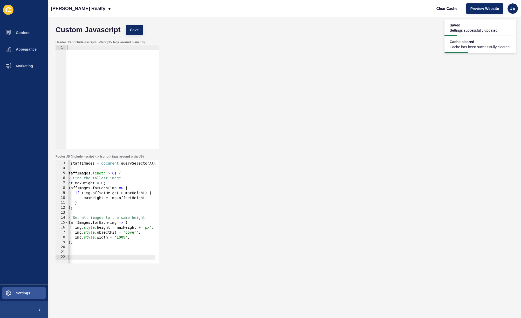
click at [134, 232] on div "document.addEventListener('DOMContentLoaded', function() { const staffImages = …" at bounding box center [176, 211] width 257 height 110
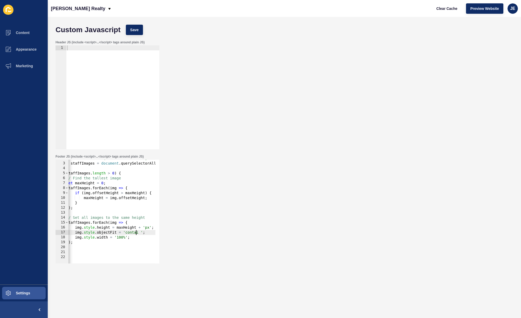
scroll to position [0, 6]
click at [139, 31] on button "Save" at bounding box center [134, 30] width 17 height 10
click at [445, 8] on span "Clear Cache" at bounding box center [446, 8] width 21 height 5
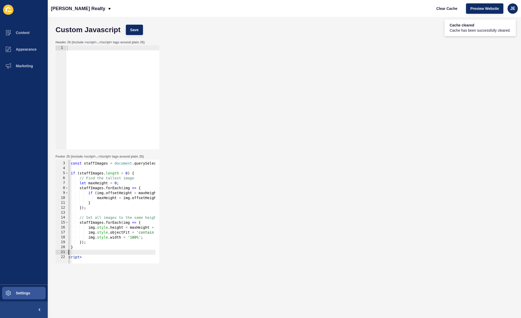
scroll to position [0, 0]
drag, startPoint x: 82, startPoint y: 252, endPoint x: 55, endPoint y: 244, distance: 27.8
click at [56, 244] on div "}); 2 3 4 5 6 7 8 9 10 11 12 13 14 15 16 17 18 19 20 21 22 document.addEventLis…" at bounding box center [108, 212] width 104 height 104
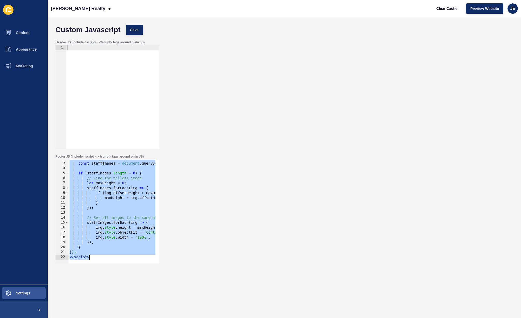
paste textarea
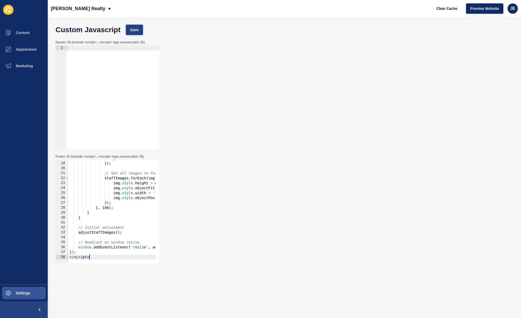
click at [130, 29] on span "Save" at bounding box center [134, 29] width 9 height 5
click at [449, 12] on button "Clear Cache" at bounding box center [447, 8] width 30 height 10
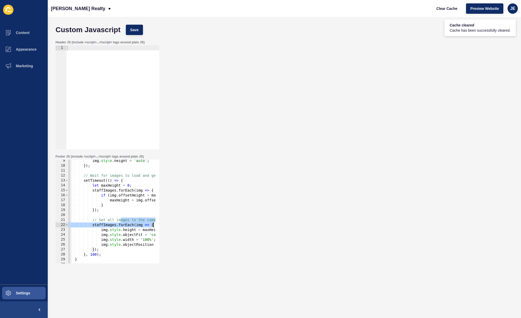
scroll to position [0, 82]
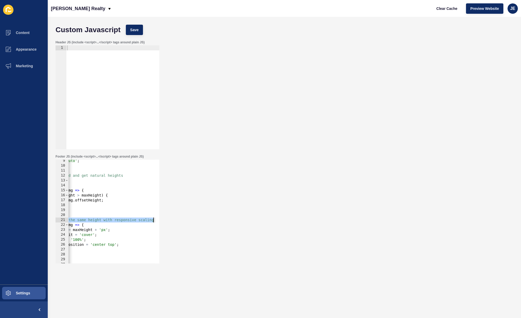
drag, startPoint x: 133, startPoint y: 220, endPoint x: 171, endPoint y: 223, distance: 38.5
click at [174, 222] on div "Footer JS (include <script>...</script> tags around plain JS) // Set all images…" at bounding box center [284, 209] width 463 height 114
click at [101, 238] on div "img . style . height = 'auto' ; }) ; // Wait for images to load and get natural…" at bounding box center [120, 213] width 266 height 110
click at [90, 235] on div "img . style . height = 'auto' ; }) ; // Wait for images to load and get natural…" at bounding box center [120, 213] width 266 height 110
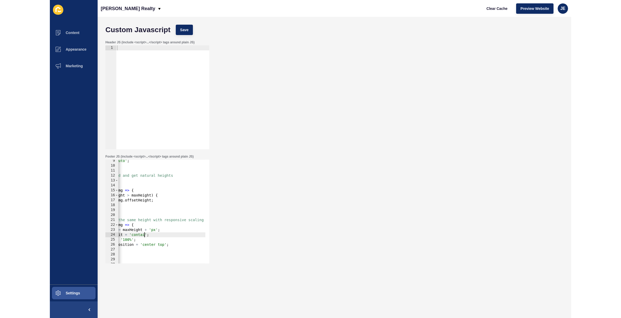
scroll to position [0, 8]
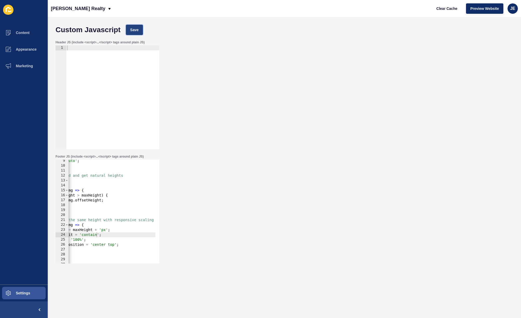
click at [130, 29] on button "Save" at bounding box center [134, 30] width 17 height 10
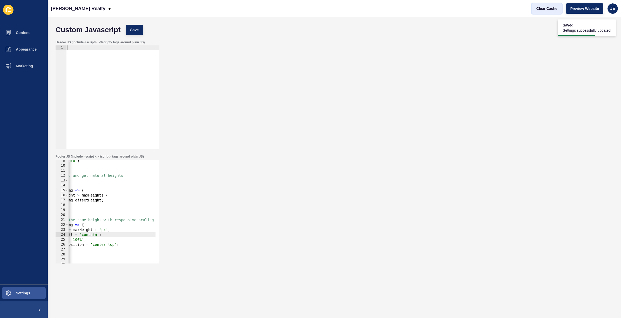
click at [449, 10] on span "Clear Cache" at bounding box center [546, 8] width 21 height 5
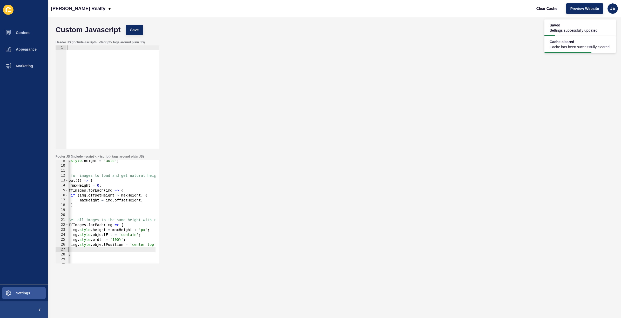
scroll to position [0, 0]
drag, startPoint x: 104, startPoint y: 249, endPoint x: 62, endPoint y: 246, distance: 42.4
click at [62, 246] on div "}); 9 10 11 12 13 14 15 16 17 18 19 20 21 22 23 24 25 26 27 28 29 30 31 32 img …" at bounding box center [108, 212] width 104 height 104
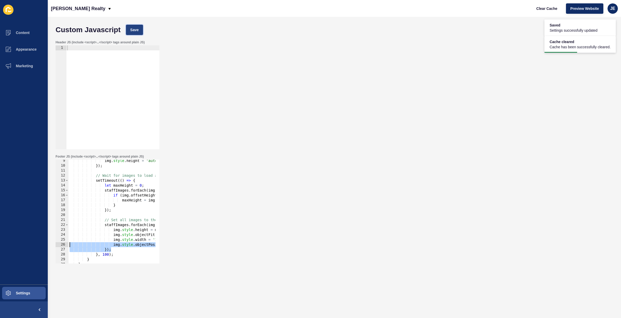
click at [134, 28] on span "Save" at bounding box center [134, 29] width 9 height 5
click at [449, 10] on span "Clear Cache" at bounding box center [546, 8] width 21 height 5
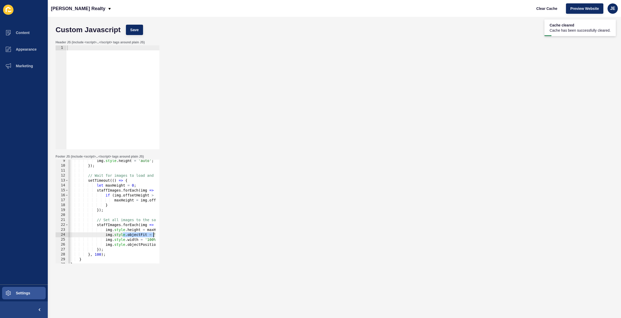
scroll to position [0, 30]
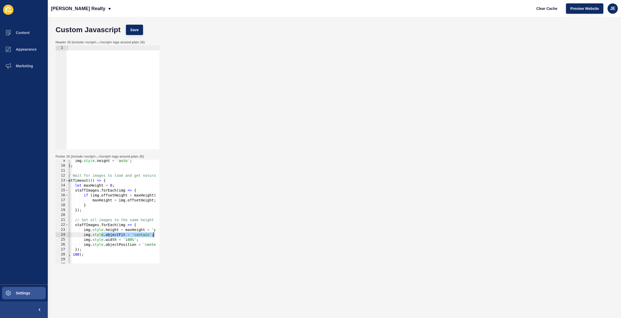
drag, startPoint x: 130, startPoint y: 233, endPoint x: 192, endPoint y: 236, distance: 62.1
click at [192, 236] on div "Footer JS (include <script>...</script> tags around plain JS) img.style.objectF…" at bounding box center [334, 209] width 562 height 114
click at [134, 28] on span "Save" at bounding box center [134, 29] width 9 height 5
click at [449, 9] on span "Clear Cache" at bounding box center [546, 8] width 21 height 5
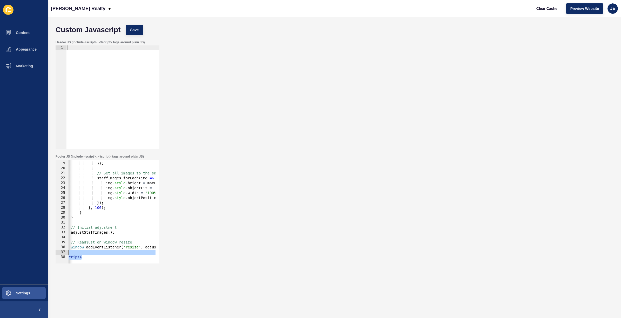
scroll to position [0, 0]
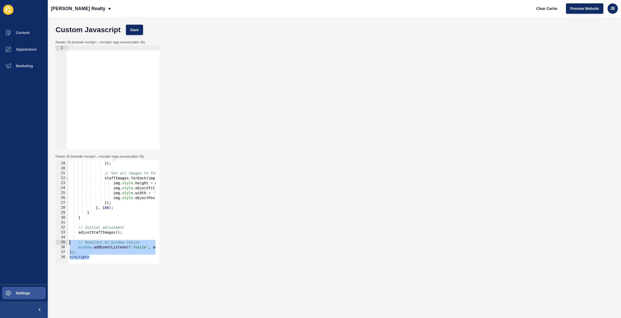
drag, startPoint x: 110, startPoint y: 254, endPoint x: 39, endPoint y: 243, distance: 71.9
click at [39, 243] on div "Content Appearance Marketing Settings Murdoch Realty Clear Cache Preview Websit…" at bounding box center [310, 159] width 621 height 318
type textarea "}); </script>"
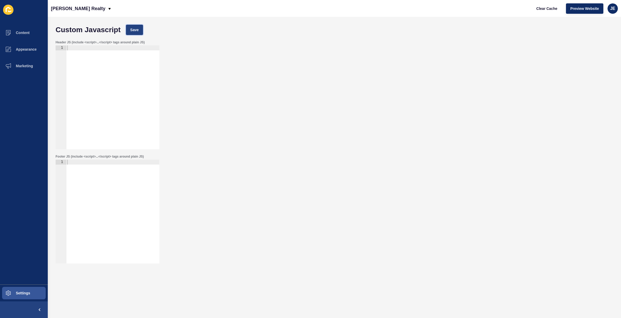
click at [141, 25] on button "Save" at bounding box center [134, 30] width 17 height 10
click at [449, 8] on span "Clear Cache" at bounding box center [546, 8] width 21 height 5
click at [449, 10] on span "Clear Cache" at bounding box center [546, 8] width 21 height 5
click at [134, 24] on div "Custom Javascript Save" at bounding box center [334, 30] width 562 height 16
click at [135, 35] on div "Custom Javascript Save" at bounding box center [334, 30] width 562 height 16
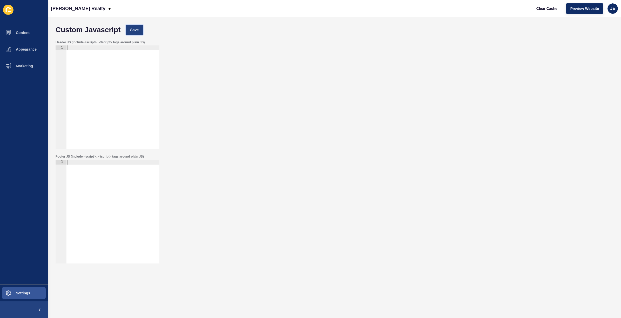
click at [131, 31] on span "Save" at bounding box center [134, 29] width 9 height 5
click at [449, 8] on span "Clear Cache" at bounding box center [546, 8] width 21 height 5
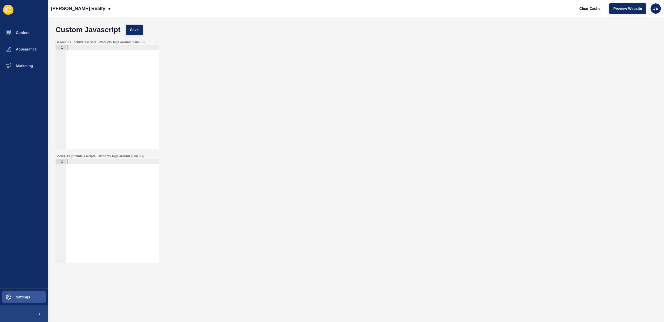
click at [93, 195] on div at bounding box center [112, 217] width 93 height 114
paste textarea "</script>"
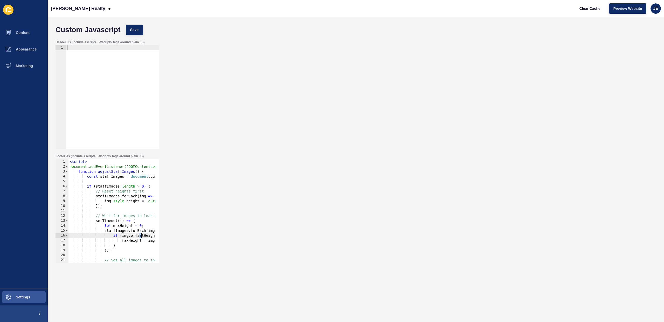
scroll to position [0, 36]
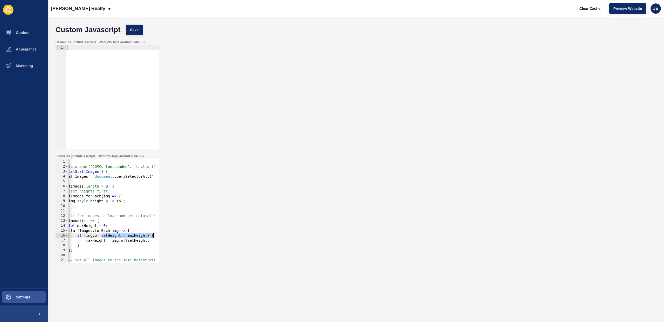
drag, startPoint x: 140, startPoint y: 236, endPoint x: 172, endPoint y: 234, distance: 32.0
click at [172, 234] on div "Footer JS (include <script>...</script> tags around plain JS) </script> 1 2 3 4…" at bounding box center [356, 209] width 606 height 114
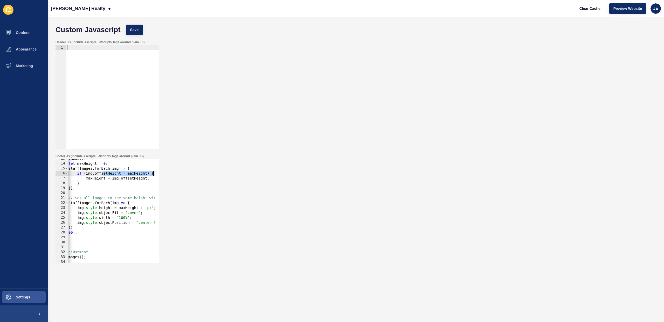
click at [135, 216] on div "setTimeout (( ) => { let maxHeight = 0 ; staffImages . forEach ( img => { if ( …" at bounding box center [165, 211] width 266 height 110
click at [136, 213] on div "setTimeout (( ) => { let maxHeight = 0 ; staffImages . forEach ( img => { if ( …" at bounding box center [165, 211] width 266 height 110
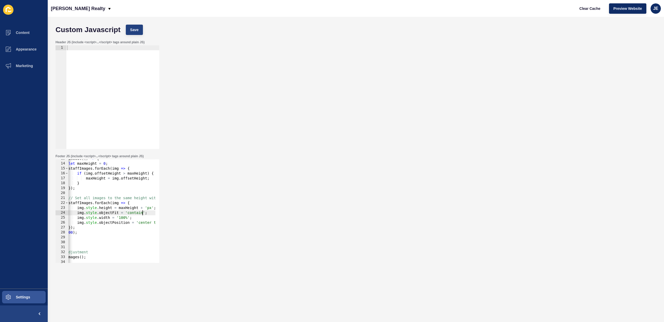
type textarea "img.style.objectFit = 'contain';"
click at [131, 30] on span "Save" at bounding box center [134, 29] width 9 height 5
click at [449, 7] on span "Clear Cache" at bounding box center [590, 8] width 21 height 5
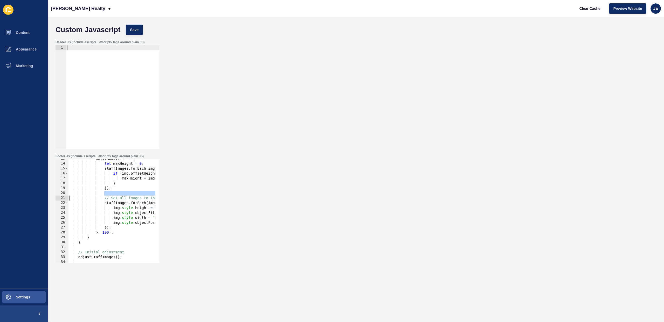
drag, startPoint x: 93, startPoint y: 193, endPoint x: 99, endPoint y: 215, distance: 22.5
click at [40, 198] on div "Content Appearance Marketing Settings Murdoch Realty Clear Cache Preview Websit…" at bounding box center [332, 161] width 664 height 322
click at [123, 229] on div "setTimeout (( ) => { let maxHeight = 0 ; staffImages . forEach ( img => { if ( …" at bounding box center [201, 211] width 266 height 110
type textarea "});"
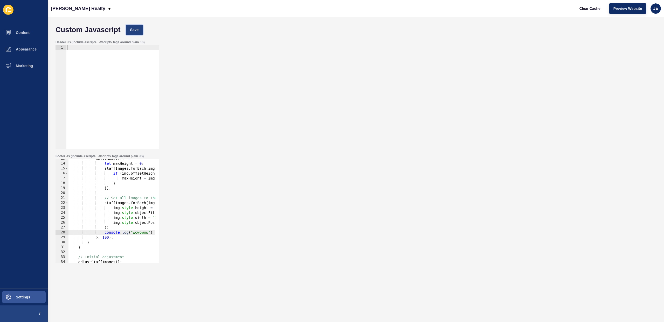
click at [136, 35] on button "Save" at bounding box center [134, 30] width 17 height 10
click at [449, 9] on span "Clear Cache" at bounding box center [590, 8] width 21 height 5
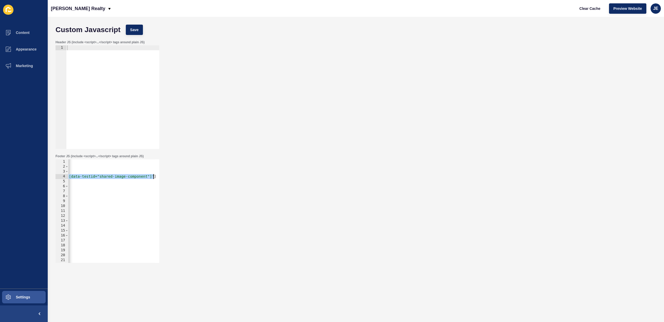
drag, startPoint x: 142, startPoint y: 177, endPoint x: 150, endPoint y: 180, distance: 8.6
click at [160, 176] on div "Footer JS (include <script>...</script> tags around plain JS) const staffImages…" at bounding box center [107, 209] width 105 height 110
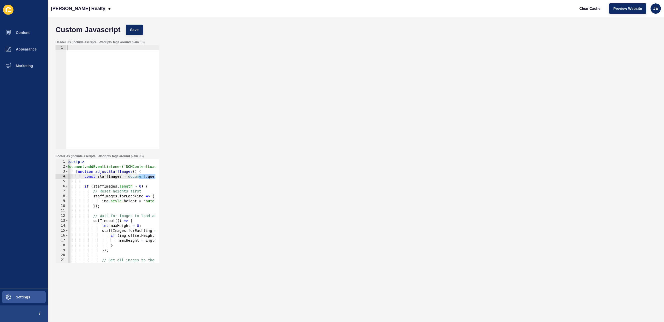
scroll to position [0, 3]
click at [116, 184] on div "< script > document.addEventListener('DOMContentLoaded', function() { function …" at bounding box center [199, 215] width 266 height 110
type textarea "if (staffImages.length > 0) {"
click at [118, 182] on div "< script > document.addEventListener('DOMContentLoaded', function() { function …" at bounding box center [199, 215] width 266 height 110
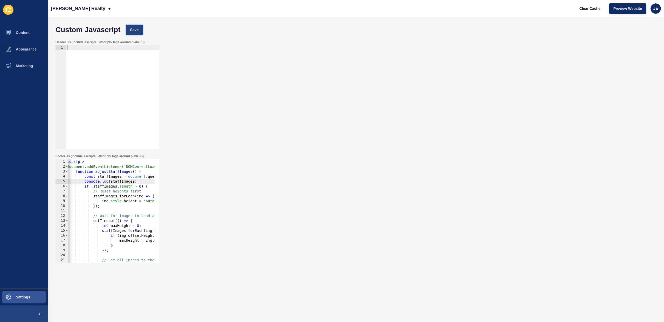
click at [132, 25] on button "Save" at bounding box center [134, 30] width 17 height 10
click at [449, 8] on span "Clear Cache" at bounding box center [590, 8] width 21 height 5
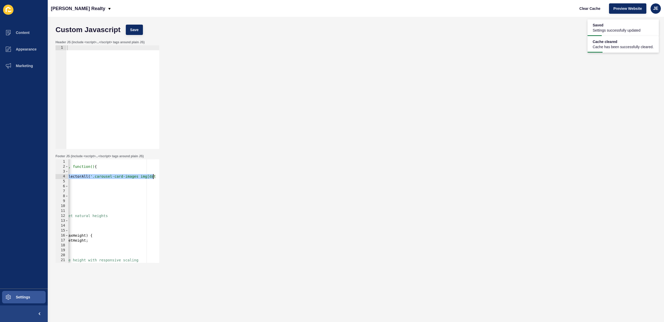
scroll to position [0, 179]
drag, startPoint x: 132, startPoint y: 177, endPoint x: 123, endPoint y: 177, distance: 9.1
click at [124, 177] on div "< script > document.addEventListener('DOMContentLoaded', function() { function …" at bounding box center [22, 215] width 266 height 110
click at [96, 178] on div "< script > document.addEventListener('DOMContentLoaded', function() { function …" at bounding box center [22, 215] width 266 height 110
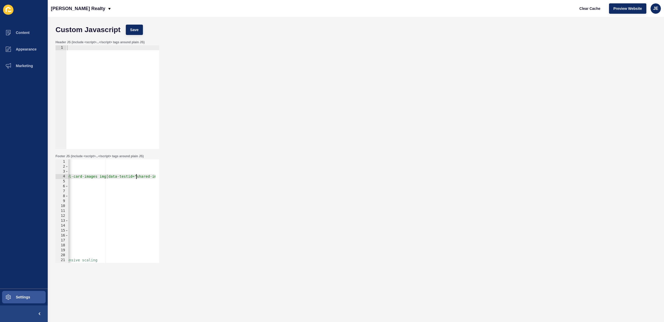
click at [97, 179] on div "< script > document.addEventListener('DOMContentLoaded', function() { function …" at bounding box center [63, 215] width 266 height 110
click at [135, 30] on span "Save" at bounding box center [134, 29] width 9 height 5
click at [449, 10] on span "Clear Cache" at bounding box center [590, 8] width 21 height 5
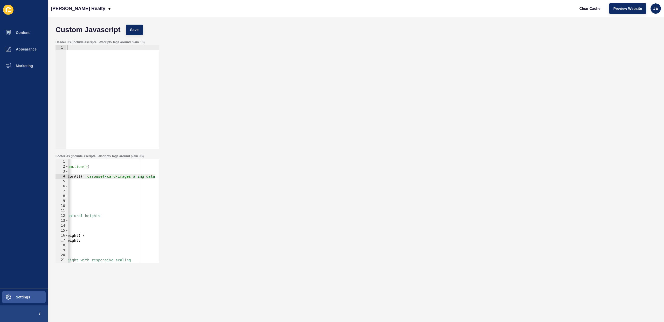
click at [128, 178] on div "< script > document.addEventListener('DOMContentLoaded', function() { function …" at bounding box center [99, 215] width 270 height 110
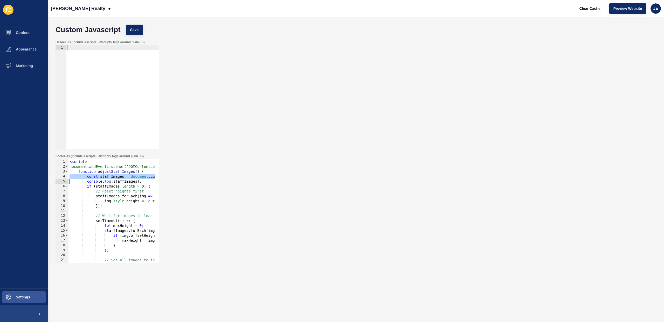
scroll to position [0, 0]
click at [128, 178] on div "< script > document.addEventListener('DOMContentLoaded', function() { function …" at bounding box center [203, 215] width 270 height 110
click at [135, 178] on div "< script > document.addEventListener('DOMContentLoaded', function() { function …" at bounding box center [203, 215] width 270 height 110
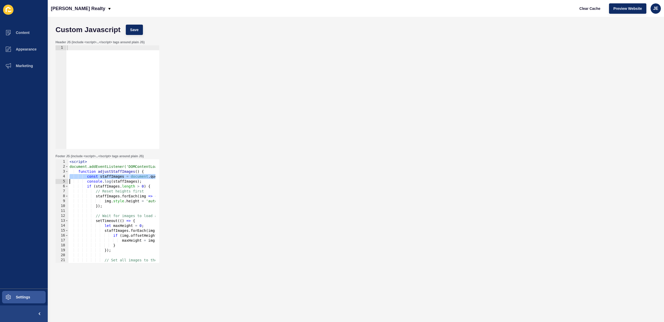
paste textarea
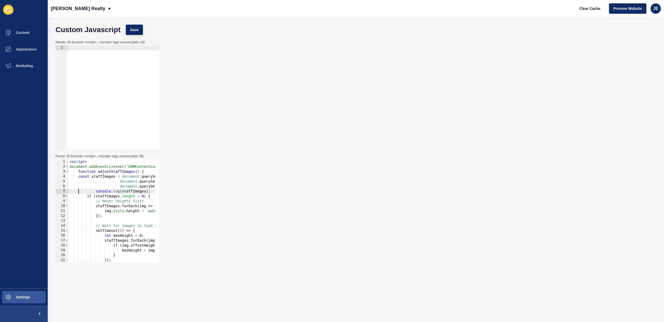
scroll to position [0, 5]
click at [140, 28] on button "Save" at bounding box center [134, 30] width 17 height 10
click at [449, 8] on span "Clear Cache" at bounding box center [590, 8] width 21 height 5
click at [113, 176] on div "< script > document.addEventListener('DOMContentLoaded', function() { function …" at bounding box center [204, 215] width 272 height 110
drag, startPoint x: 94, startPoint y: 191, endPoint x: 79, endPoint y: 177, distance: 20.0
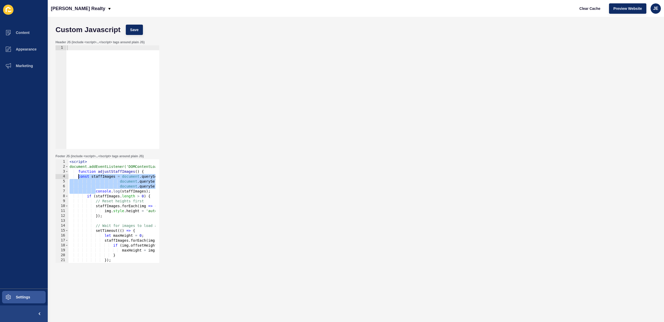
click at [79, 177] on div "< script > document.addEventListener('DOMContentLoaded', function() { function …" at bounding box center [204, 215] width 272 height 110
paste textarea "console.log(staffImages);"
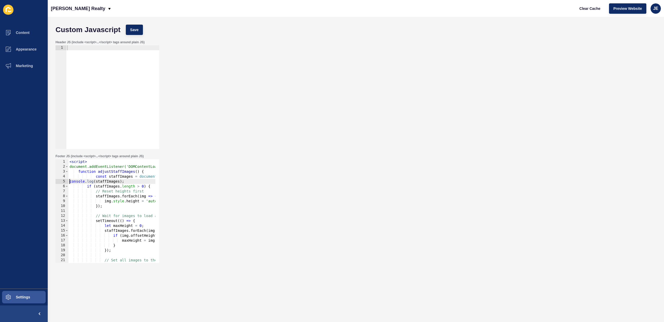
scroll to position [0, 4]
click at [134, 27] on button "Save" at bounding box center [134, 30] width 17 height 10
click at [449, 9] on span "Clear Cache" at bounding box center [590, 8] width 21 height 5
drag, startPoint x: 129, startPoint y: 180, endPoint x: 175, endPoint y: 193, distance: 47.1
click at [129, 180] on div "< script > document.addEventListener('DOMContentLoaded', function() { function …" at bounding box center [213, 215] width 290 height 110
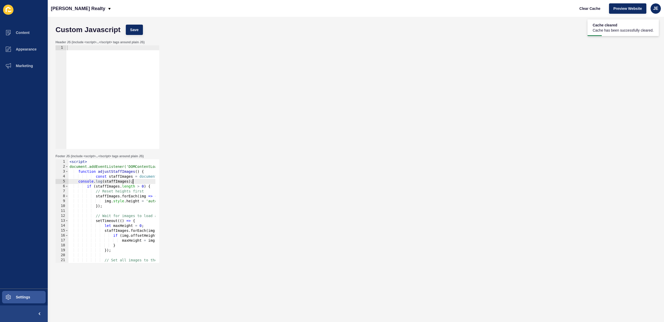
scroll to position [0, 4]
click at [132, 28] on span "Save" at bounding box center [134, 29] width 9 height 5
click at [449, 6] on span "Clear Cache" at bounding box center [590, 8] width 21 height 5
click at [130, 181] on div "< script > document.addEventListener('DOMContentLoaded', function() { function …" at bounding box center [213, 215] width 290 height 110
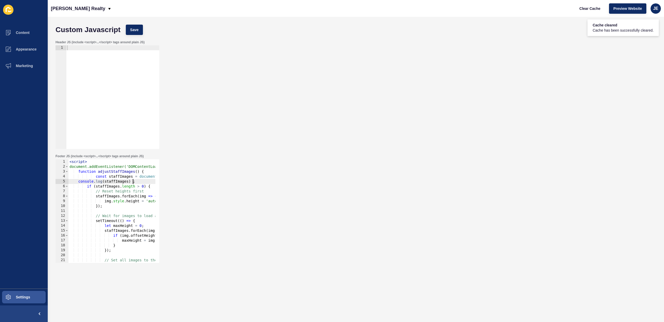
click at [128, 183] on div "< script > document.addEventListener('DOMContentLoaded', function() { function …" at bounding box center [213, 215] width 290 height 110
click at [137, 33] on button "Save" at bounding box center [134, 30] width 17 height 10
click at [449, 12] on button "Clear Cache" at bounding box center [590, 8] width 30 height 10
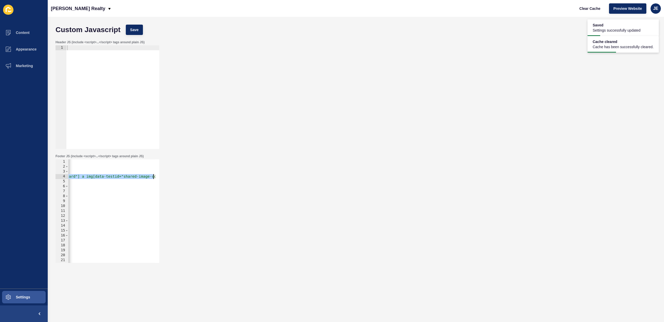
scroll to position [0, 203]
drag, startPoint x: 143, startPoint y: 178, endPoint x: 174, endPoint y: 179, distance: 30.9
click at [183, 178] on div "Footer JS (include <script>...</script> tags around plain JS) const staffImages…" at bounding box center [356, 209] width 606 height 114
click at [106, 176] on div "< script > document.addEventListener('DOMContentLoaded', function() { function …" at bounding box center [11, 215] width 290 height 110
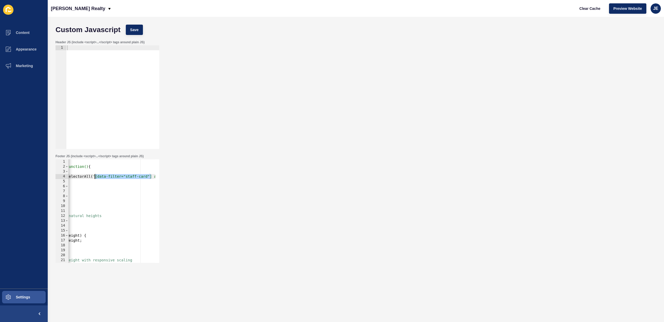
drag, startPoint x: 123, startPoint y: 177, endPoint x: 94, endPoint y: 176, distance: 28.8
click at [94, 176] on div "< script > document.addEventListener('DOMContentLoaded', function() { function …" at bounding box center [110, 215] width 290 height 110
click at [134, 26] on button "Save" at bounding box center [134, 30] width 17 height 10
click at [449, 9] on span "Clear Cache" at bounding box center [590, 8] width 21 height 5
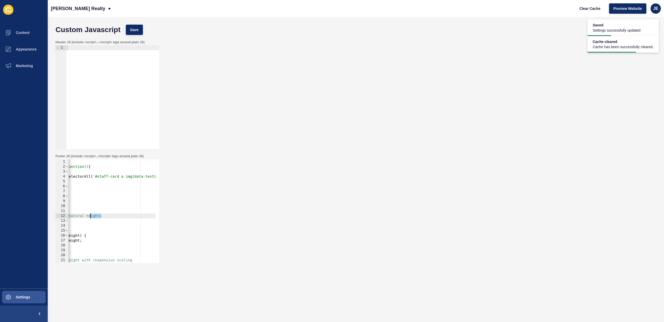
scroll to position [0, 0]
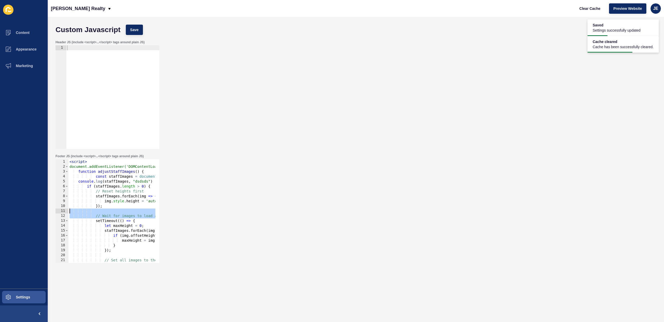
drag, startPoint x: 108, startPoint y: 215, endPoint x: 52, endPoint y: 213, distance: 56.3
click at [52, 213] on div "Custom Javascript Save Header JS (include <script>...</script> tags around plai…" at bounding box center [356, 170] width 616 height 306
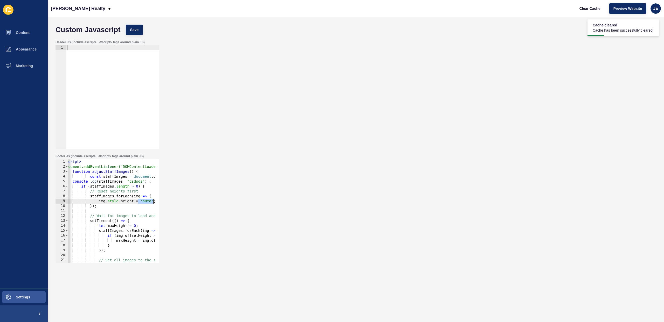
scroll to position [0, 8]
drag, startPoint x: 144, startPoint y: 201, endPoint x: 157, endPoint y: 200, distance: 12.5
click at [157, 200] on div "// Wait for images to load and get natural heights 1 2 3 4 5 6 7 8 9 10 11 12 1…" at bounding box center [108, 212] width 104 height 104
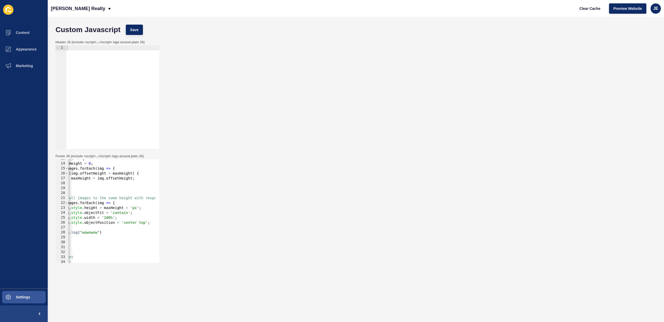
scroll to position [0, 48]
click at [125, 214] on div "setTimeout (( ) => { let maxHeight = 0 ; staffImages . forEach ( img => { if ( …" at bounding box center [149, 211] width 257 height 110
click at [132, 27] on span "Save" at bounding box center [134, 29] width 9 height 5
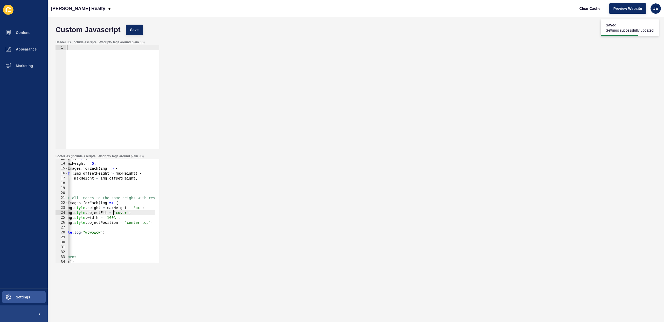
click at [112, 214] on div "setTimeout (( ) => { let maxHeight = 0 ; staffImages . forEach ( img => { if ( …" at bounding box center [149, 211] width 257 height 110
type textarea "}); </script>"
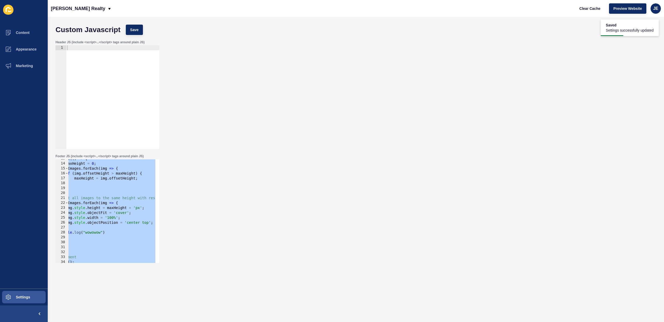
scroll to position [0, 0]
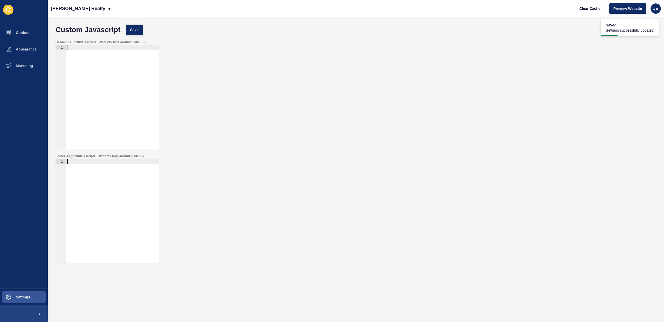
click at [111, 73] on div at bounding box center [112, 102] width 93 height 114
paste textarea "</script>"
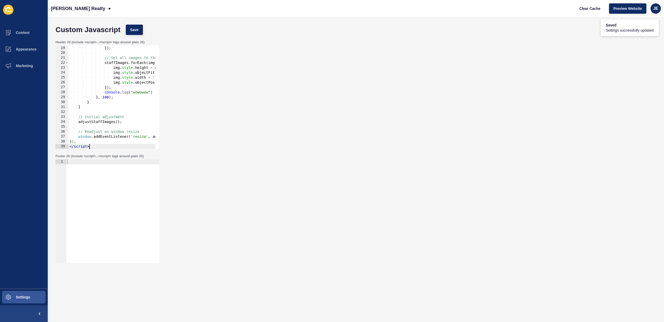
scroll to position [92, 0]
click at [130, 27] on span "Save" at bounding box center [134, 29] width 9 height 5
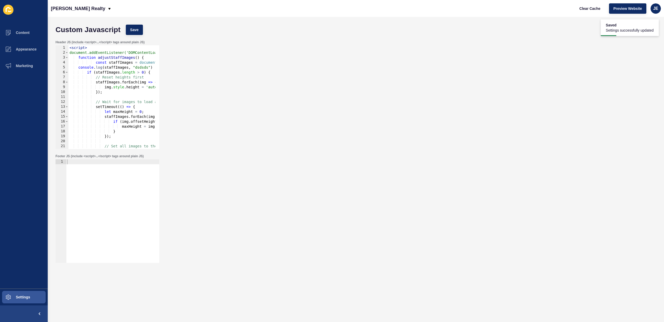
scroll to position [0, 0]
click at [123, 58] on div "< script > document.addEventListener('DOMContentLoaded', function() { function …" at bounding box center [196, 100] width 257 height 110
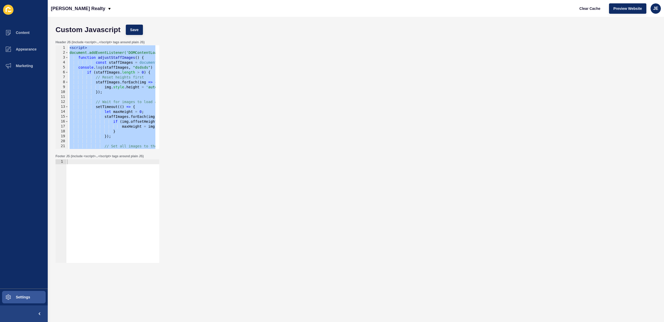
click at [114, 86] on div "< script > document.addEventListener('DOMContentLoaded', function() { function …" at bounding box center [196, 100] width 257 height 110
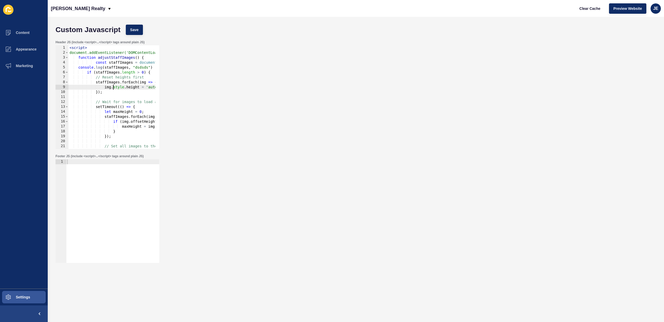
type textarea "}); </script>"
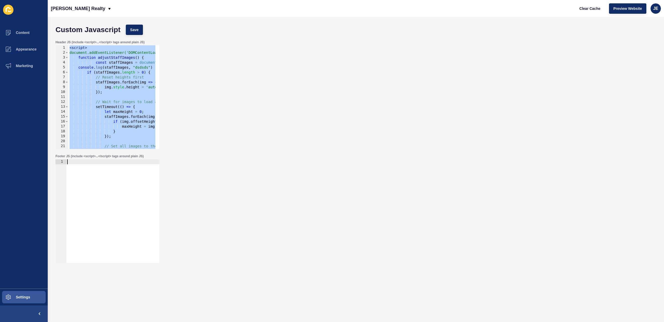
click at [115, 204] on div at bounding box center [112, 217] width 93 height 114
paste textarea "</script>"
type textarea "</script>"
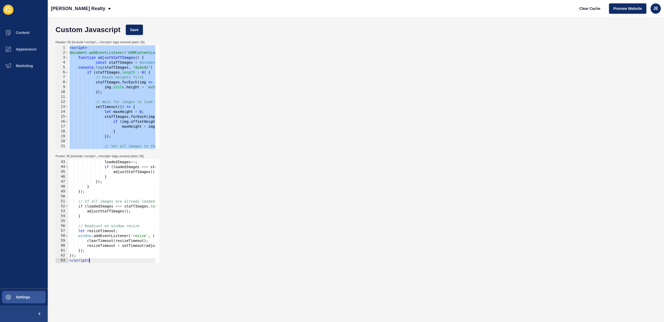
click at [116, 107] on div "< script > document.addEventListener('DOMContentLoaded', function() { function …" at bounding box center [196, 100] width 257 height 110
type textarea "}); </script>"
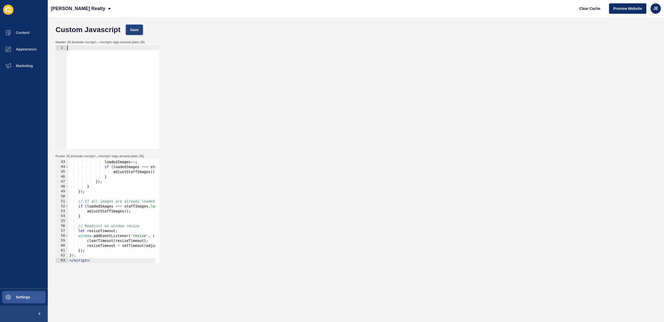
click at [136, 29] on span "Save" at bounding box center [134, 29] width 9 height 5
click at [449, 11] on button "Clear Cache" at bounding box center [590, 8] width 30 height 10
click at [129, 122] on div at bounding box center [112, 102] width 93 height 114
paste textarea "</script>"
type textarea "</script>"
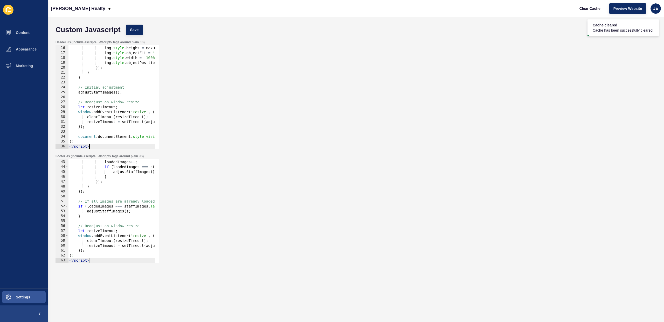
scroll to position [74, 0]
click at [99, 219] on div "img . addEventListener ( 'load' , ( ) => { loadedImages ++ ; if ( loadedImages …" at bounding box center [192, 210] width 248 height 110
type textarea "}); </script>"
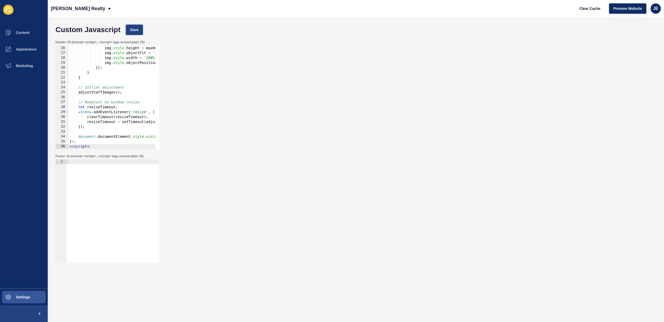
click at [139, 30] on button "Save" at bounding box center [134, 30] width 17 height 10
click at [449, 11] on span "Clear Cache" at bounding box center [590, 8] width 21 height 5
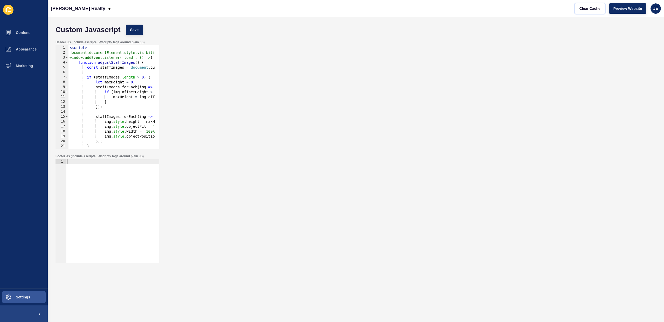
scroll to position [0, 0]
click at [449, 13] on div "JE" at bounding box center [656, 8] width 10 height 10
click at [449, 42] on link "Logout" at bounding box center [644, 43] width 38 height 11
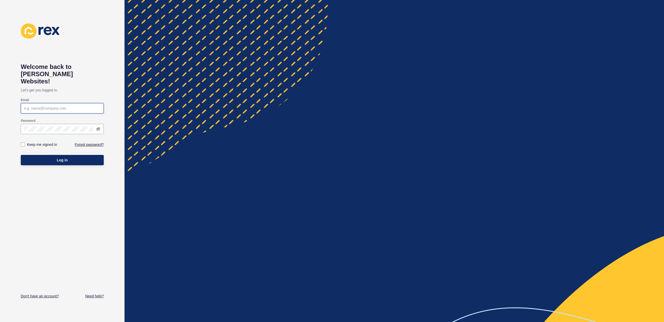
type input "[EMAIL_ADDRESS][PERSON_NAME][DOMAIN_NAME]"
click at [60, 158] on span "Log in" at bounding box center [62, 160] width 11 height 5
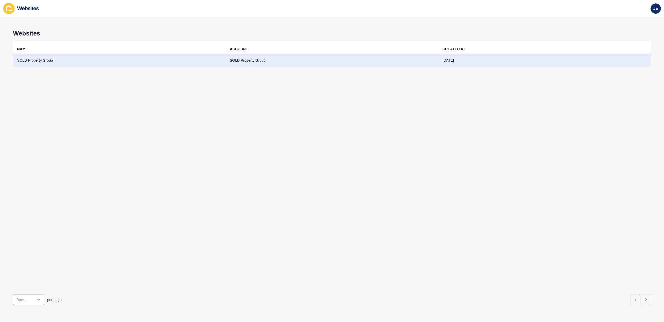
click at [76, 58] on td "SOLD Property Group" at bounding box center [119, 60] width 213 height 13
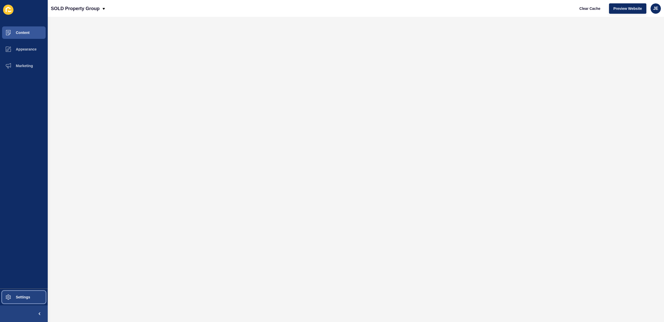
click at [25, 298] on span "Settings" at bounding box center [14, 297] width 31 height 4
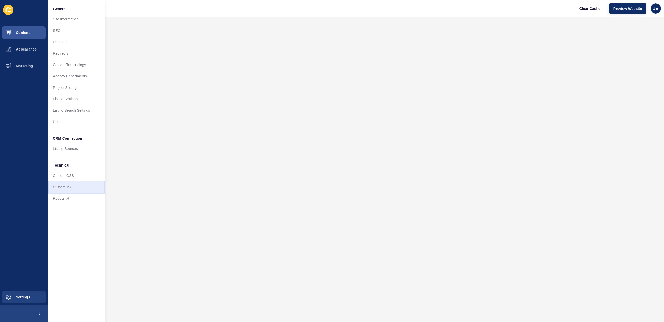
click at [71, 189] on link "Custom JS" at bounding box center [76, 187] width 57 height 11
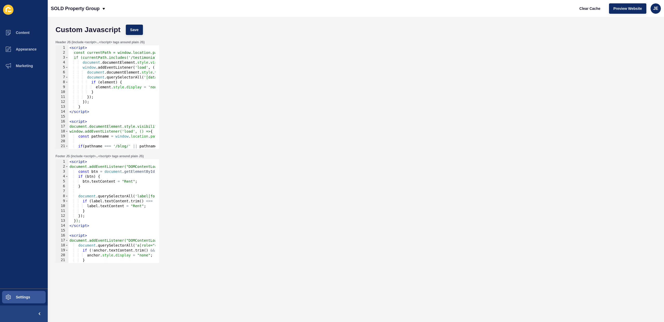
click at [110, 127] on div "< script > const currentPath = window.location.pathname; if (currentPath.includ…" at bounding box center [172, 100] width 209 height 110
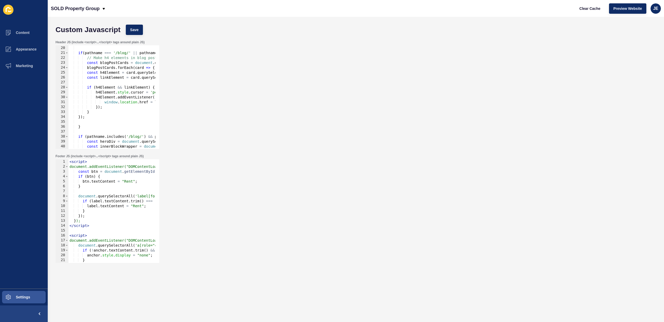
scroll to position [93, 0]
click at [85, 126] on div "const pathname = window . location . pathname ; if ( pathname === '/blog/' || p…" at bounding box center [172, 96] width 209 height 110
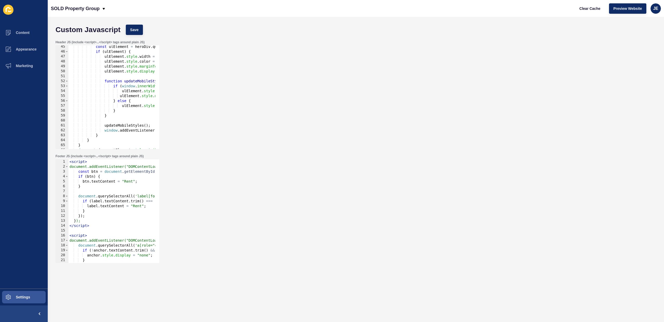
scroll to position [235, 0]
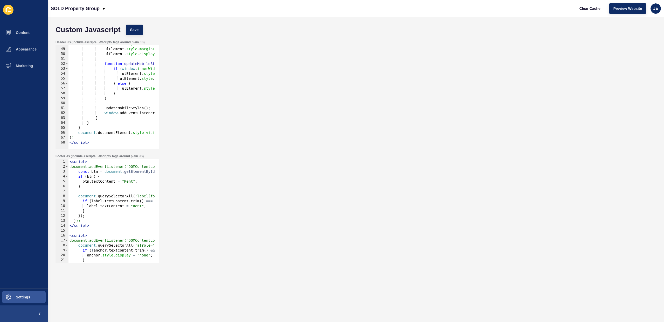
click at [89, 134] on div "ulElement . style . color = '#000' ; ulElement . style . marginTop = "20px" ; u…" at bounding box center [172, 97] width 209 height 110
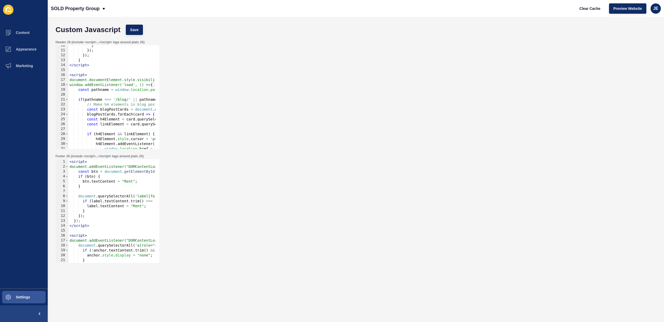
scroll to position [47, 0]
click at [153, 86] on div "} }) ; }) ; } </ script > < script > document.documentElement.style.visibility …" at bounding box center [172, 98] width 209 height 110
click at [154, 86] on div at bounding box center [156, 166] width 5 height 335
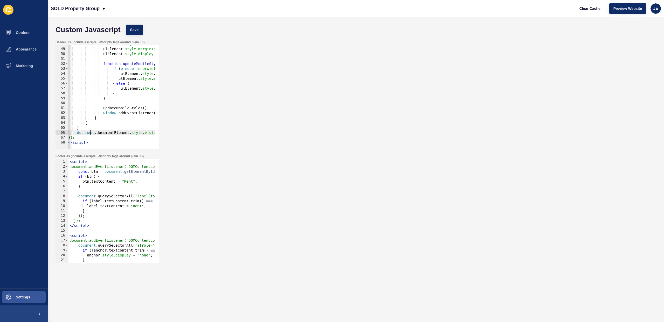
scroll to position [0, 0]
drag, startPoint x: 90, startPoint y: 132, endPoint x: 54, endPoint y: 129, distance: 36.2
click at [54, 129] on div "Header JS (include <script>...</script> tags around plain JS) window.addEventLi…" at bounding box center [356, 95] width 606 height 114
click at [71, 138] on div "ulElement . style . color = '#000' ; ulElement . style . marginTop = "20px" ; u…" at bounding box center [172, 97] width 209 height 110
click at [90, 133] on div "ulElement . style . color = '#000' ; ulElement . style . marginTop = "20px" ; u…" at bounding box center [172, 97] width 209 height 110
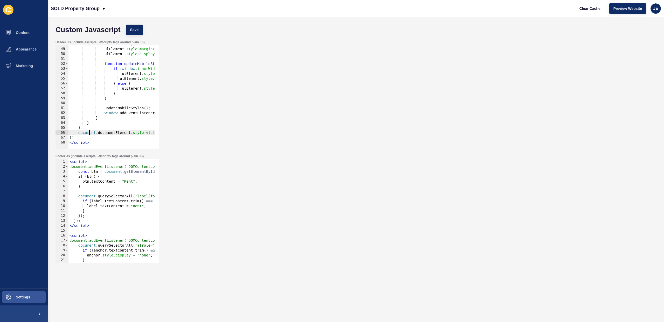
click at [90, 133] on div "ulElement . style . color = '#000' ; ulElement . style . marginTop = "20px" ; u…" at bounding box center [172, 97] width 209 height 110
type textarea "});"
click at [86, 137] on div "ulElement . style . width = '100%' ; ulElement . style . color = '#000' ; ulEle…" at bounding box center [172, 97] width 209 height 110
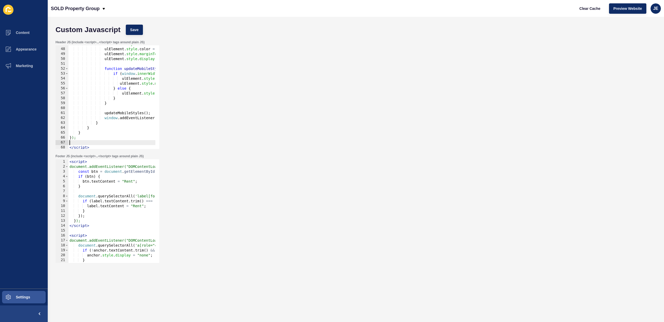
paste textarea
click at [133, 29] on span "Save" at bounding box center [134, 29] width 9 height 5
type textarea "}"
click at [124, 117] on div "ulElement . style . color = '#000' ; ulElement . style . marginTop = "20px" ; u…" at bounding box center [172, 97] width 209 height 110
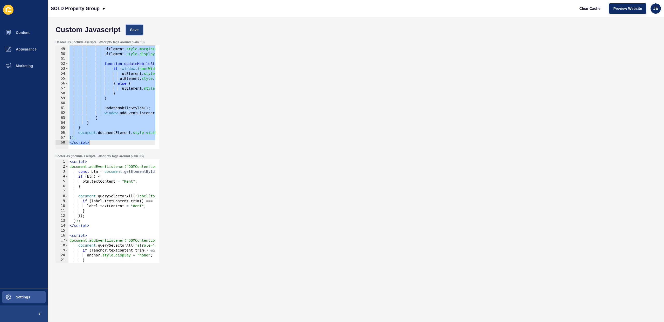
click at [137, 32] on button "Save" at bounding box center [134, 30] width 17 height 10
click at [108, 95] on div "ulElement . style . color = '#000' ; ulElement . style . marginTop = "20px" ; u…" at bounding box center [172, 97] width 209 height 110
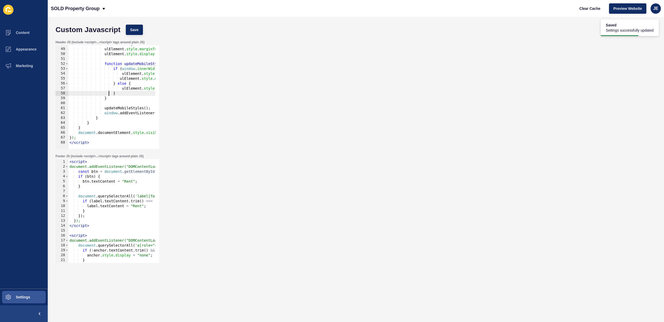
paste textarea "updateFlexDirection"
click at [131, 109] on div "ulElement . style . color = '#000' ; ulElement . style . marginTop = "20px" ; u…" at bounding box center [172, 97] width 209 height 110
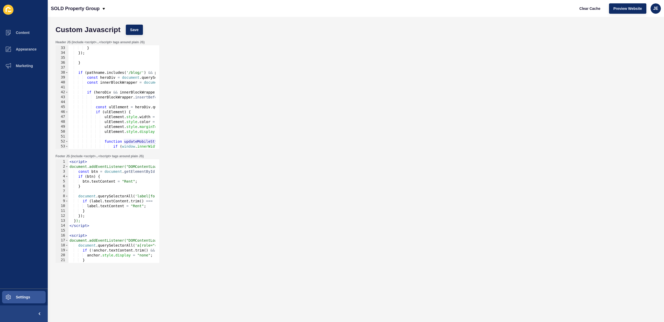
scroll to position [189, 0]
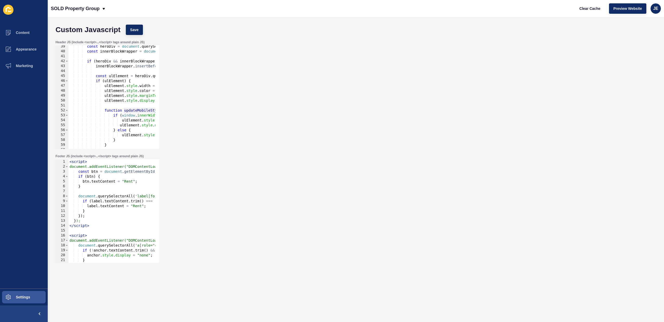
click at [144, 112] on div "const heroDiv = document . querySelector ( '#hero-banner > div' ) ; const inner…" at bounding box center [172, 99] width 209 height 110
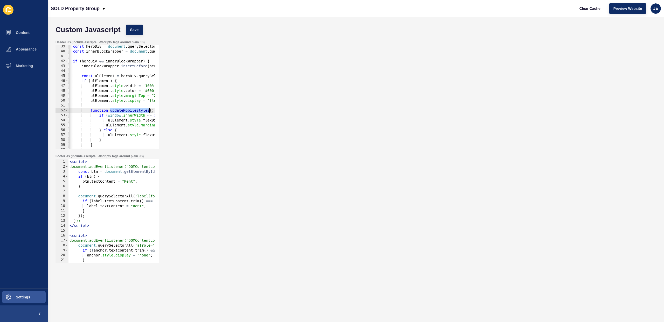
scroll to position [235, 0]
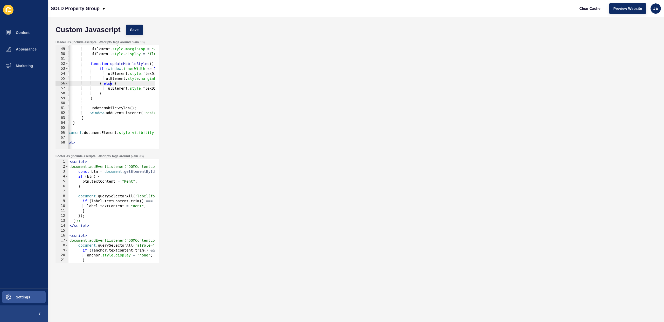
click at [111, 85] on div "ulElement . style . color = '#000' ; ulElement . style . marginTop = "20px" ; u…" at bounding box center [158, 97] width 209 height 110
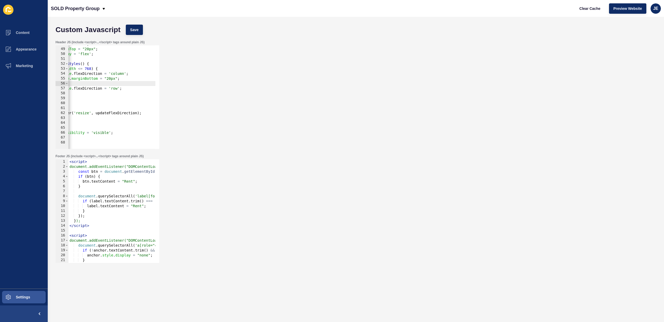
scroll to position [0, 83]
click at [124, 114] on div "ulElement . style . color = '#000' ; ulElement . style . marginTop = "20px" ; u…" at bounding box center [90, 97] width 209 height 110
paste textarea "MobileStyles"
click at [139, 31] on button "Save" at bounding box center [134, 30] width 17 height 10
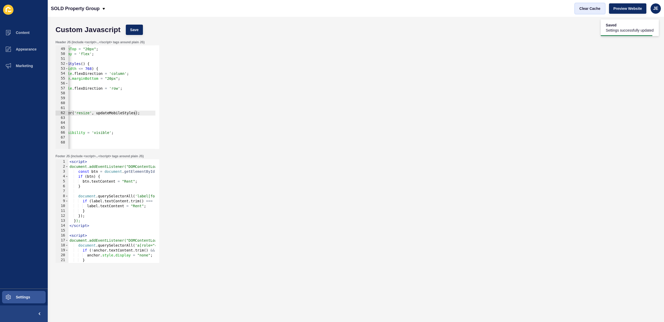
click at [598, 8] on span "Clear Cache" at bounding box center [590, 8] width 21 height 5
click at [106, 114] on div "ulElement . style . color = '#000' ; ulElement . style . marginTop = "20px" ; u…" at bounding box center [90, 97] width 209 height 110
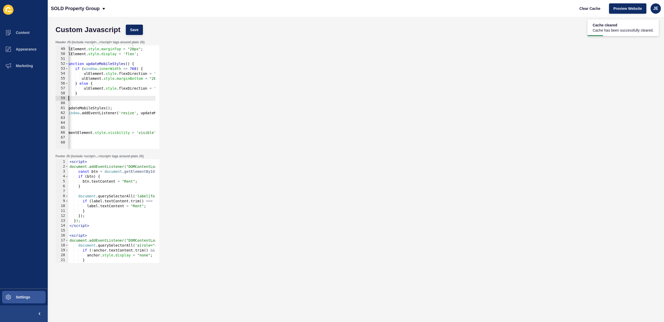
scroll to position [0, 38]
drag, startPoint x: 105, startPoint y: 100, endPoint x: 74, endPoint y: 99, distance: 30.6
click at [74, 99] on div "ulElement . style . color = '#000' ; ulElement . style . marginTop = "20px" ; u…" at bounding box center [134, 97] width 209 height 110
click at [82, 80] on div "ulElement . style . color = '#000' ; ulElement . style . marginTop = "20px" ; u…" at bounding box center [134, 97] width 209 height 110
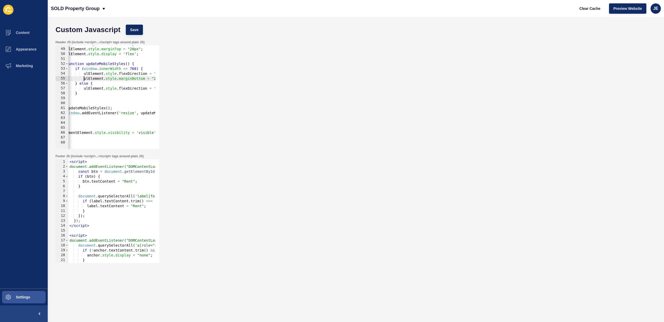
click at [103, 78] on div "ulElement . style . color = '#000' ; ulElement . style . marginTop = "20px" ; u…" at bounding box center [134, 97] width 209 height 110
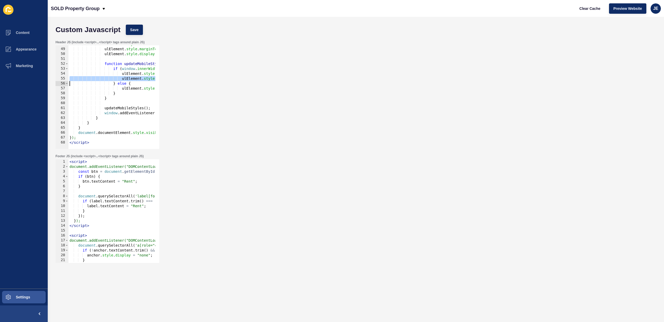
click at [135, 71] on div "ulElement . style . color = '#000' ; ulElement . style . marginTop = "20px" ; u…" at bounding box center [172, 97] width 209 height 110
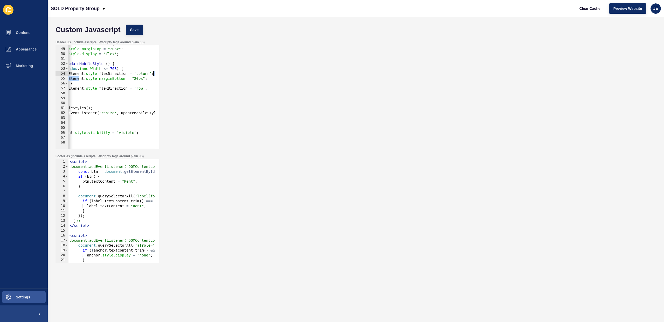
scroll to position [0, 58]
drag, startPoint x: 137, startPoint y: 76, endPoint x: 166, endPoint y: 75, distance: 28.1
click at [166, 75] on div "Header JS (include <script>...</script> tags around plain JS) if (window.innerW…" at bounding box center [356, 95] width 606 height 114
click at [150, 88] on div "ulElement . style . color = '#000' ; ulElement . style . marginTop = "20px" ; u…" at bounding box center [115, 97] width 209 height 110
type textarea "ulElement.style.flexDirection = 'row';"
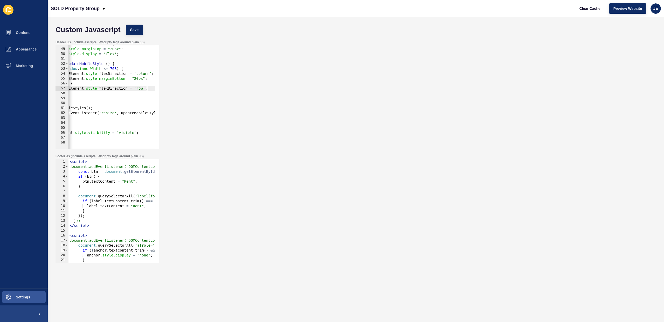
scroll to position [0, 53]
paste textarea
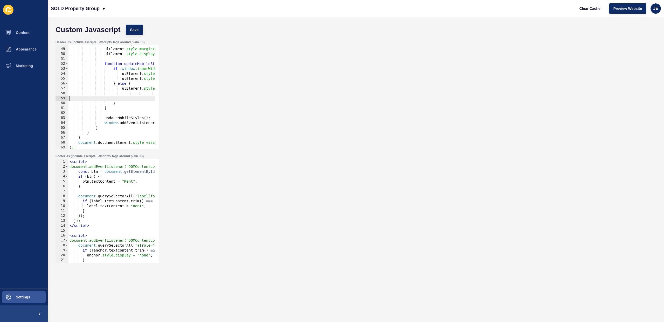
click at [130, 79] on div "ulElement . style . color = '#000' ; ulElement . style . marginTop = "20px" ; u…" at bounding box center [172, 97] width 209 height 110
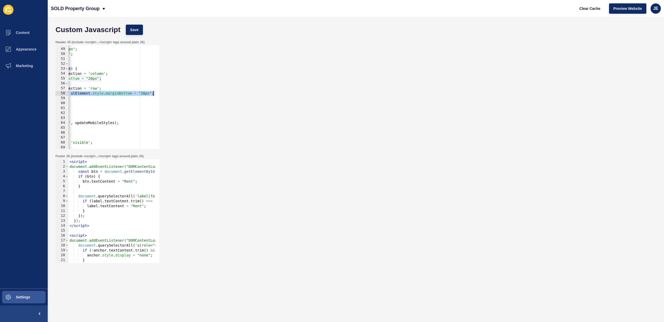
drag, startPoint x: 128, startPoint y: 93, endPoint x: 99, endPoint y: 97, distance: 30.1
click at [184, 92] on div "Header JS (include <script>...</script> tags around plain JS) ulElement.style.m…" at bounding box center [356, 95] width 606 height 114
type textarea "ulElement.style.marginBottom = "20px";"
drag, startPoint x: 86, startPoint y: 98, endPoint x: 82, endPoint y: 99, distance: 3.2
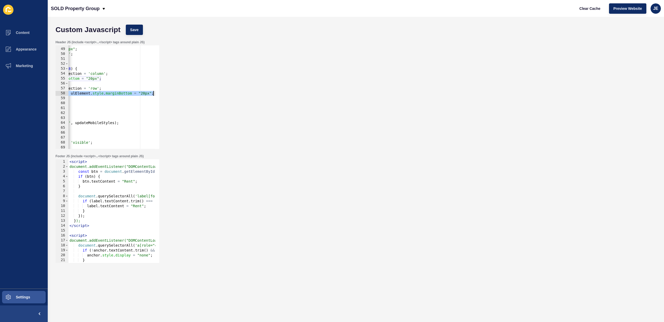
click at [85, 99] on div "ulElement . style . color = '#000' ; ulElement . style . marginTop = "20px" ; u…" at bounding box center [69, 97] width 209 height 110
click at [142, 94] on div "ulElement . style . color = '#000' ; ulElement . style . marginTop = "20px" ; u…" at bounding box center [69, 97] width 209 height 110
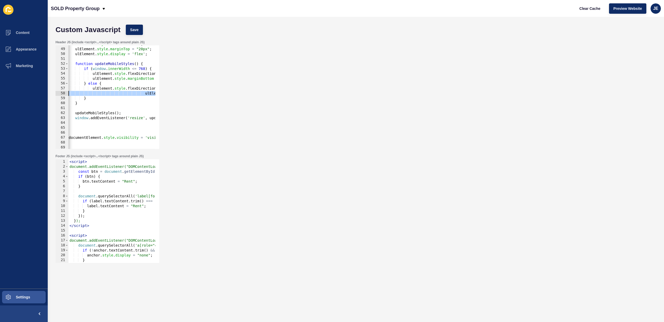
scroll to position [0, 18]
drag, startPoint x: 102, startPoint y: 94, endPoint x: 144, endPoint y: 95, distance: 41.8
click at [63, 94] on div "ulElement.style.marginBottom = "0px"; 48 49 50 51 52 53 54 55 56 57 58 59 60 61…" at bounding box center [108, 97] width 104 height 104
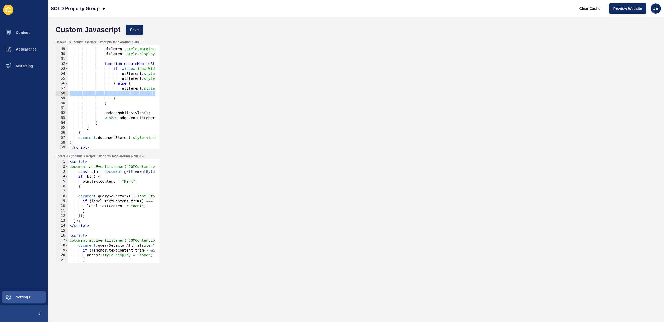
click at [146, 92] on div "ulElement . style . color = '#000' ; ulElement . style . marginTop = "20px" ; u…" at bounding box center [172, 97] width 209 height 110
drag, startPoint x: 135, startPoint y: 93, endPoint x: 104, endPoint y: 93, distance: 31.4
click at [104, 93] on div "ulElement . style . color = '#000' ; ulElement . style . marginTop = "20px" ; u…" at bounding box center [172, 97] width 209 height 110
drag, startPoint x: 144, startPoint y: 94, endPoint x: 122, endPoint y: 93, distance: 21.3
click at [122, 93] on div "ulElement . style . color = '#000' ; ulElement . style . marginTop = "20px" ; u…" at bounding box center [172, 97] width 209 height 110
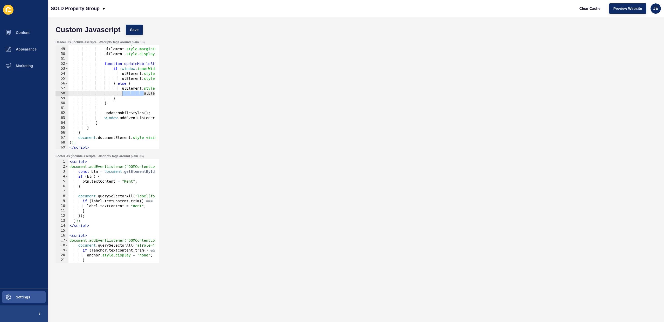
type textarea "ulElement.style.marginBottom = "0px";"
click at [141, 32] on button "Save" at bounding box center [134, 30] width 17 height 10
